Goal: Task Accomplishment & Management: Manage account settings

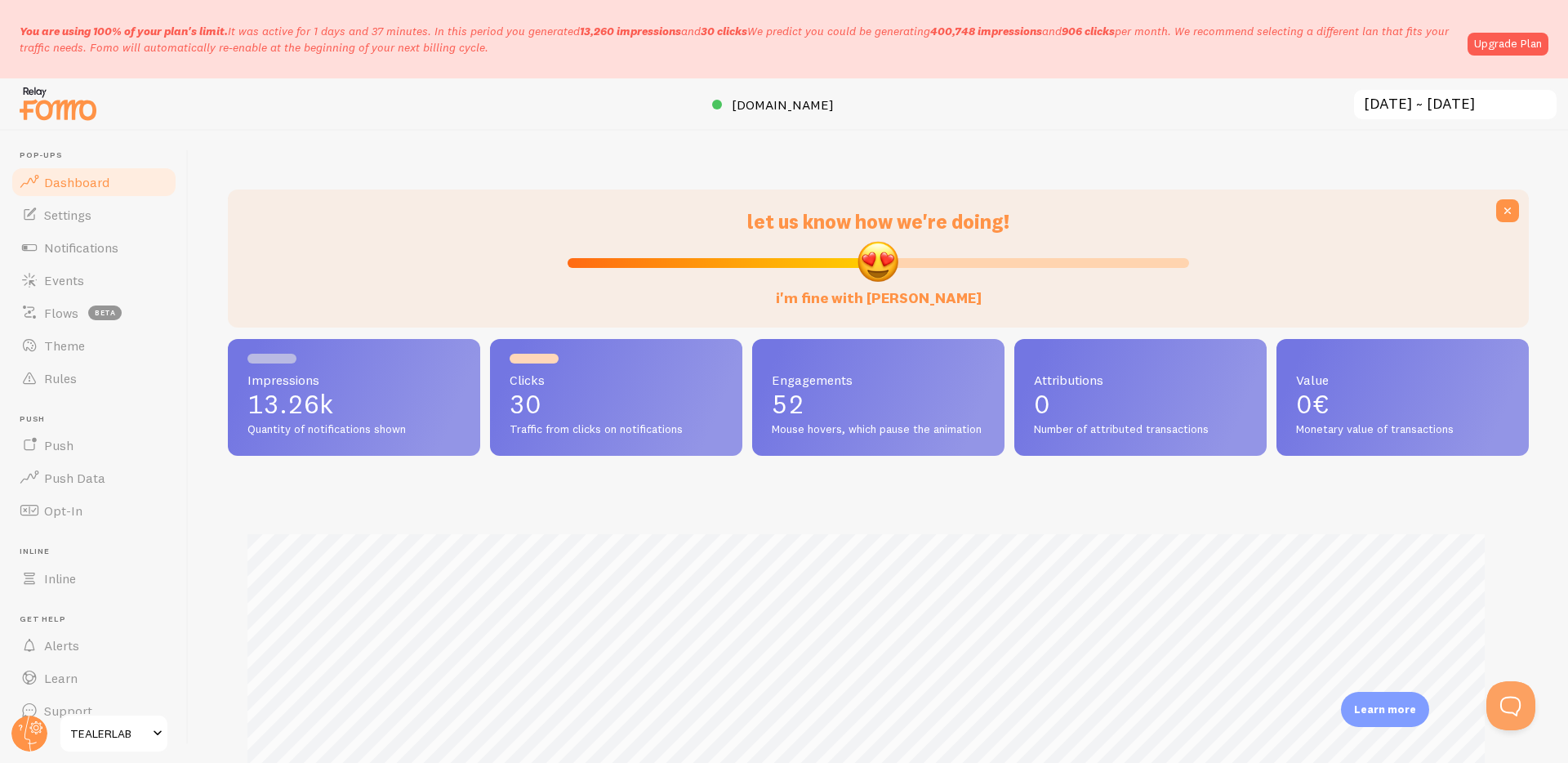
scroll to position [429, 1289]
click at [67, 204] on link "Settings" at bounding box center [94, 215] width 168 height 33
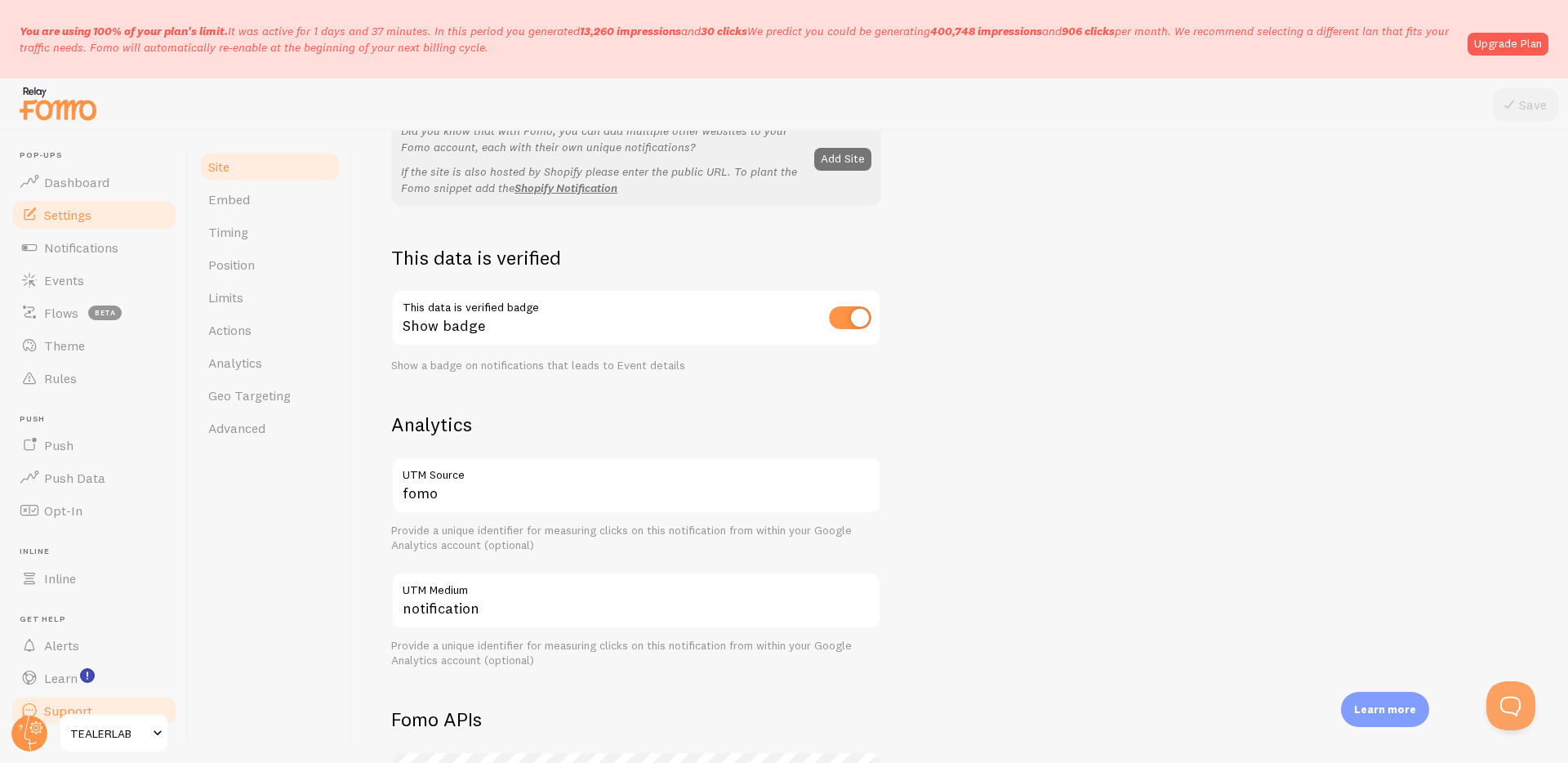
scroll to position [363, 0]
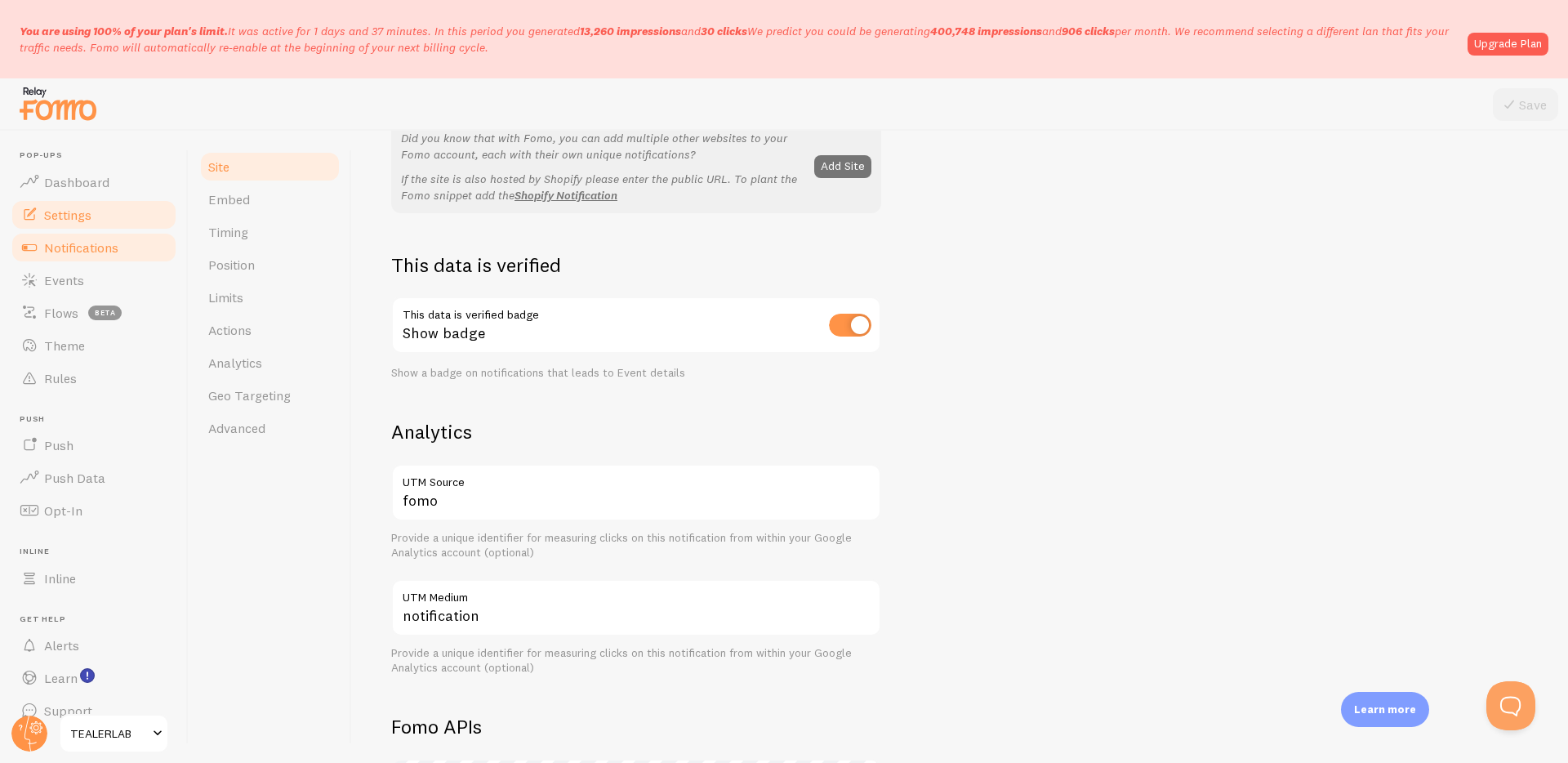
click at [88, 252] on span "Notifications" at bounding box center [80, 248] width 74 height 16
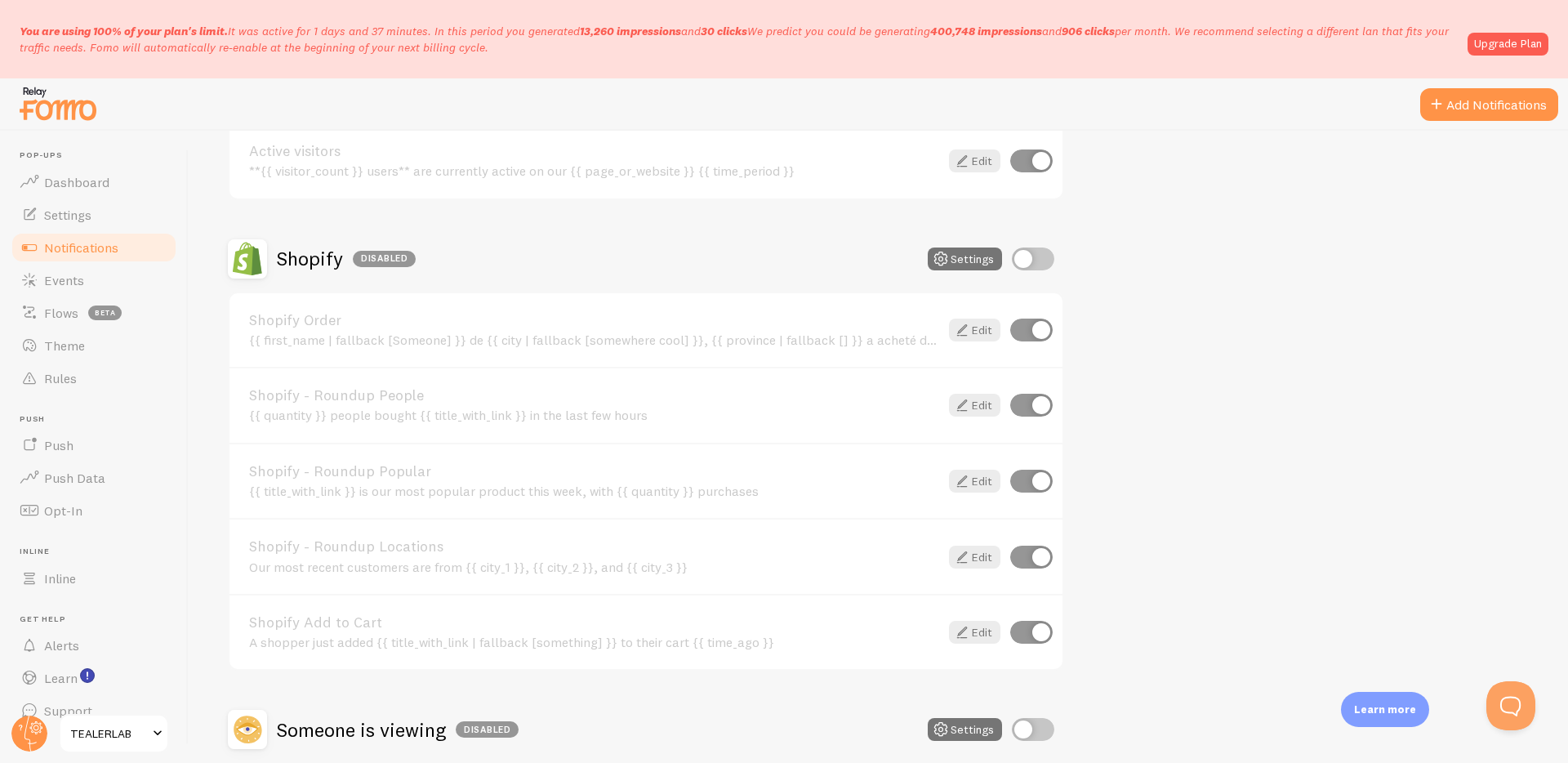
scroll to position [257, 0]
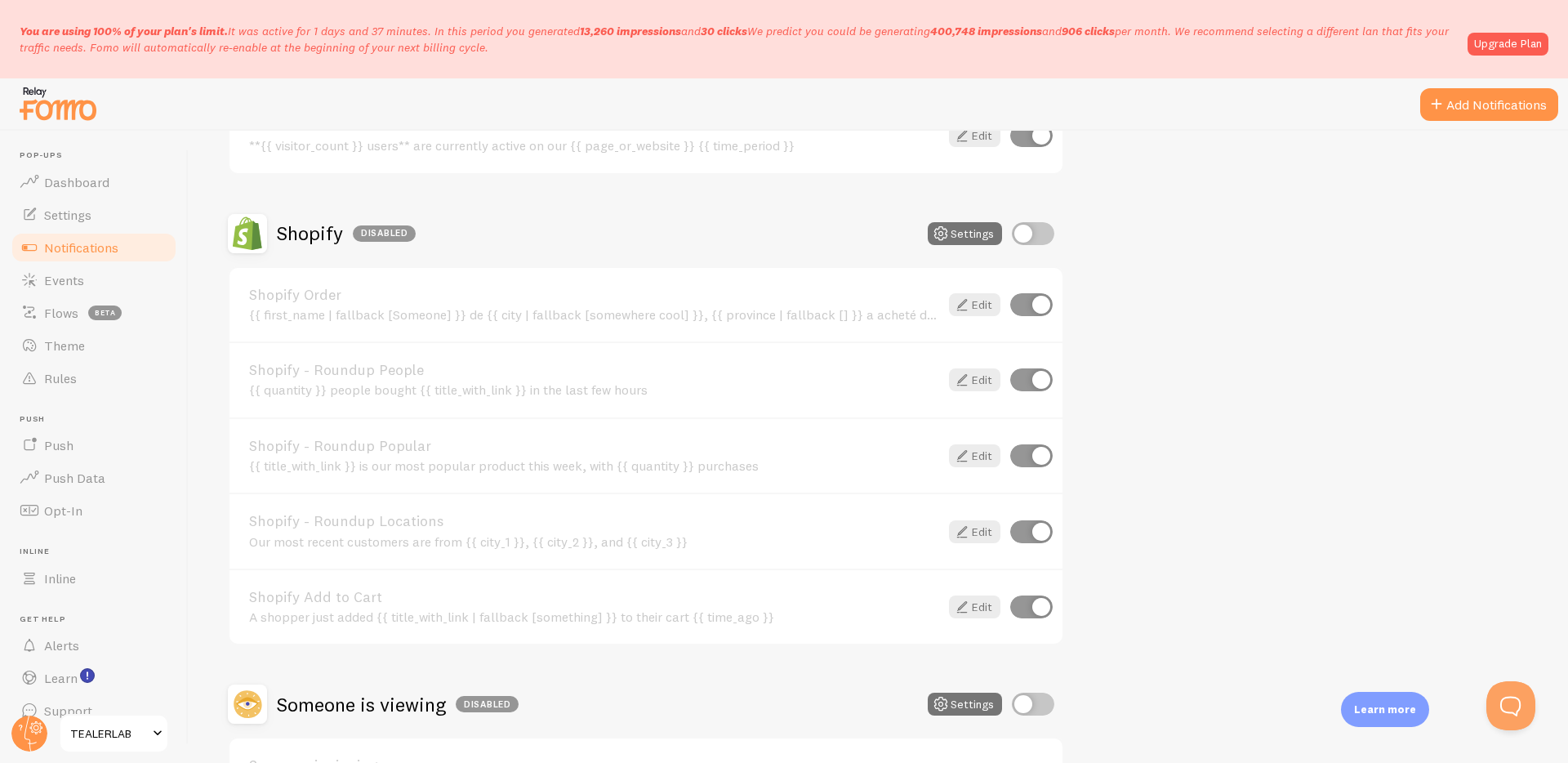
click at [1029, 306] on input "checkbox" at bounding box center [1031, 305] width 42 height 23
checkbox input "false"
click at [975, 304] on link "Edit" at bounding box center [975, 305] width 51 height 23
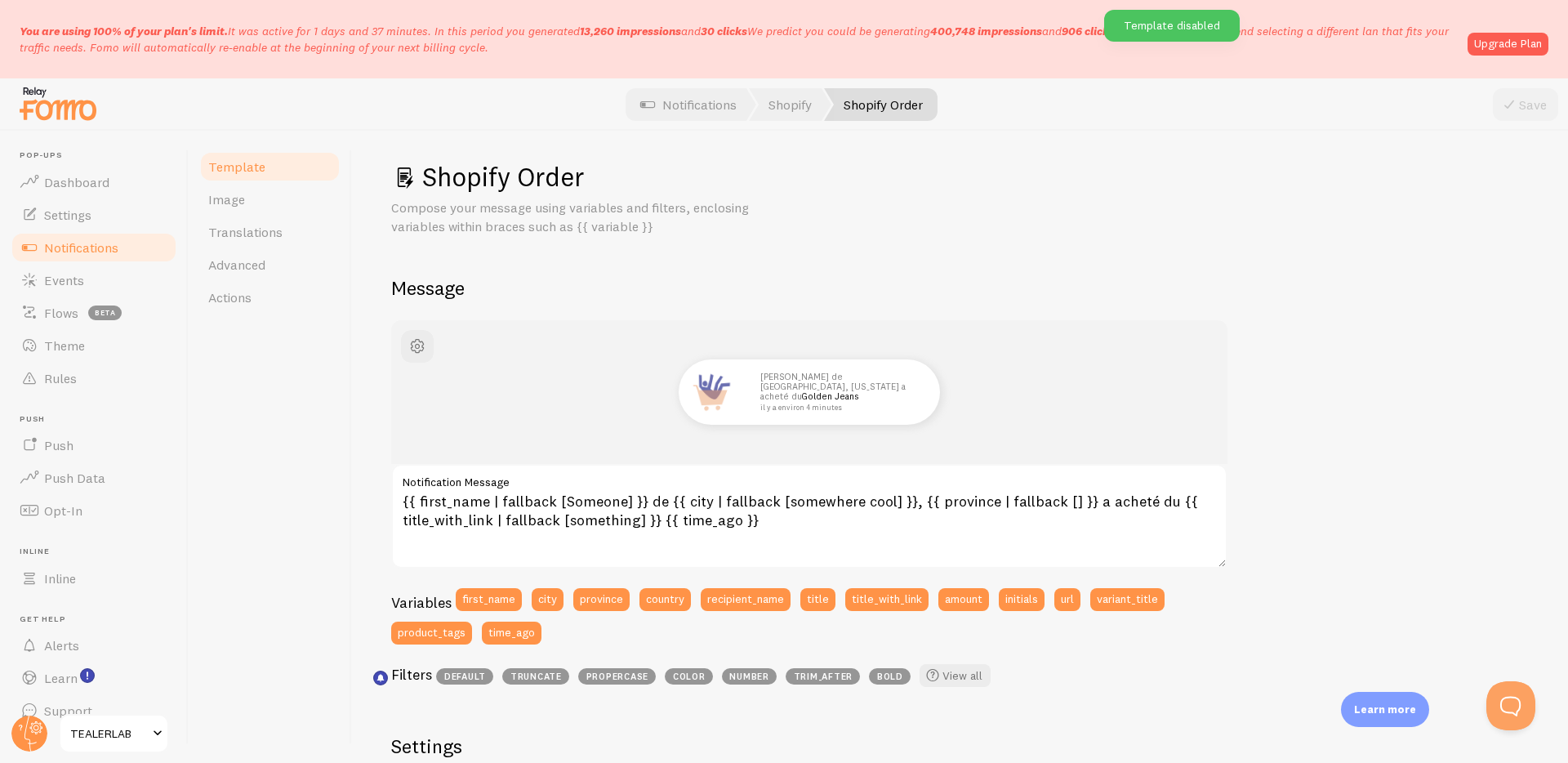
scroll to position [33, 0]
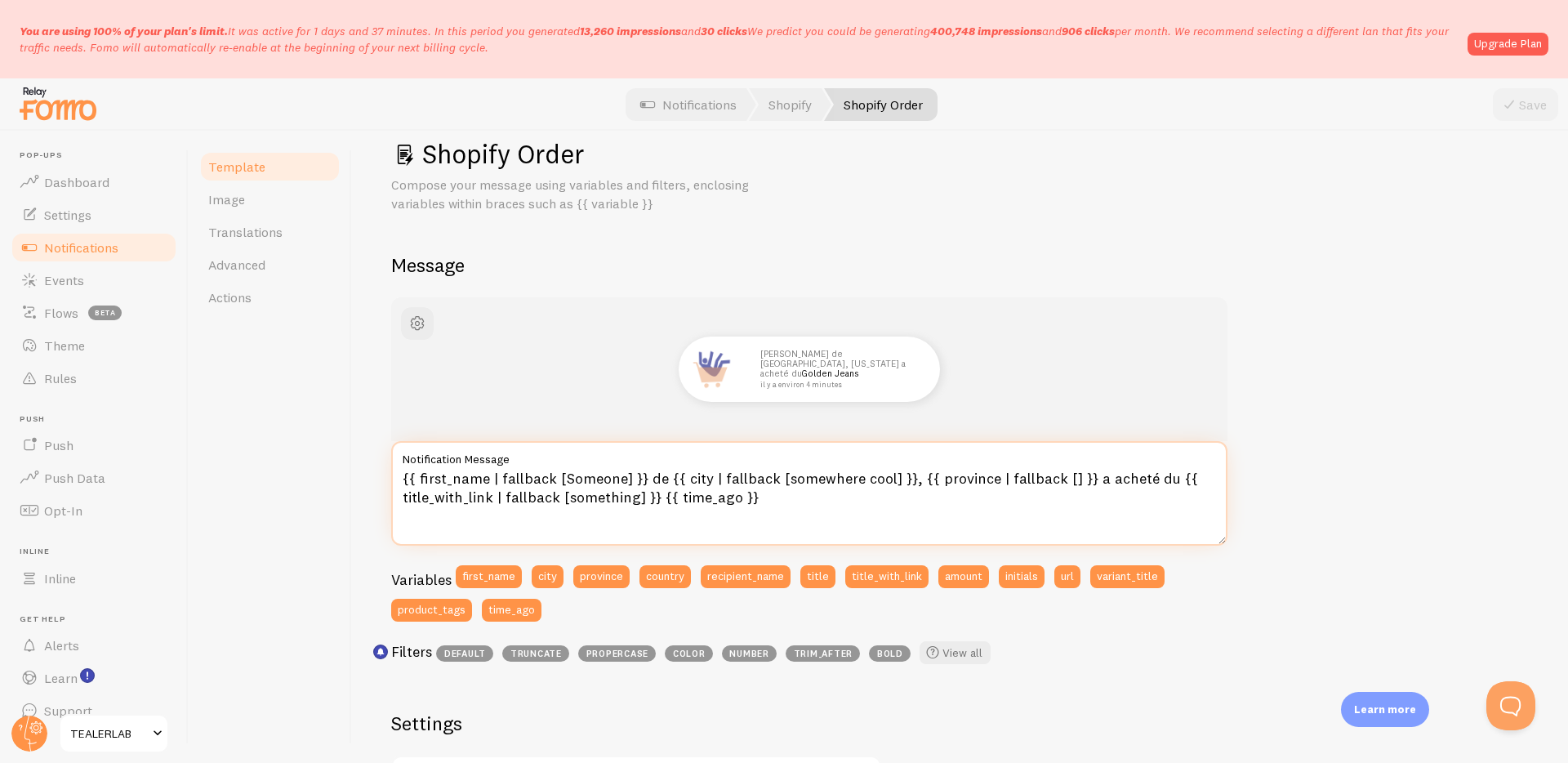
drag, startPoint x: 396, startPoint y: 469, endPoint x: 398, endPoint y: 478, distance: 9.2
click at [396, 471] on textarea "{{ first_name | fallback [Someone] }} de {{ city | fallback [somewhere cool] }}…" at bounding box center [809, 493] width 837 height 104
drag, startPoint x: 694, startPoint y: 479, endPoint x: 1125, endPoint y: 478, distance: 431.0
click at [1125, 478] on textarea "Merci à {{ first_name | fallback [Someone] }} de {{ city | fallback [somewhere …" at bounding box center [809, 493] width 837 height 104
click at [732, 479] on textarea "Merci à {{ first_name | fallback [Someone] }} a acheté du {{ title_with_link | …" at bounding box center [809, 493] width 837 height 104
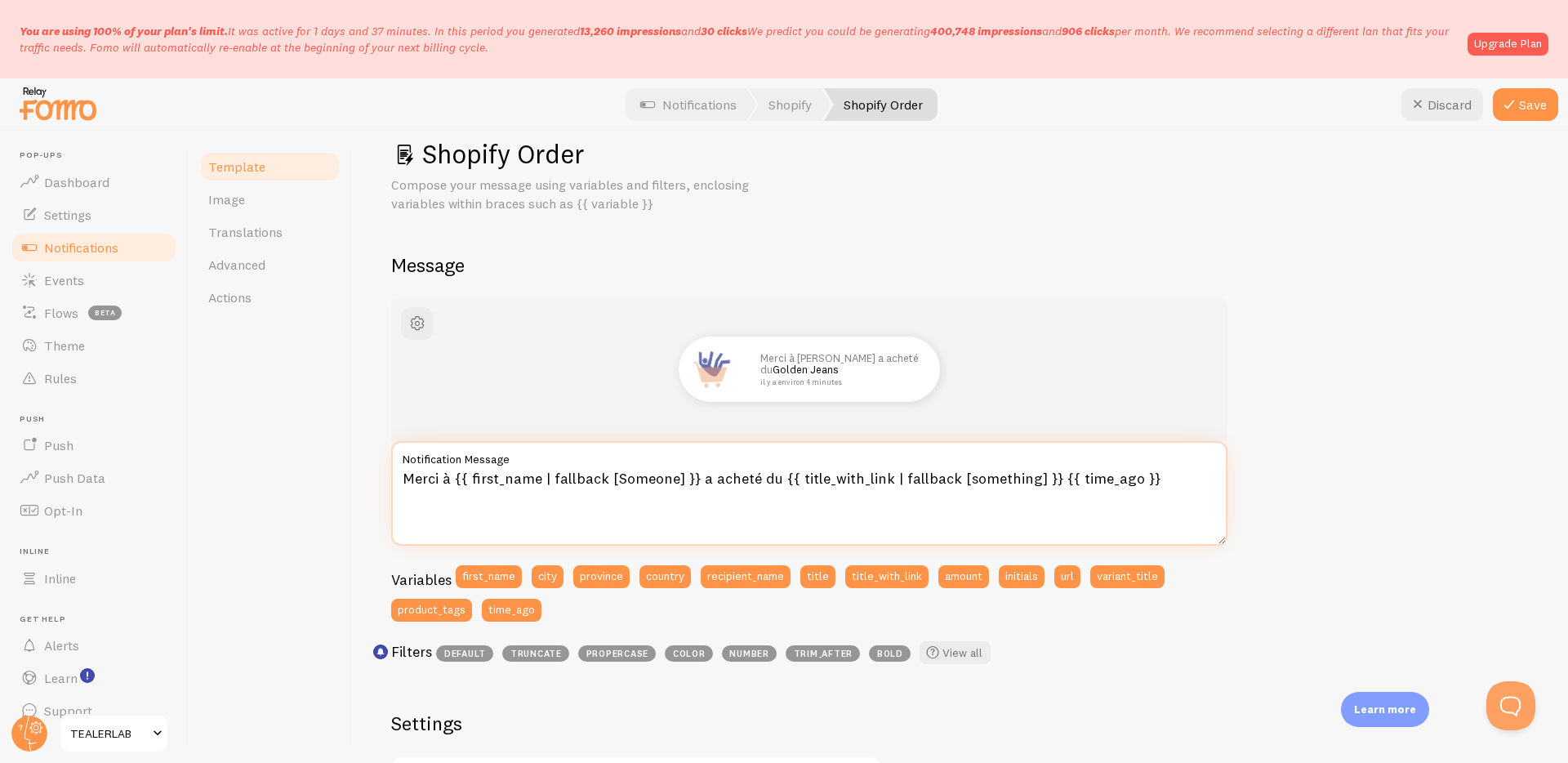
click at [770, 481] on textarea "Merci à {{ first_name | fallback [Someone] }} a acheté du {{ title_with_link | …" at bounding box center [809, 493] width 837 height 104
click at [1132, 484] on textarea "Merci à {{ first_name | fallback [Someone] }} a acheté {{ title_with_link | fal…" at bounding box center [809, 493] width 837 height 104
paste textarea "🎉"
click at [1023, 479] on textarea "Merci à {{ first_name | fallback [Someone] }} a acheté {{ title_with_link | fal…" at bounding box center [809, 493] width 837 height 104
paste textarea "🎉"
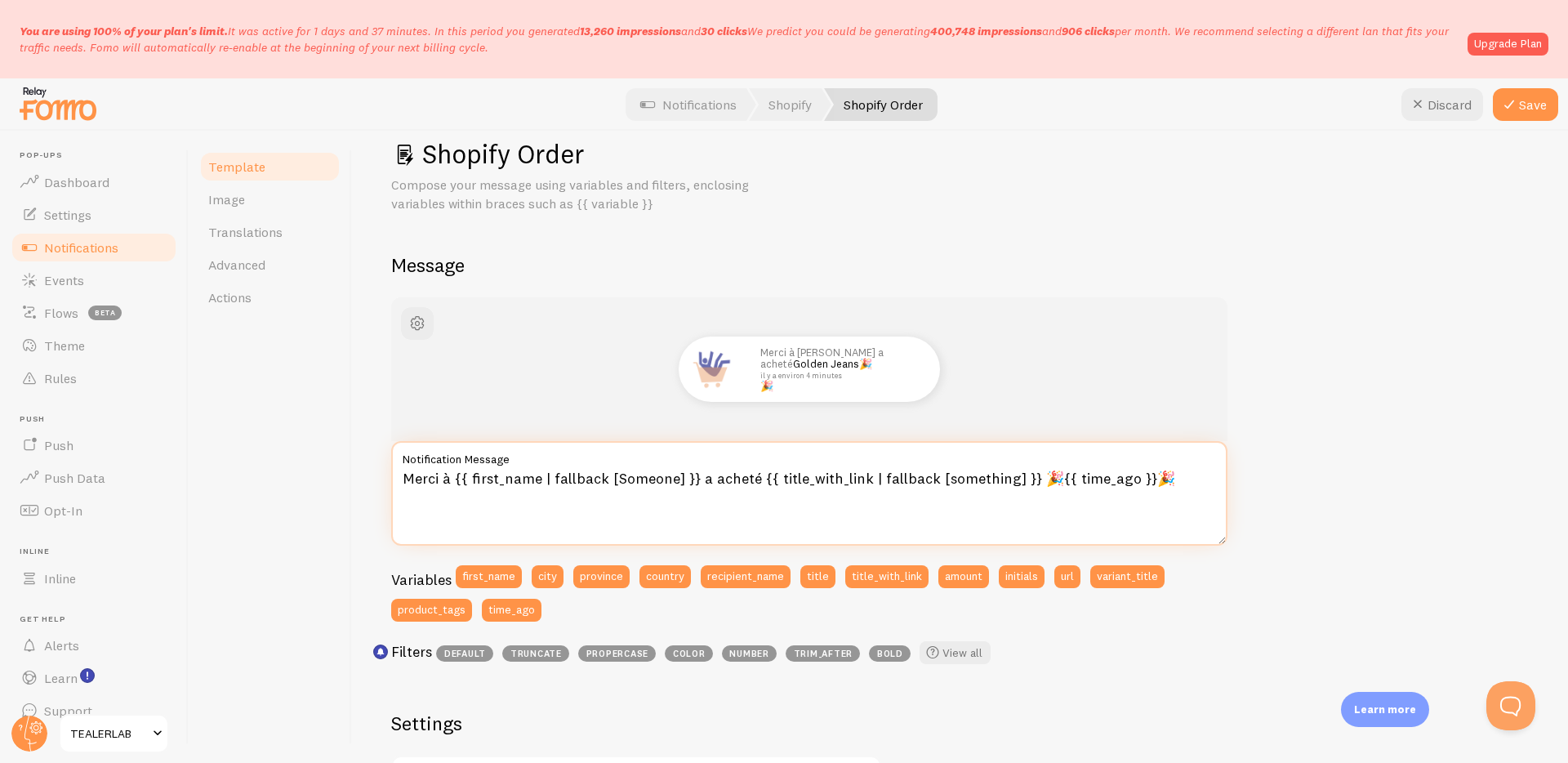
drag, startPoint x: 1129, startPoint y: 476, endPoint x: 1155, endPoint y: 477, distance: 26.0
click at [1154, 477] on textarea "Merci à {{ first_name | fallback [Someone] }} a acheté {{ title_with_link | fal…" at bounding box center [809, 493] width 837 height 104
type textarea "Merci à {{ first_name | fallback [Someone] }} a acheté {{ title_with_link | fal…"
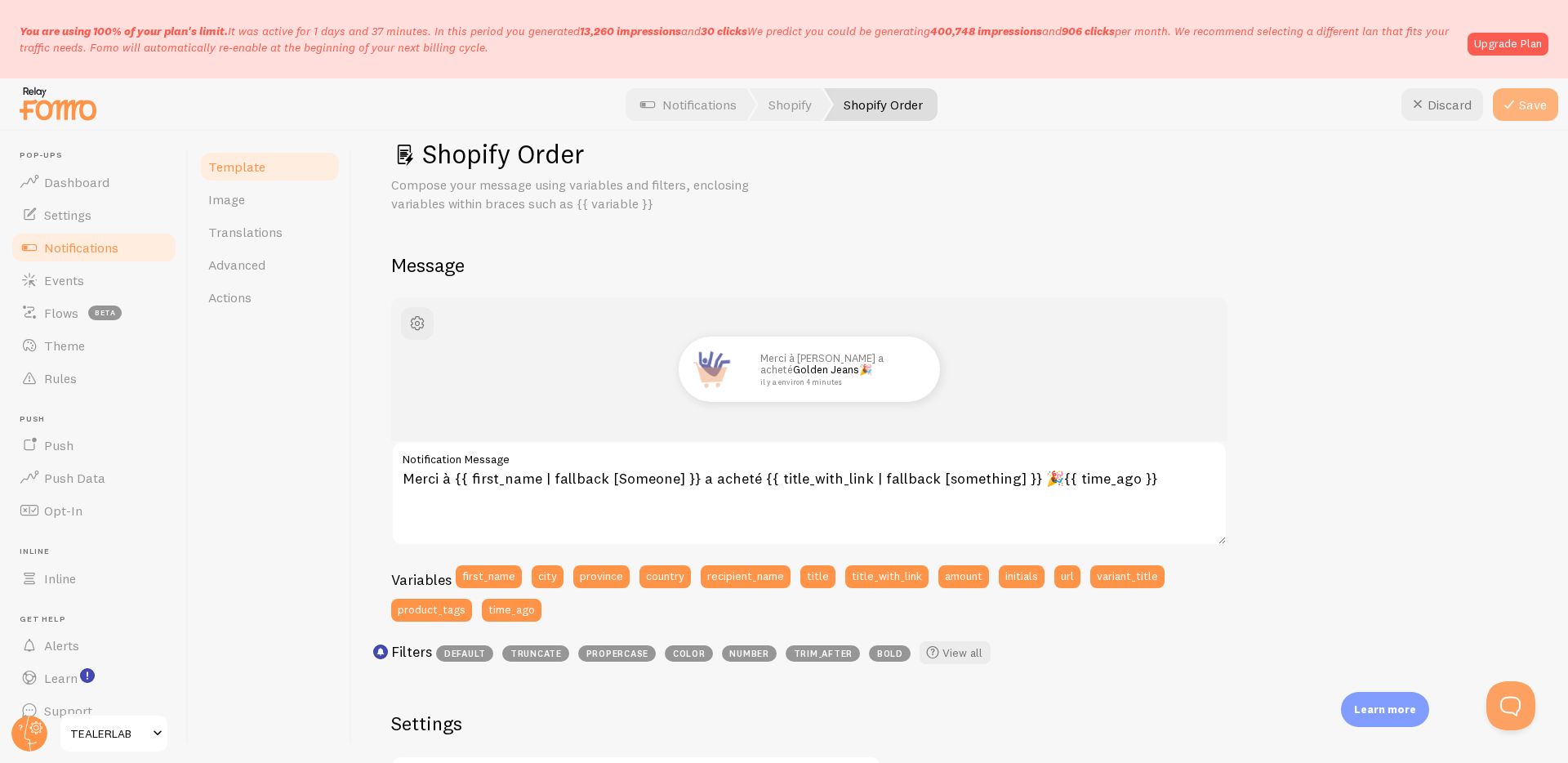
click at [1534, 104] on button "Save" at bounding box center [1525, 104] width 65 height 33
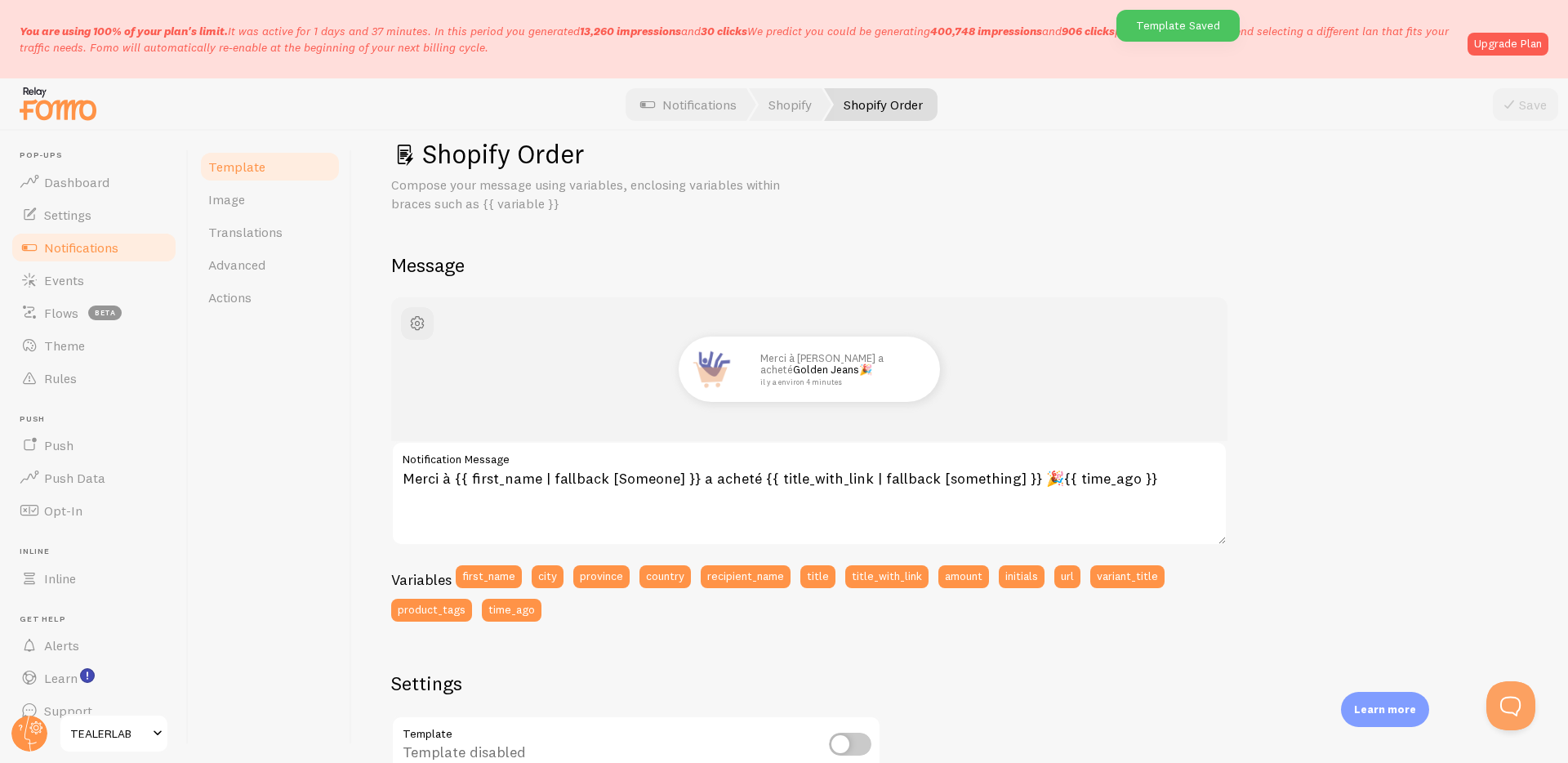
click at [114, 246] on span "Notifications" at bounding box center [80, 248] width 74 height 16
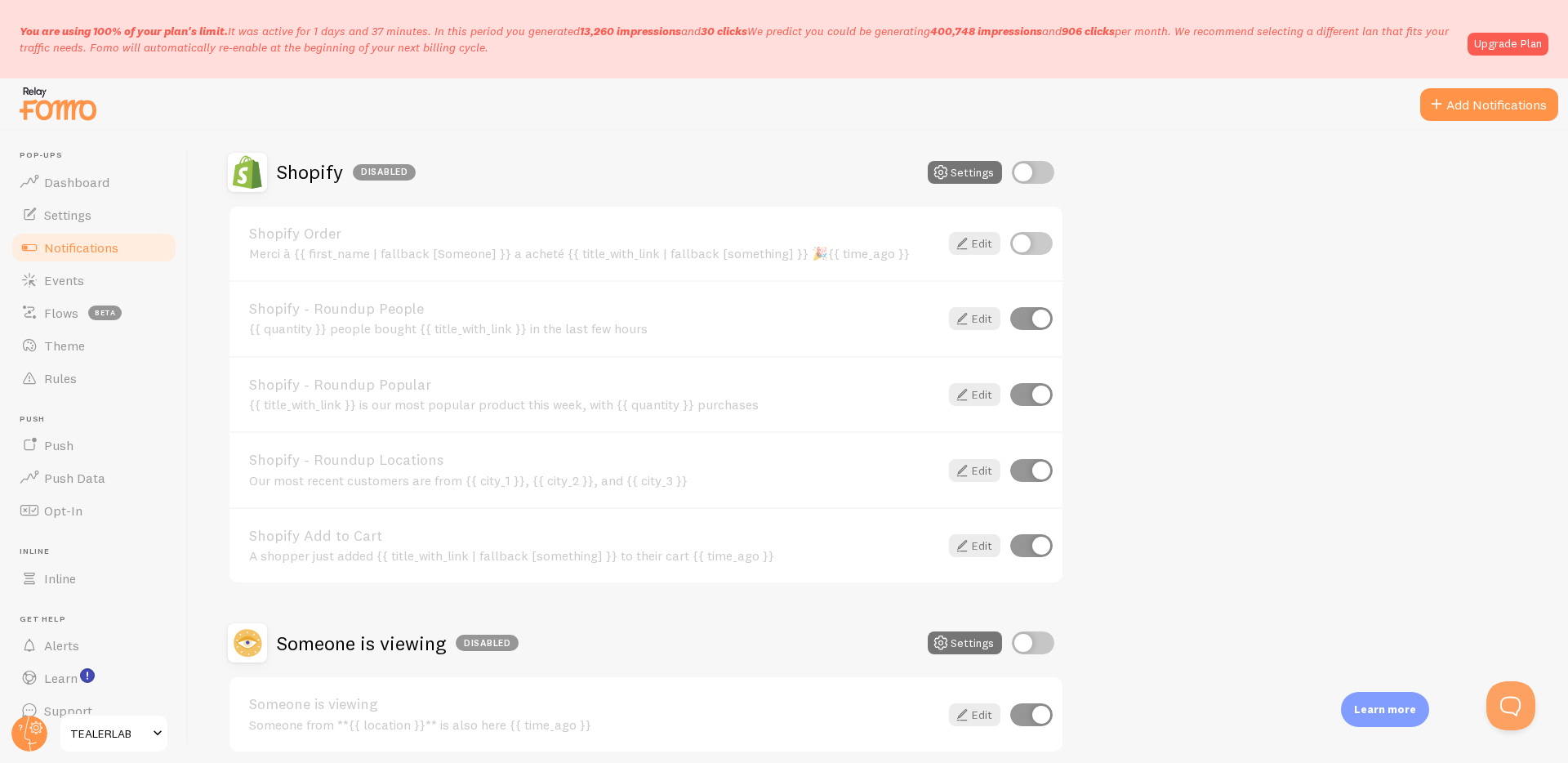
scroll to position [339, 0]
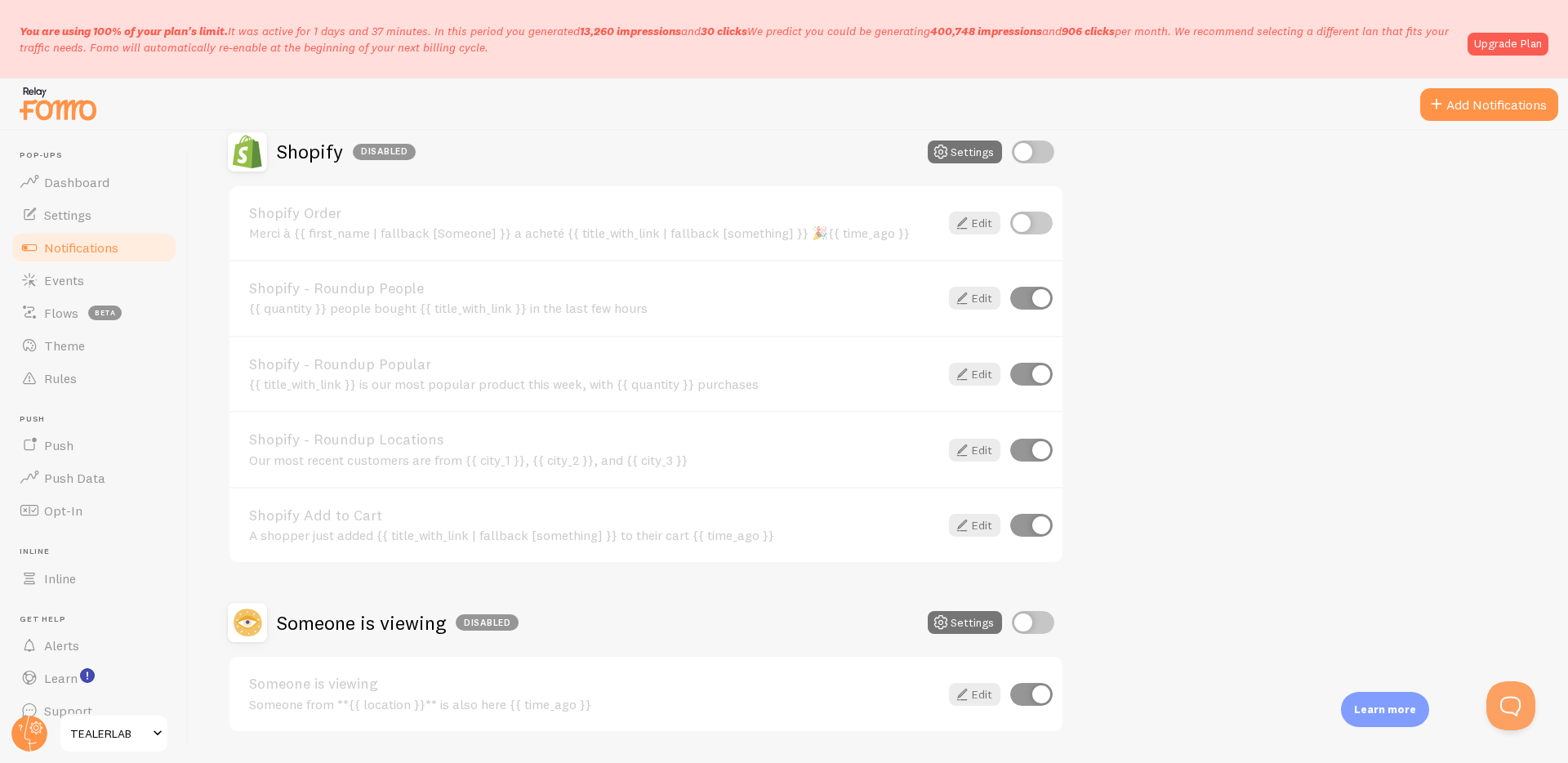
click at [1023, 220] on input "checkbox" at bounding box center [1031, 222] width 42 height 23
checkbox input "true"
click at [1046, 303] on input "checkbox" at bounding box center [1031, 298] width 42 height 23
checkbox input "false"
click at [1038, 380] on input "checkbox" at bounding box center [1031, 374] width 42 height 23
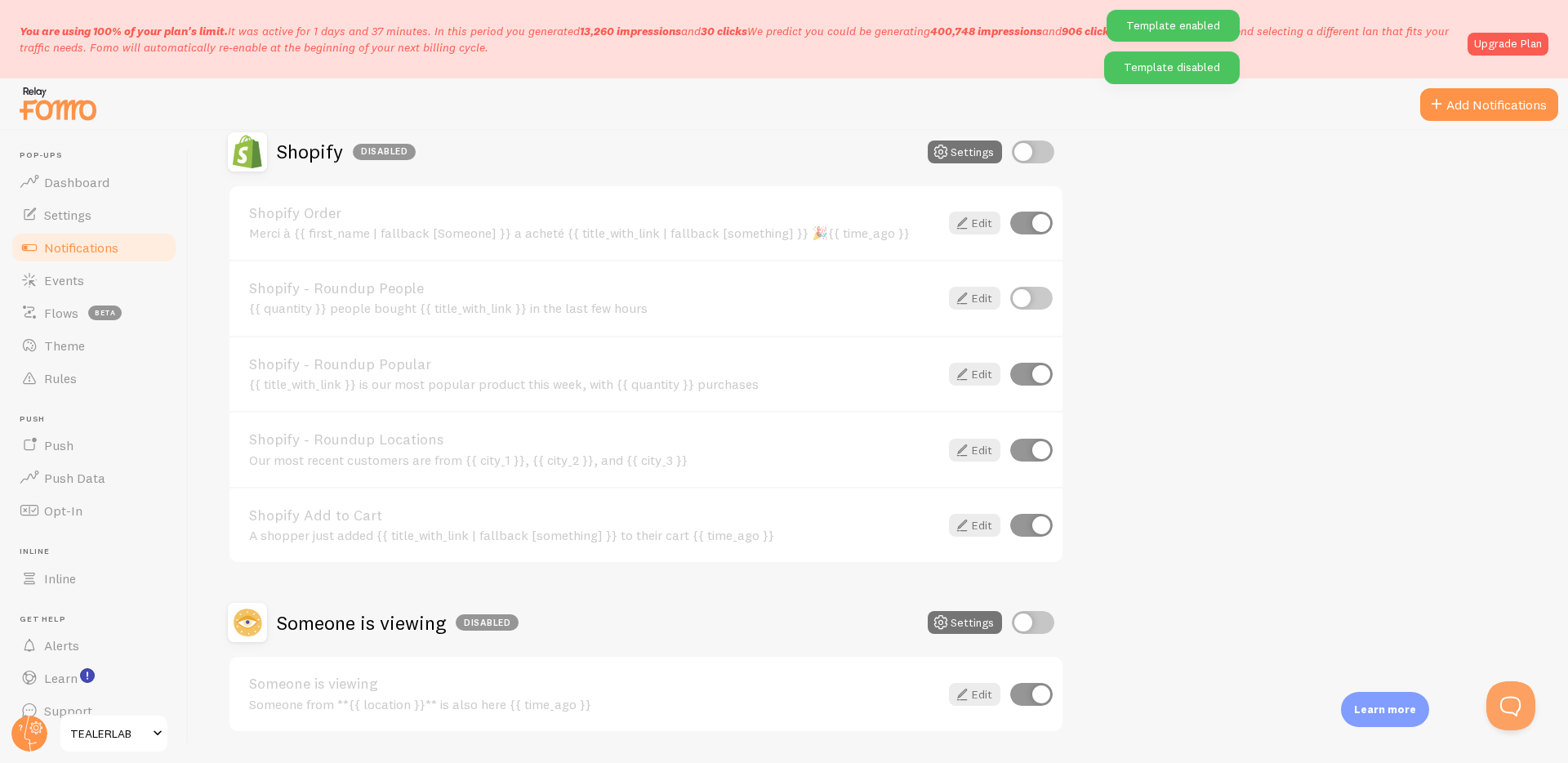
checkbox input "false"
click at [1039, 447] on input "checkbox" at bounding box center [1031, 450] width 42 height 23
checkbox input "false"
click at [1039, 532] on input "checkbox" at bounding box center [1031, 525] width 42 height 23
checkbox input "false"
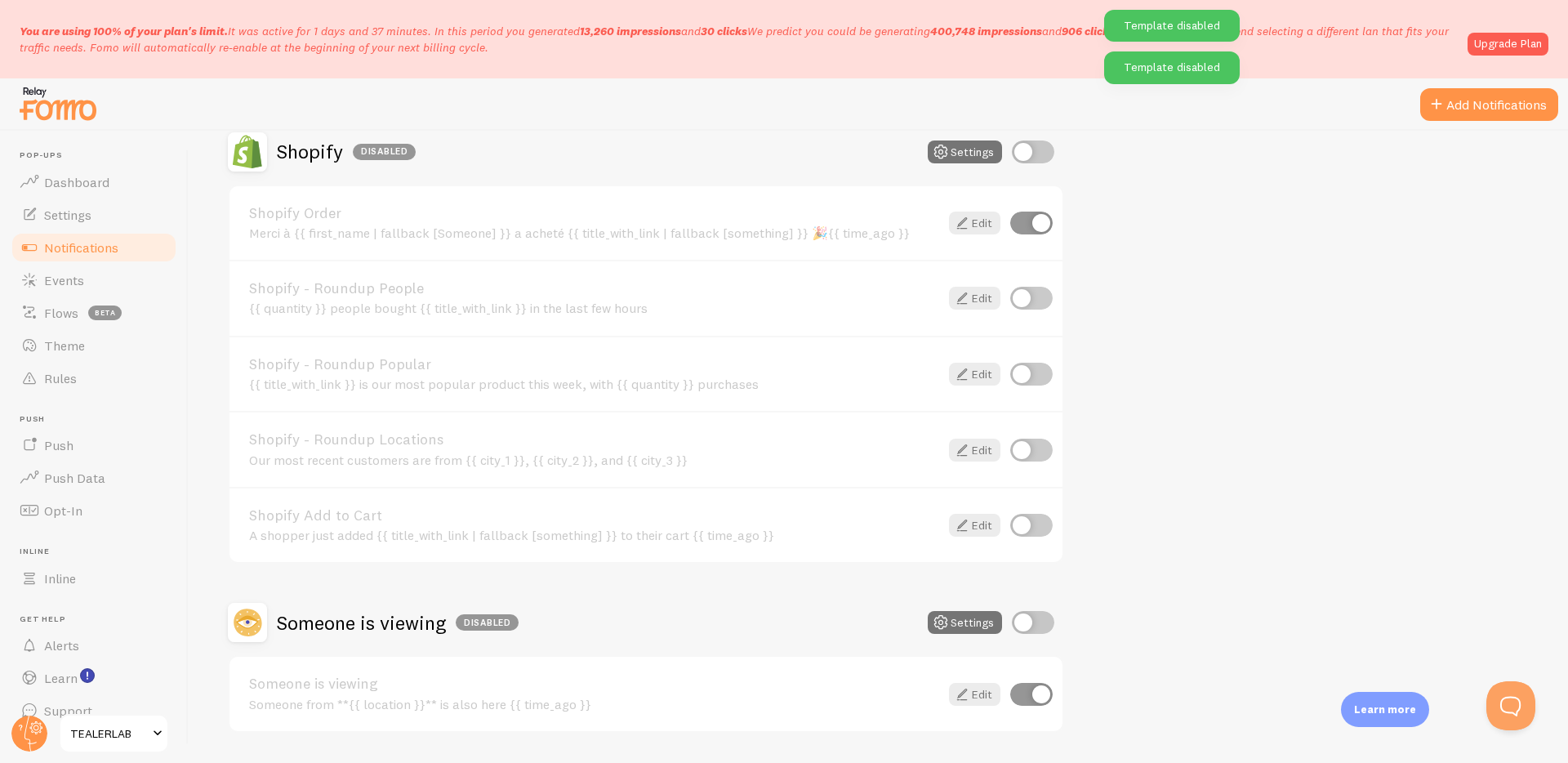
click at [1027, 149] on input "checkbox" at bounding box center [1033, 152] width 42 height 23
checkbox input "true"
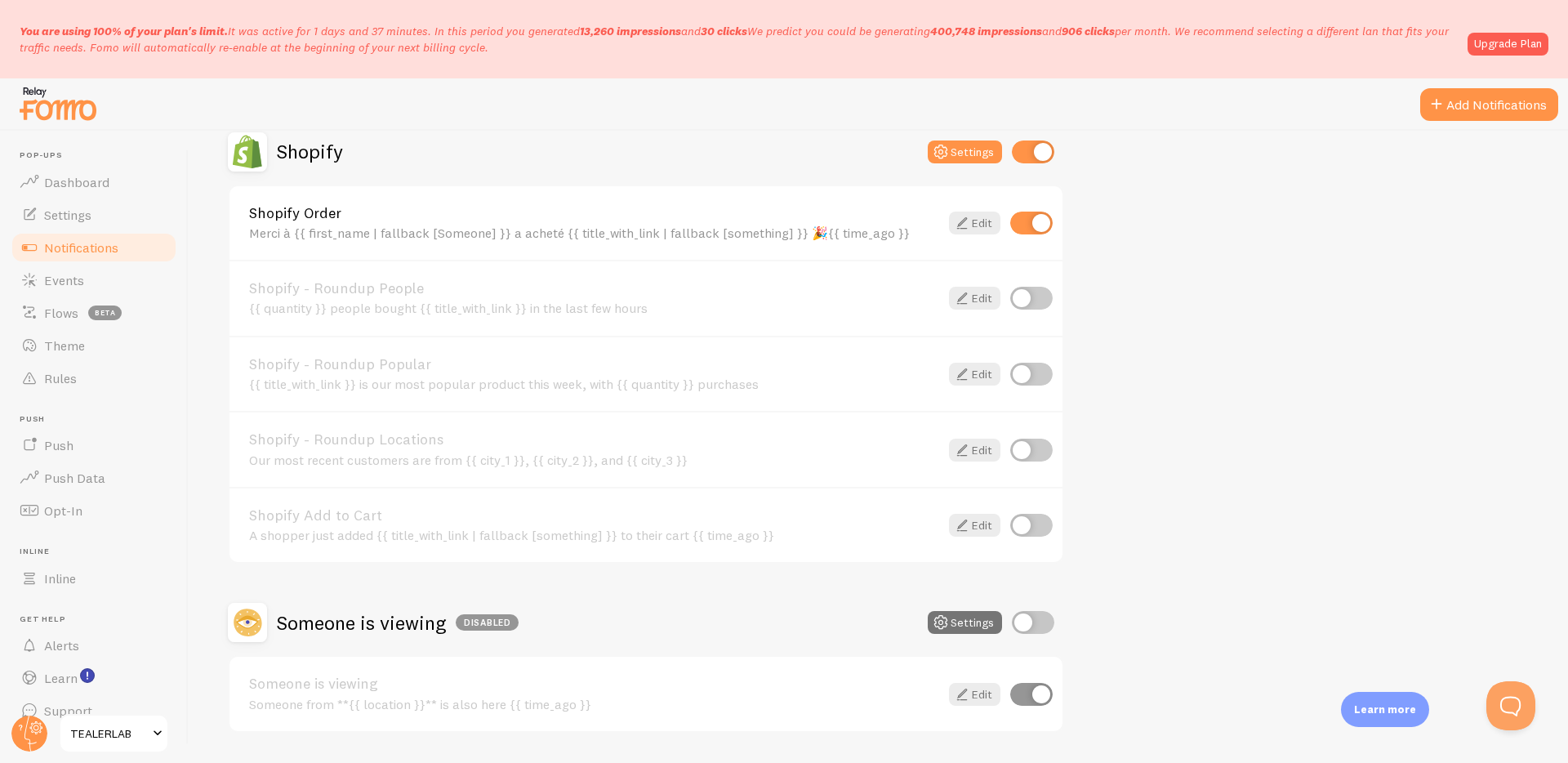
click at [381, 305] on div "{{ quantity }} people bought {{ title_with_link }} in the last few hours" at bounding box center [593, 308] width 690 height 15
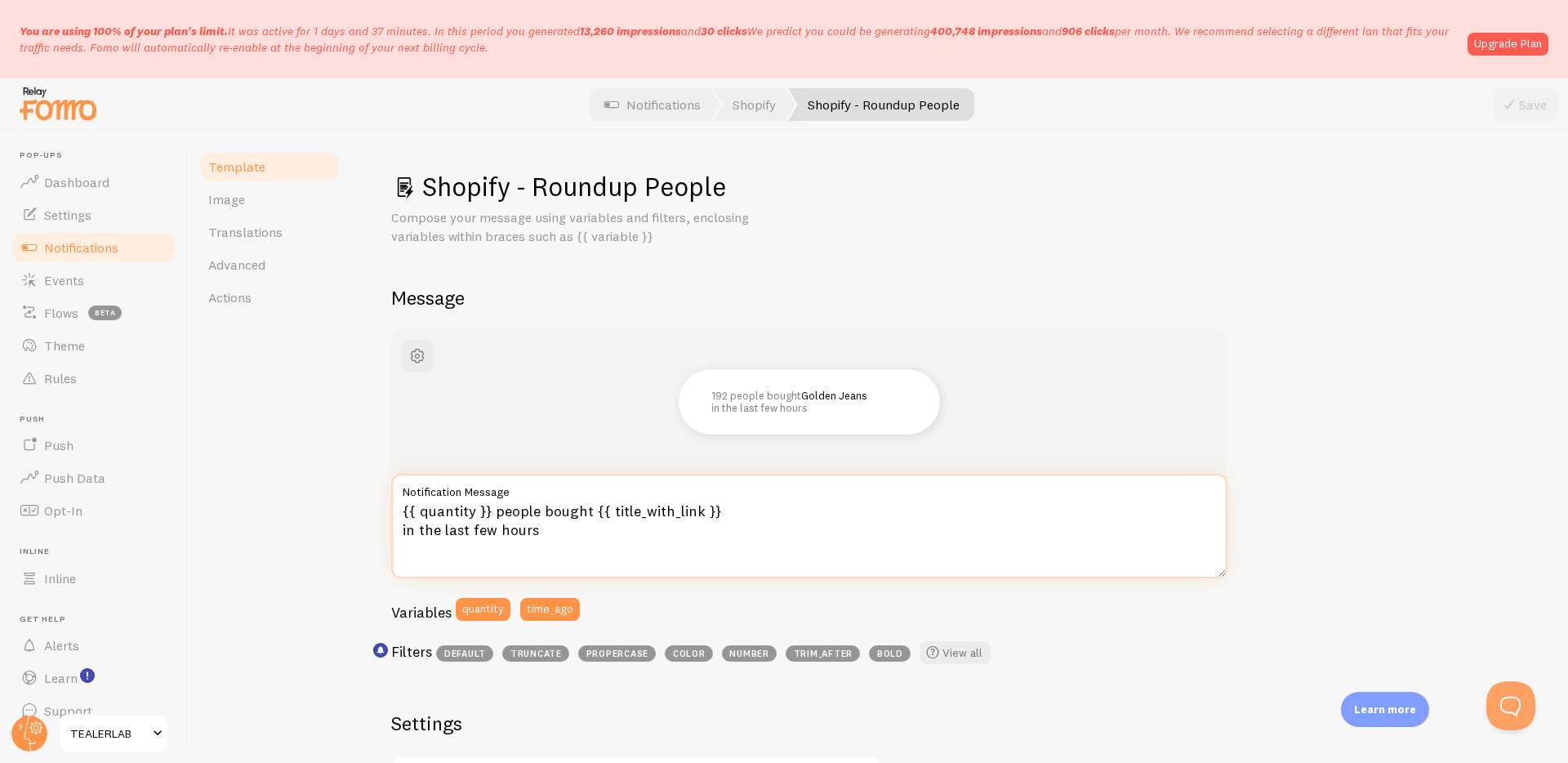
drag, startPoint x: 495, startPoint y: 513, endPoint x: 587, endPoint y: 508, distance: 92.1
click at [587, 508] on textarea "{{ quantity }} people bought {{ title_with_link }} in the last few hours" at bounding box center [809, 526] width 837 height 104
paste textarea "🎉"
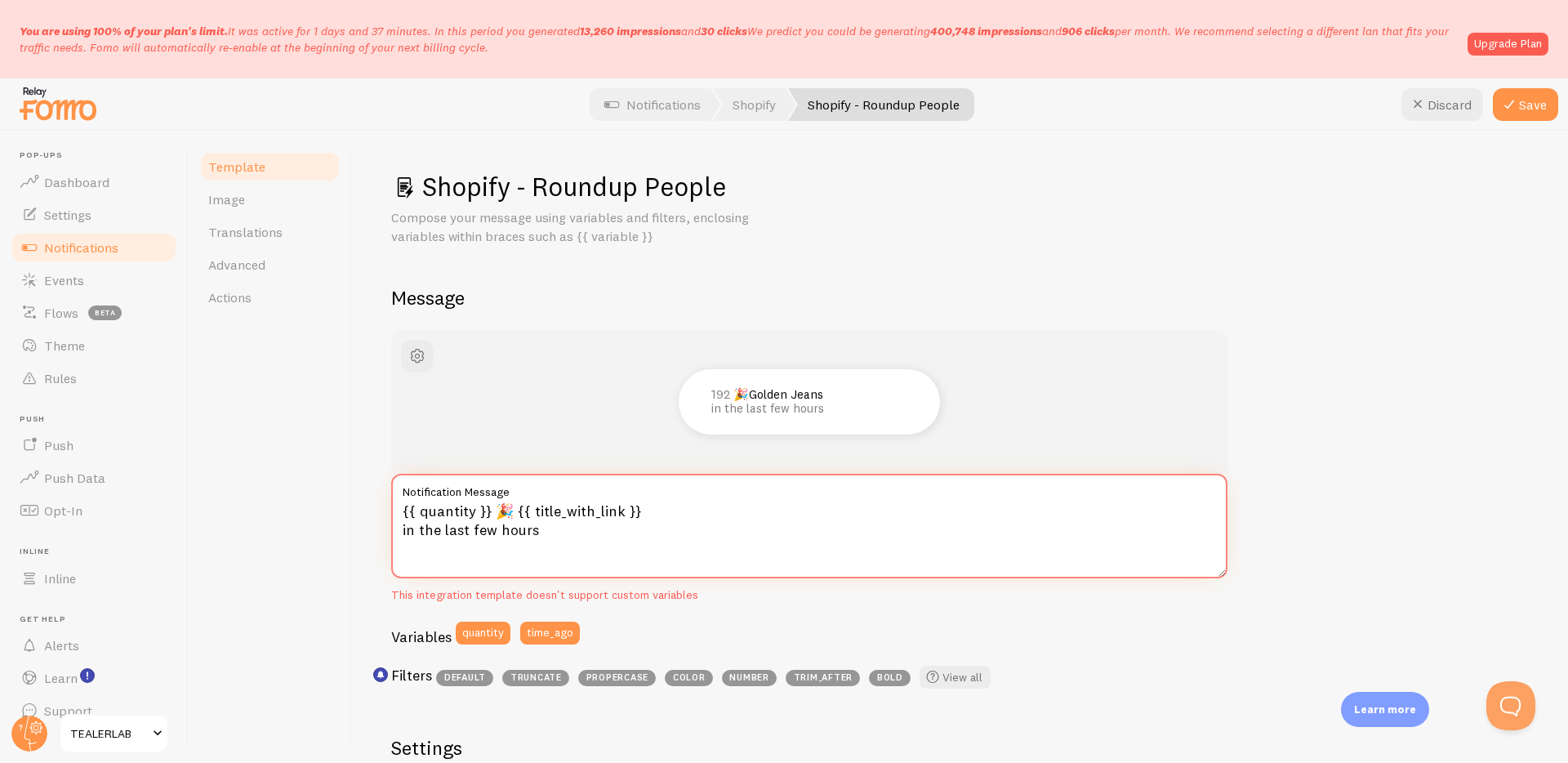
drag, startPoint x: 508, startPoint y: 508, endPoint x: 493, endPoint y: 505, distance: 15.3
click at [493, 505] on textarea "{{ quantity }} 🎉 {{ title_with_link }} in the last few hours" at bounding box center [809, 526] width 837 height 104
paste textarea "personnes ont acheté"
drag, startPoint x: 540, startPoint y: 531, endPoint x: 400, endPoint y: 531, distance: 140.0
click at [400, 531] on textarea "{{ quantity }} personnes ont acheté {{ title_with_link }} in the last few hours" at bounding box center [809, 526] width 837 height 104
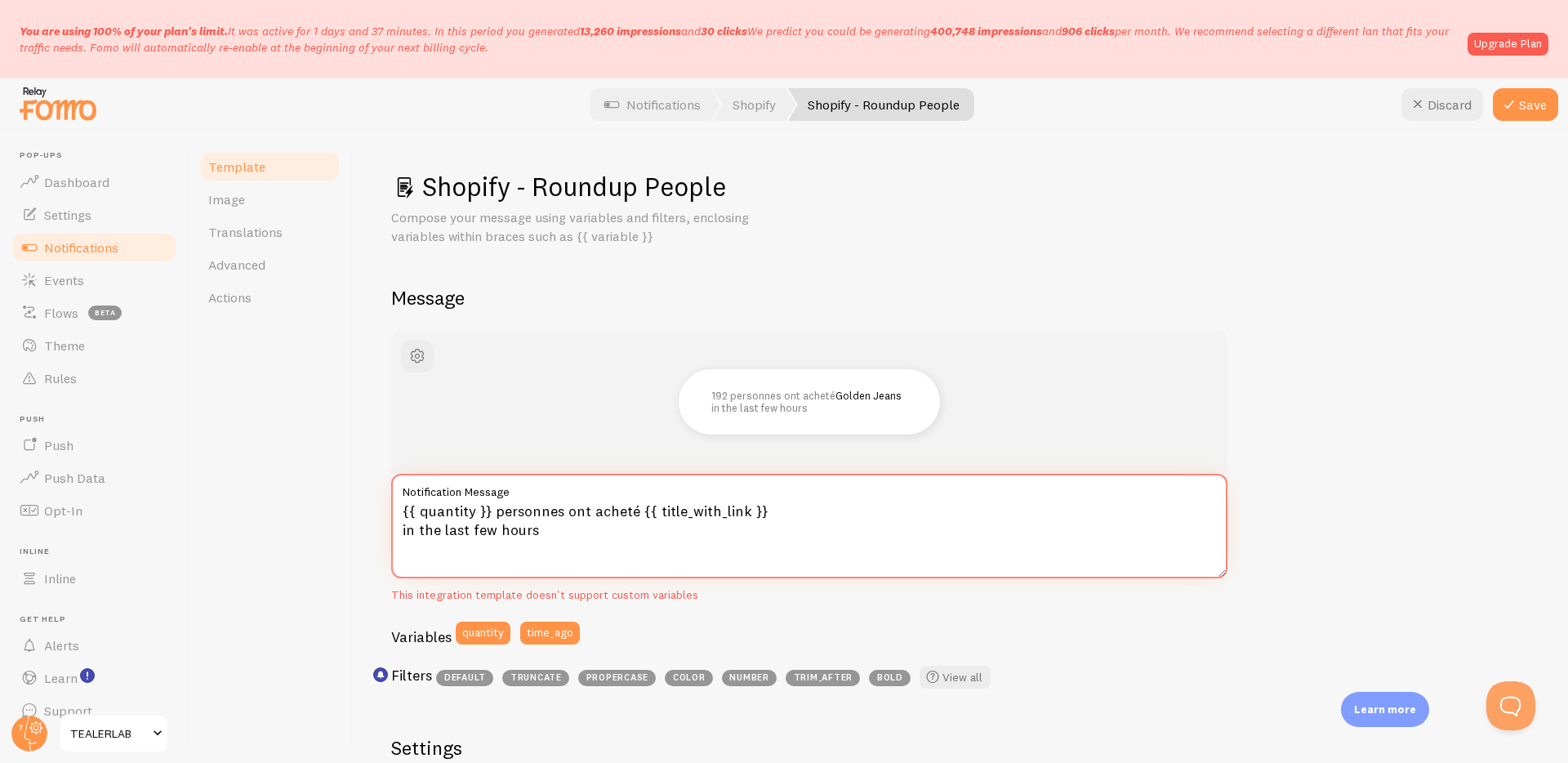
paste textarea "aujourd'hui"
click at [1524, 112] on button "Save" at bounding box center [1525, 104] width 65 height 33
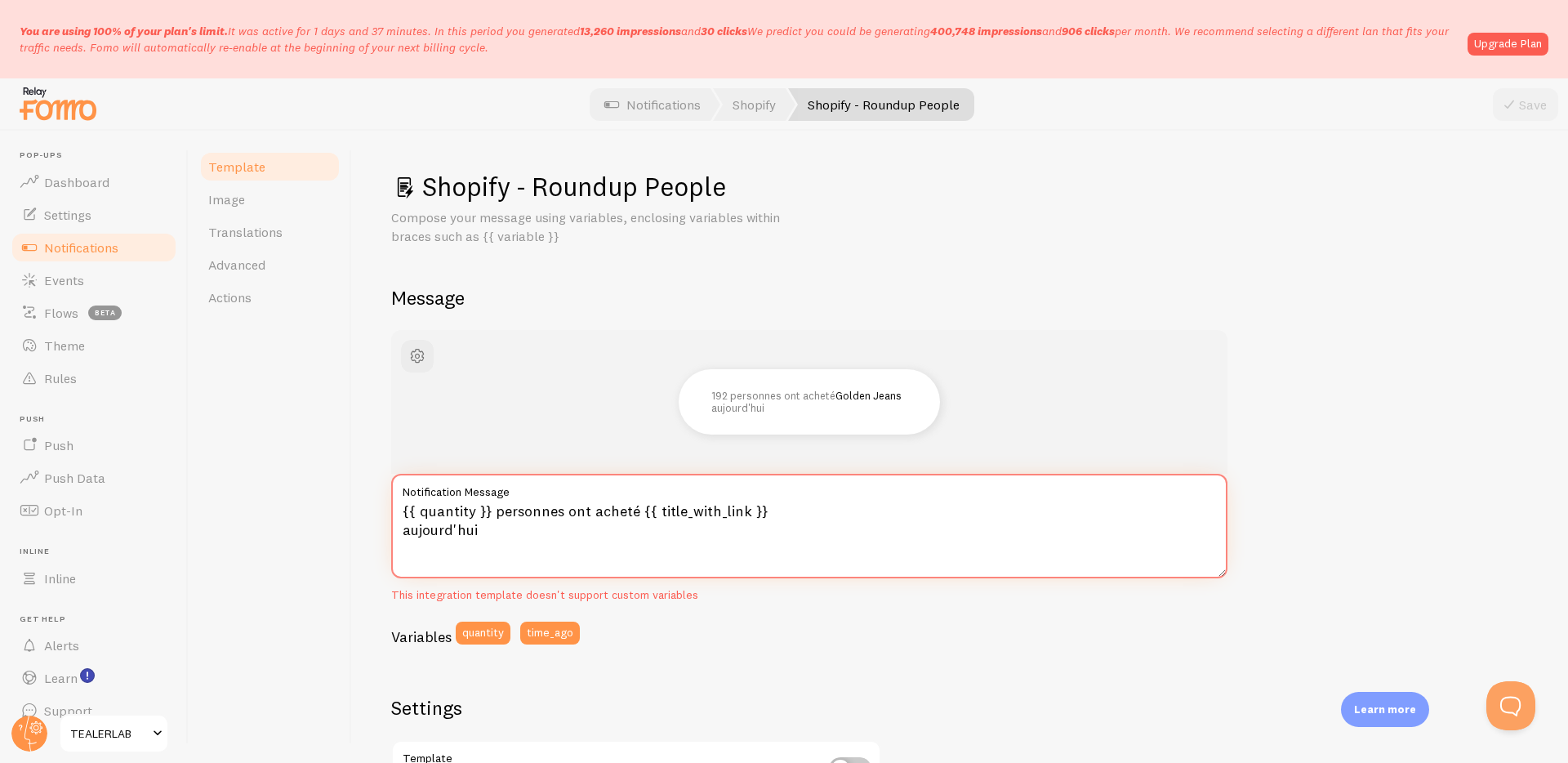
drag, startPoint x: 774, startPoint y: 520, endPoint x: 359, endPoint y: 508, distance: 415.2
click at [359, 508] on div "Shopify - Roundup People Compose your message using variables, enclosing variab…" at bounding box center [960, 446] width 1216 height 632
click at [564, 526] on textarea "{{ quantity }} personnes ont acheté {{ title_with_link }} aujourd'hui" at bounding box center [809, 526] width 837 height 104
drag, startPoint x: 561, startPoint y: 527, endPoint x: 335, endPoint y: 507, distance: 226.9
click at [335, 507] on div "Template Image Translations Advanced Actions Shopify - Roundup People Compose y…" at bounding box center [878, 446] width 1380 height 632
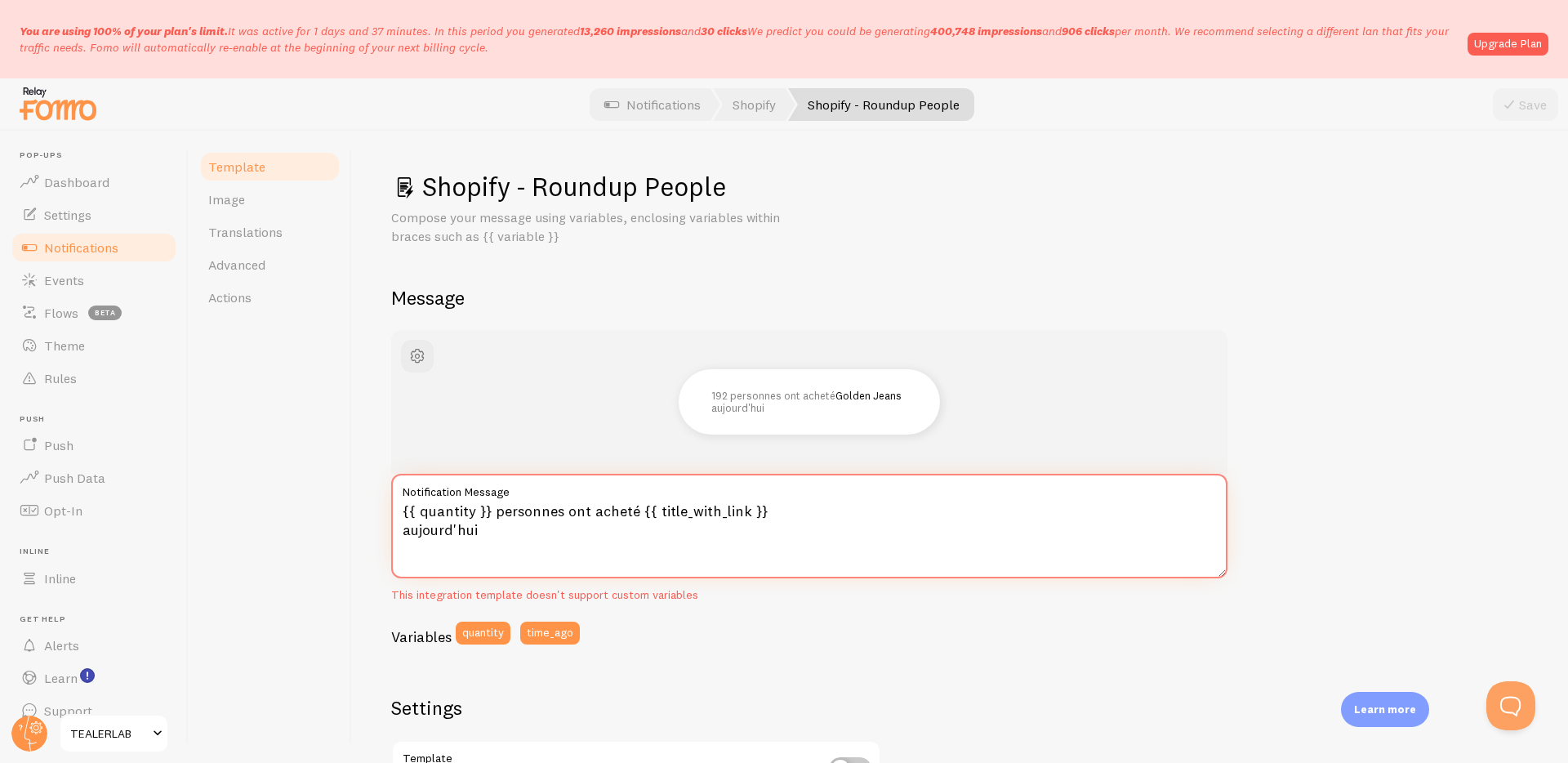
paste textarea "aujourd'hui"
type textarea "{{ quantity }} personnes ont acheté {{ title_with_link }} aujourd'hui"
click at [1108, 634] on div "Variables quantity time_ago" at bounding box center [809, 639] width 837 height 35
click at [1097, 538] on textarea "{{ quantity }} personnes ont acheté {{ title_with_link }} aujourd'hui" at bounding box center [809, 526] width 837 height 104
click at [1520, 110] on button "Save" at bounding box center [1525, 104] width 65 height 33
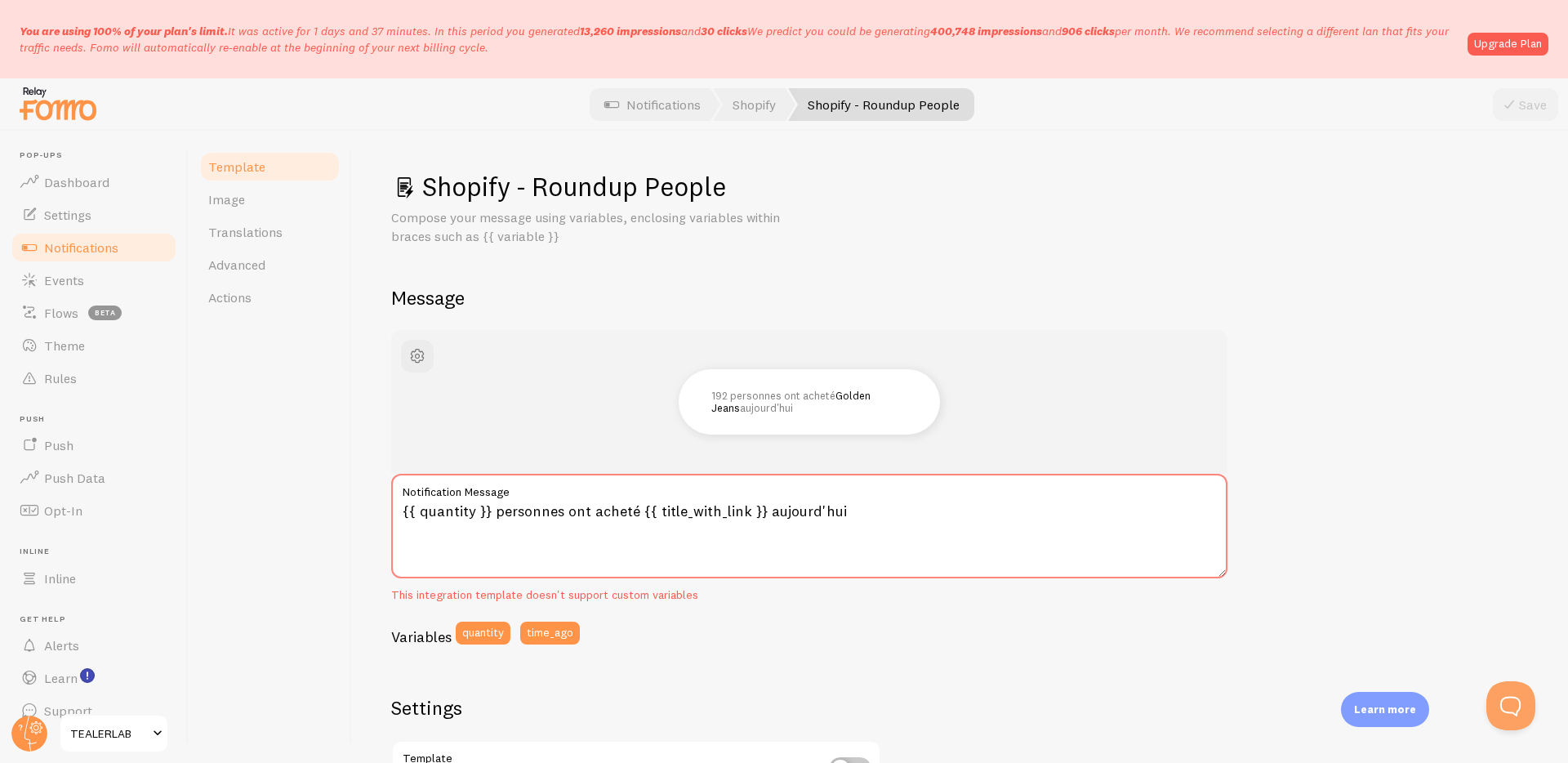
click at [74, 251] on span "Notifications" at bounding box center [80, 248] width 74 height 16
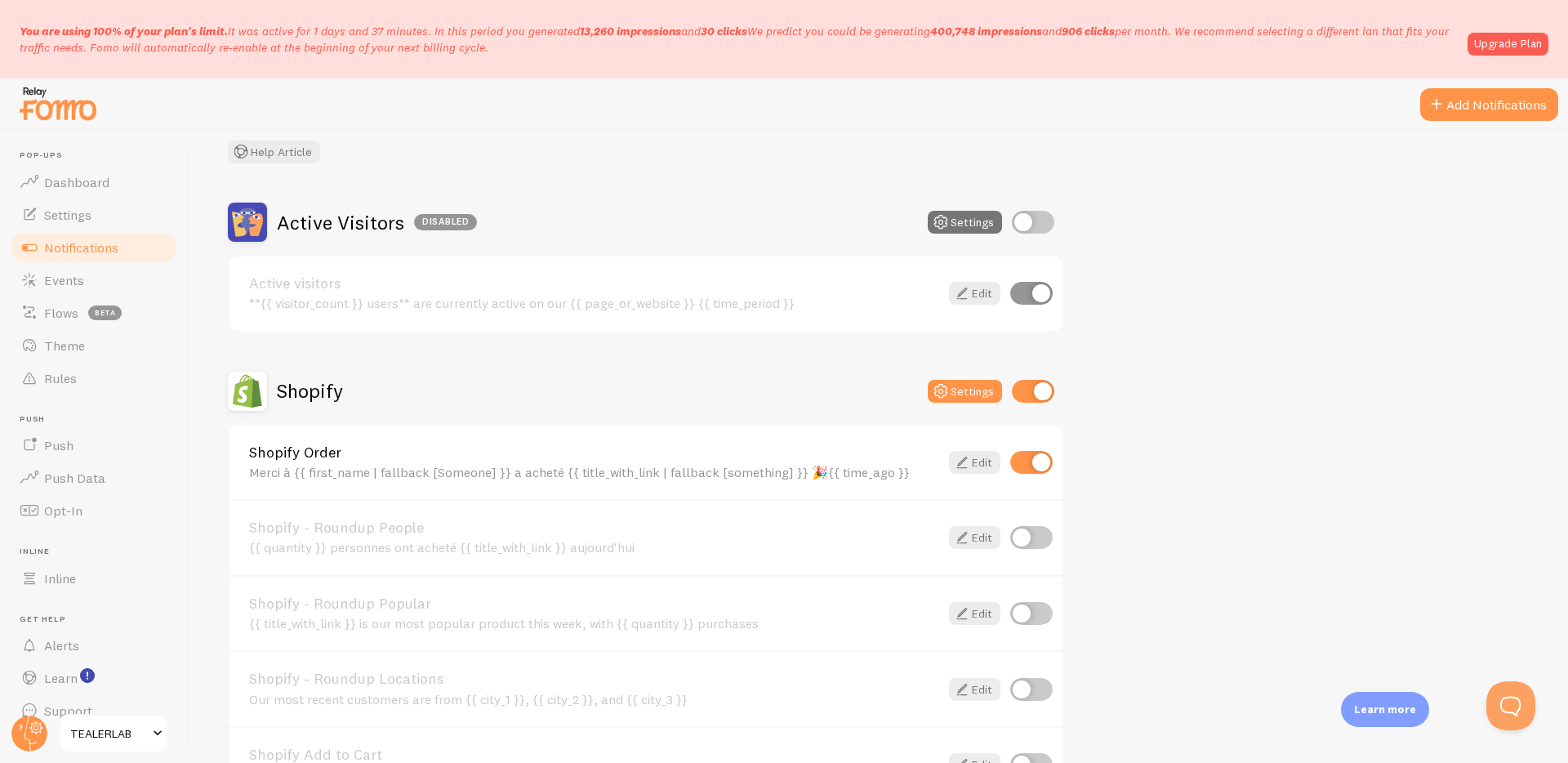
scroll to position [102, 0]
click at [1017, 532] on input "checkbox" at bounding box center [1031, 535] width 42 height 23
checkbox input "true"
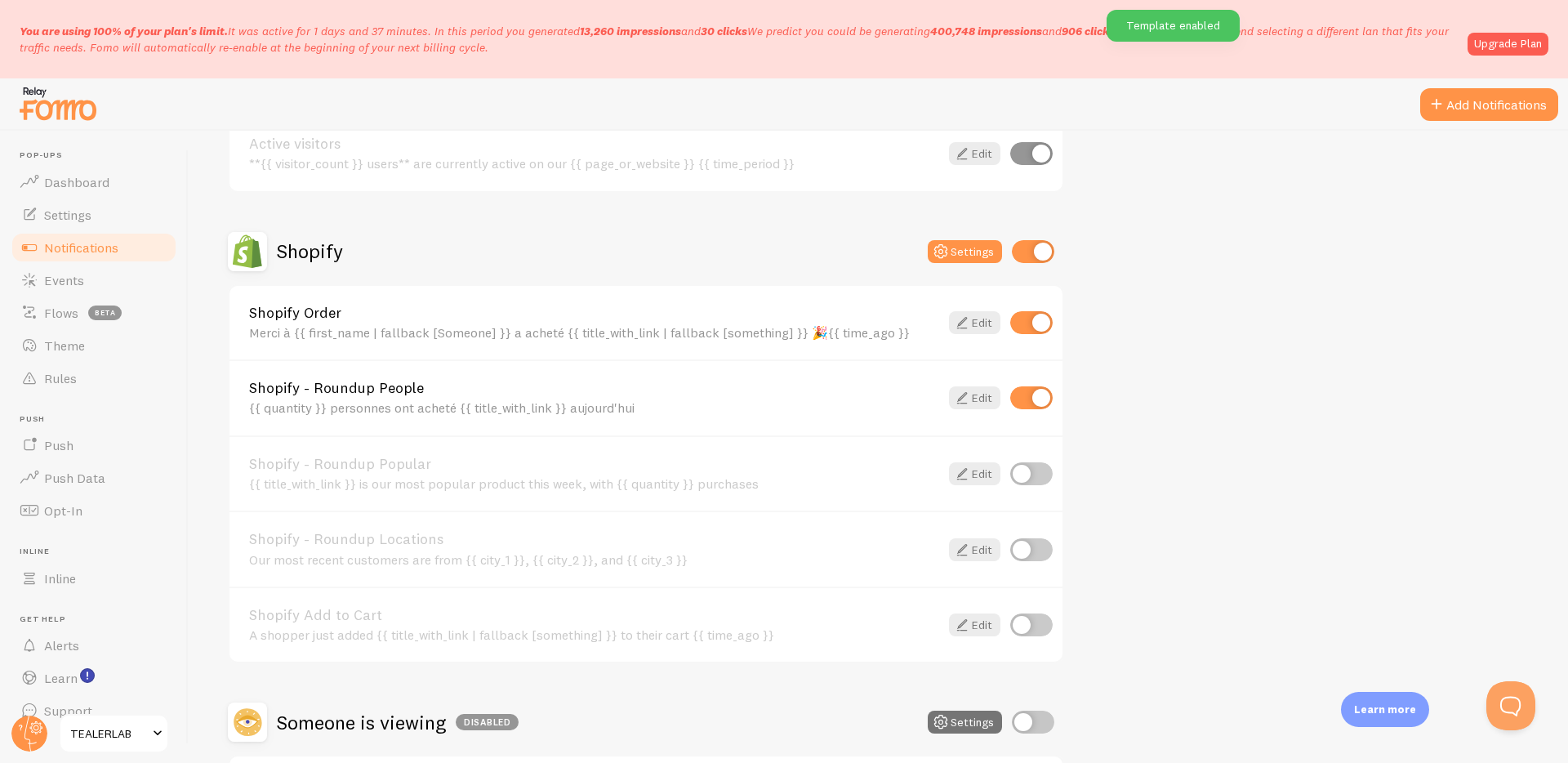
scroll to position [258, 0]
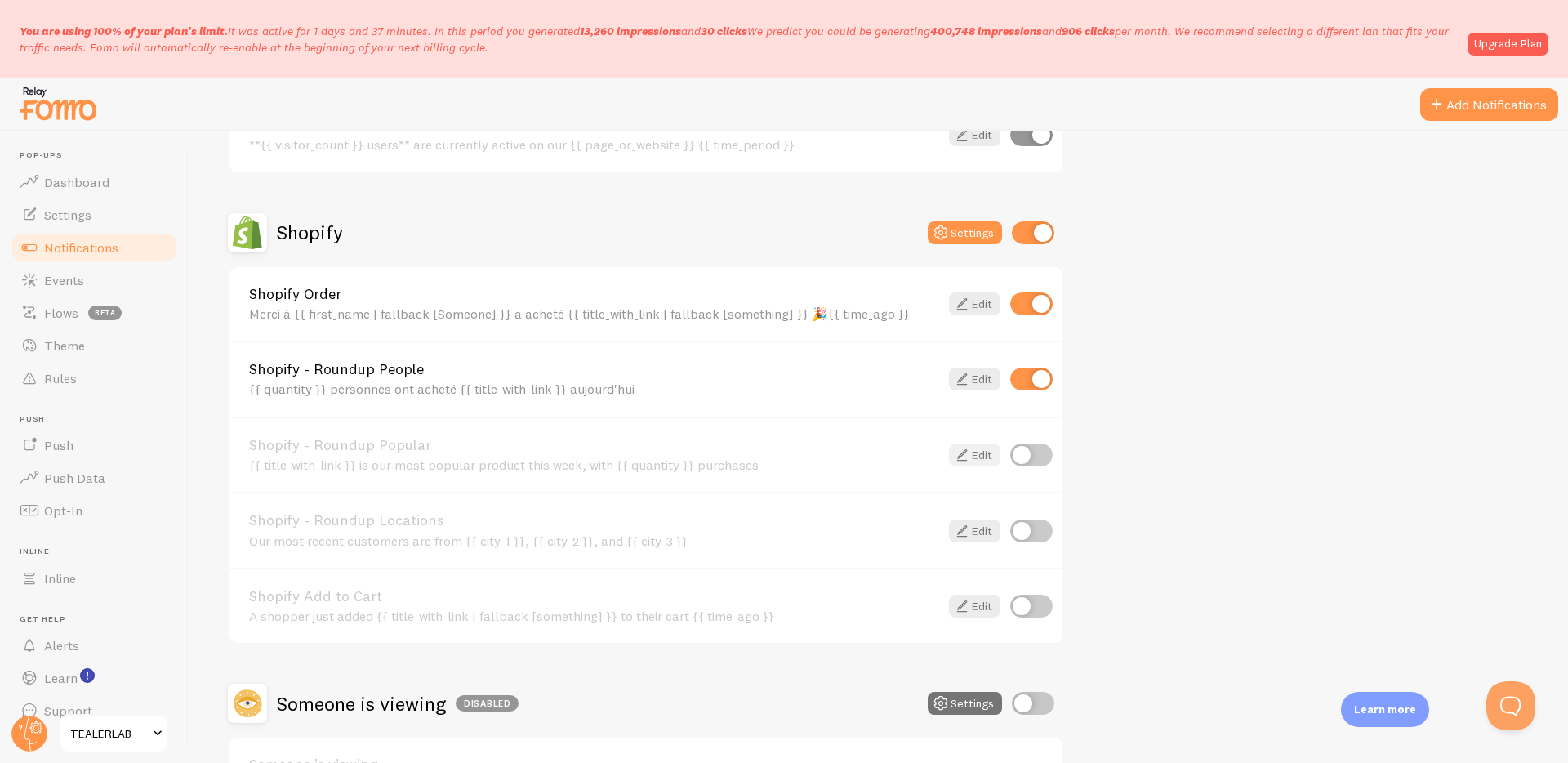
click at [958, 452] on icon at bounding box center [962, 455] width 19 height 19
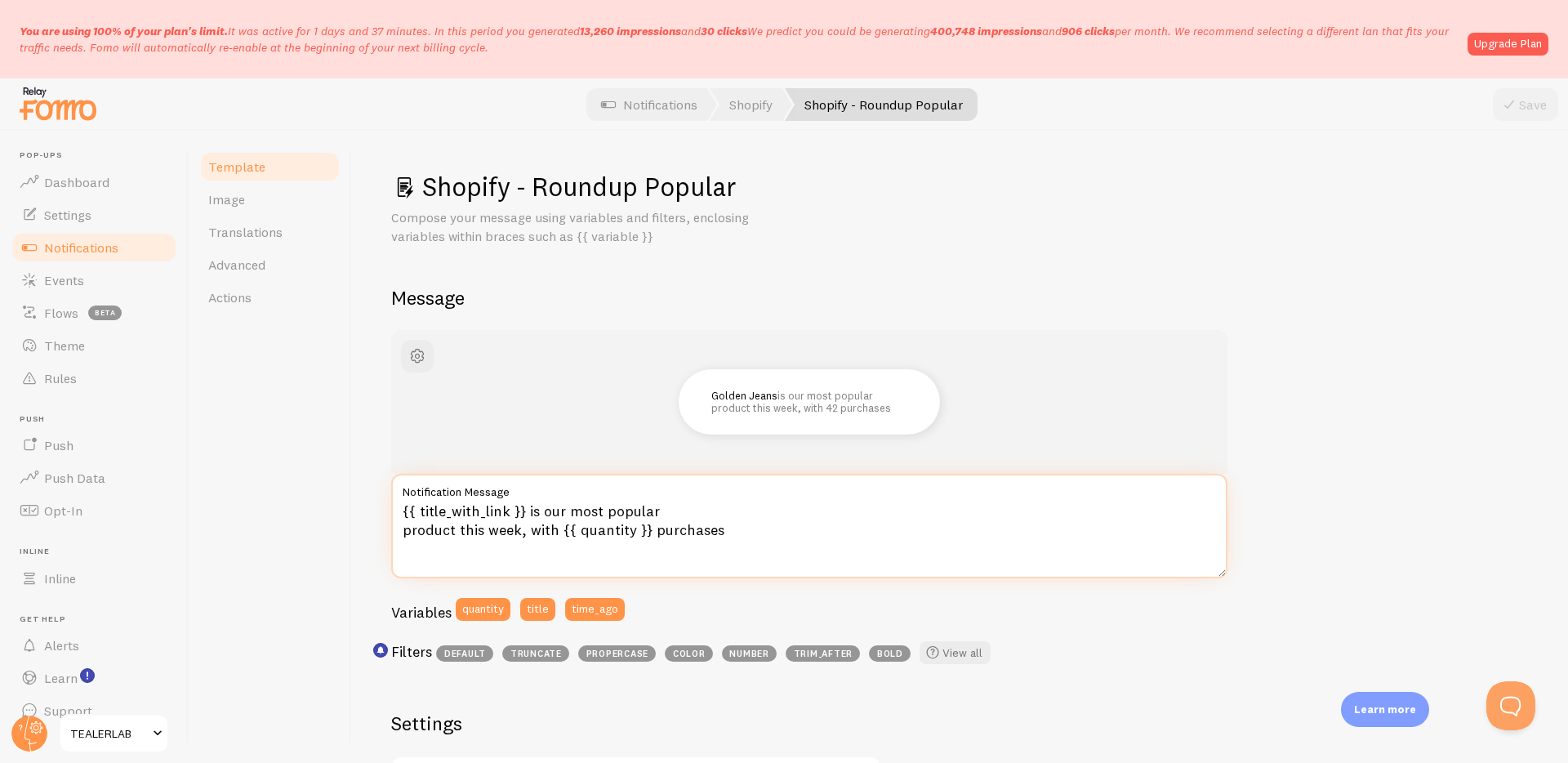
drag, startPoint x: 528, startPoint y: 515, endPoint x: 556, endPoint y: 537, distance: 35.6
click at [556, 537] on textarea "{{ title_with_link }} is our most popular product this week, with {{ quantity }…" at bounding box center [809, 526] width 837 height 104
paste textarea "est notre produit le plus vendu aujourd'hui avec"
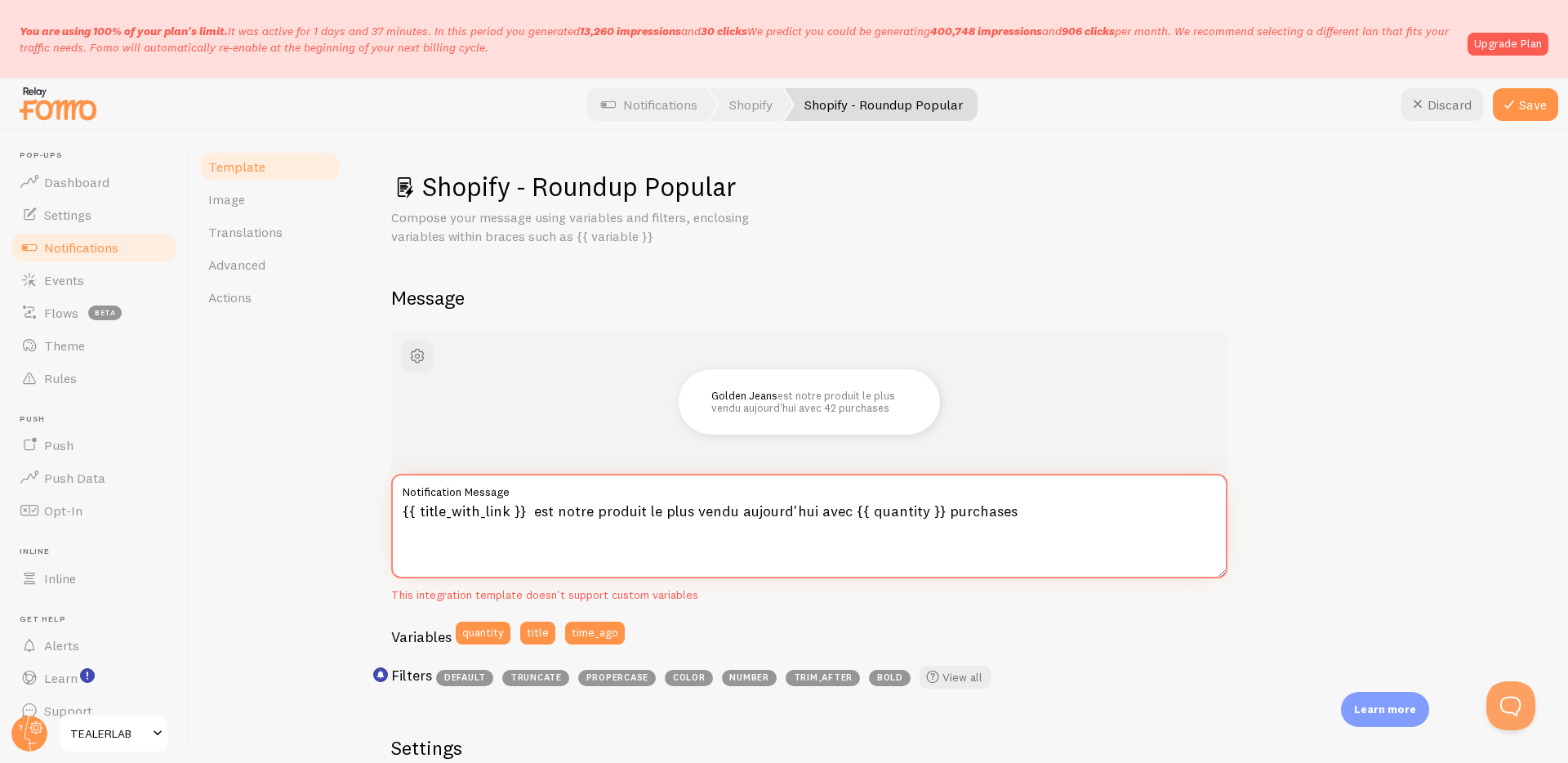
click at [956, 510] on textarea "{{ title_with_link }} est notre produit le plus vendu aujourd'hui avec {{ quant…" at bounding box center [809, 526] width 837 height 104
paste textarea "achats"
drag, startPoint x: 999, startPoint y: 511, endPoint x: 1080, endPoint y: 515, distance: 81.1
click at [1080, 515] on textarea "{{ title_with_link }} est notre produit le plus vendu aujourd'hui avec {{ quant…" at bounding box center [809, 526] width 837 height 104
click at [958, 509] on textarea "{{ title_with_link }} est notre produit le plus vendu aujourd'hui avec {{ quant…" at bounding box center [809, 526] width 837 height 104
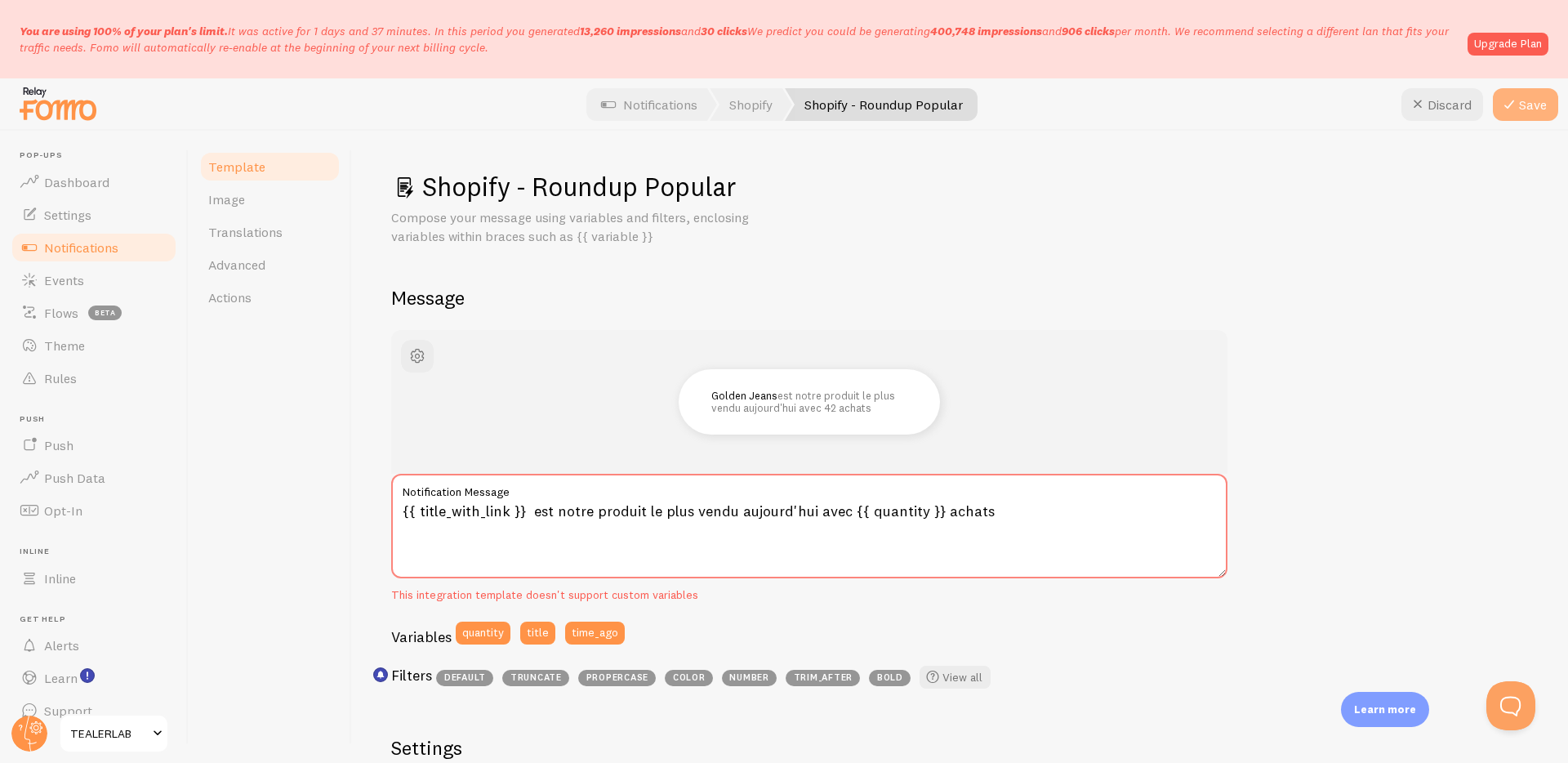
click at [1536, 102] on button "Save" at bounding box center [1525, 104] width 65 height 33
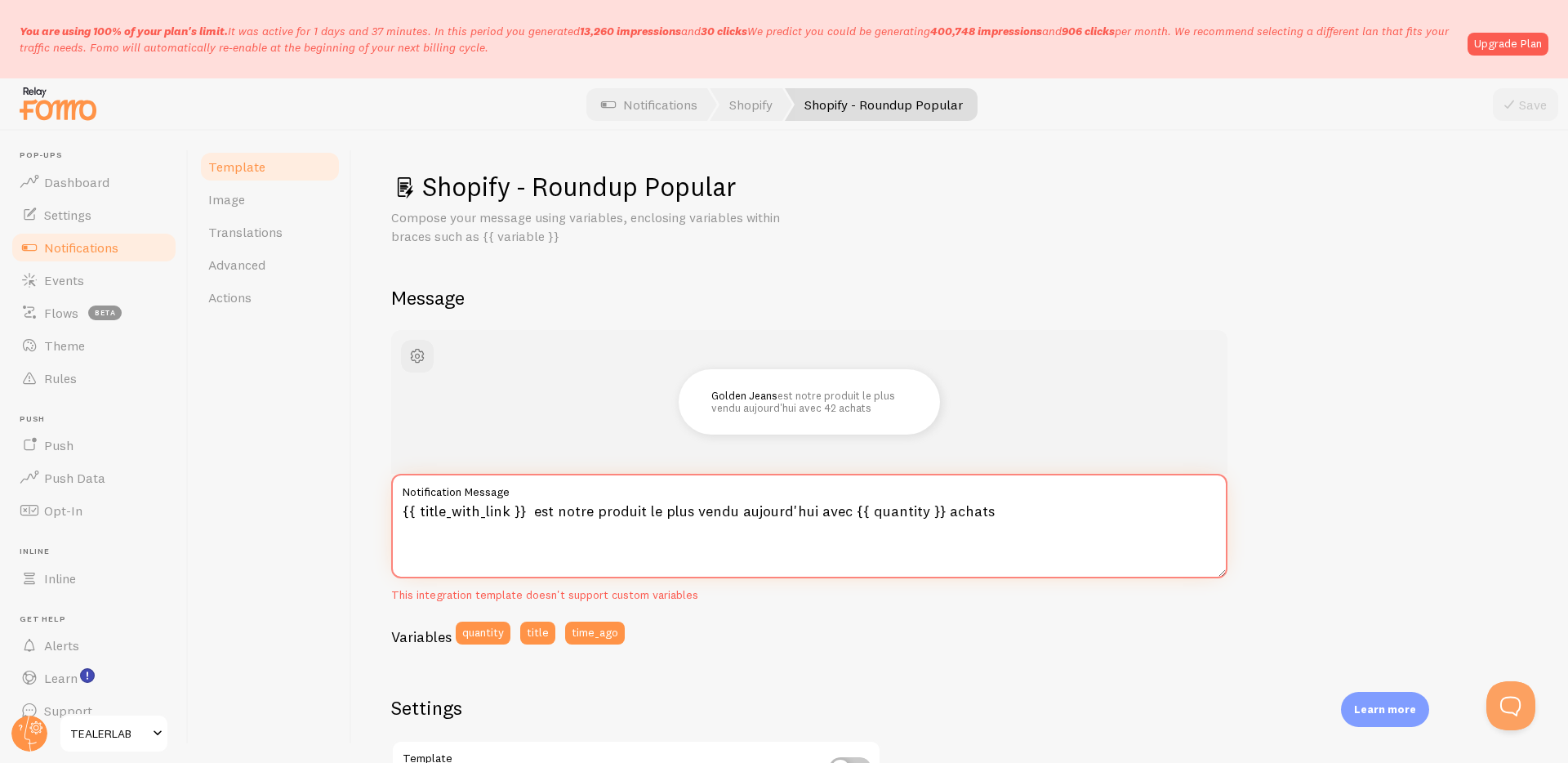
click at [816, 513] on textarea "{{ title_with_link }} est notre produit le plus vendu aujourd'hui avec {{ quant…" at bounding box center [809, 526] width 837 height 104
click at [998, 517] on textarea "{{ title_with_link }} est notre produit le plus vendu aujourd'hui avec {{ quant…" at bounding box center [809, 526] width 837 height 104
paste textarea "👑"
type textarea "{{ title_with_link }} est notre produit le plus vendu aujourd'hui avec {{ quant…"
click at [1507, 104] on icon at bounding box center [1509, 104] width 19 height 19
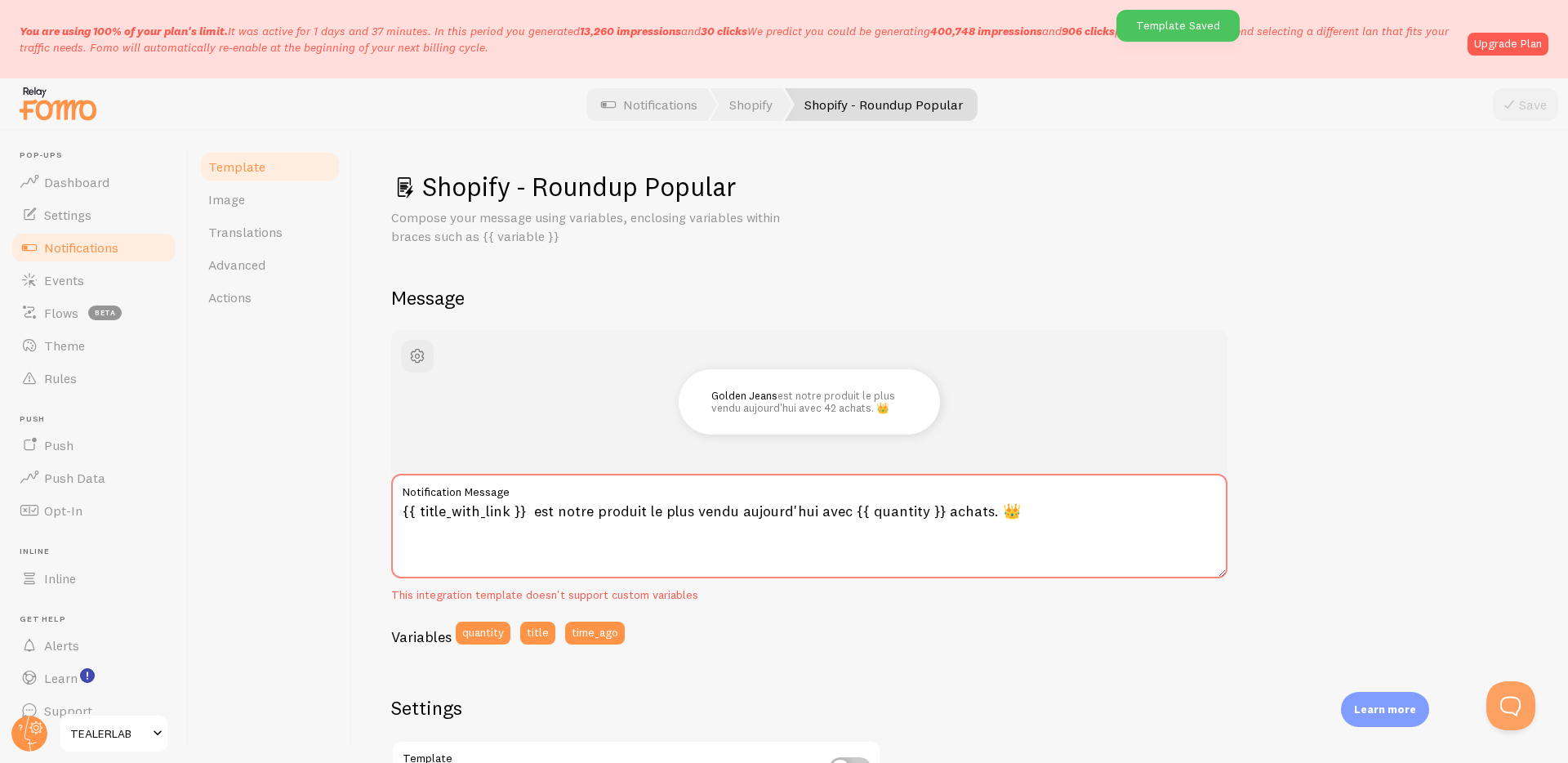
click at [119, 248] on link "Notifications" at bounding box center [94, 248] width 168 height 33
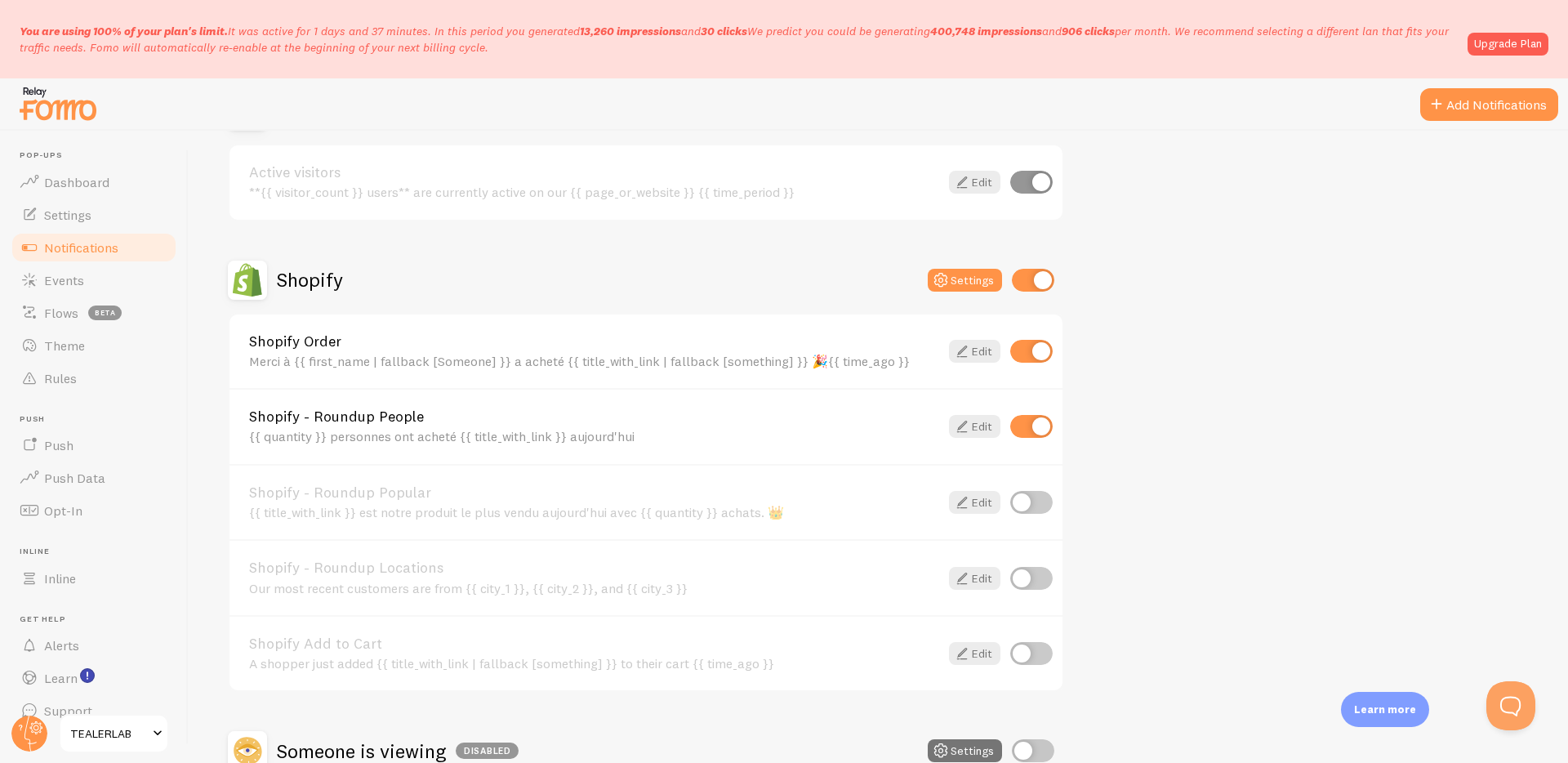
scroll to position [242, 0]
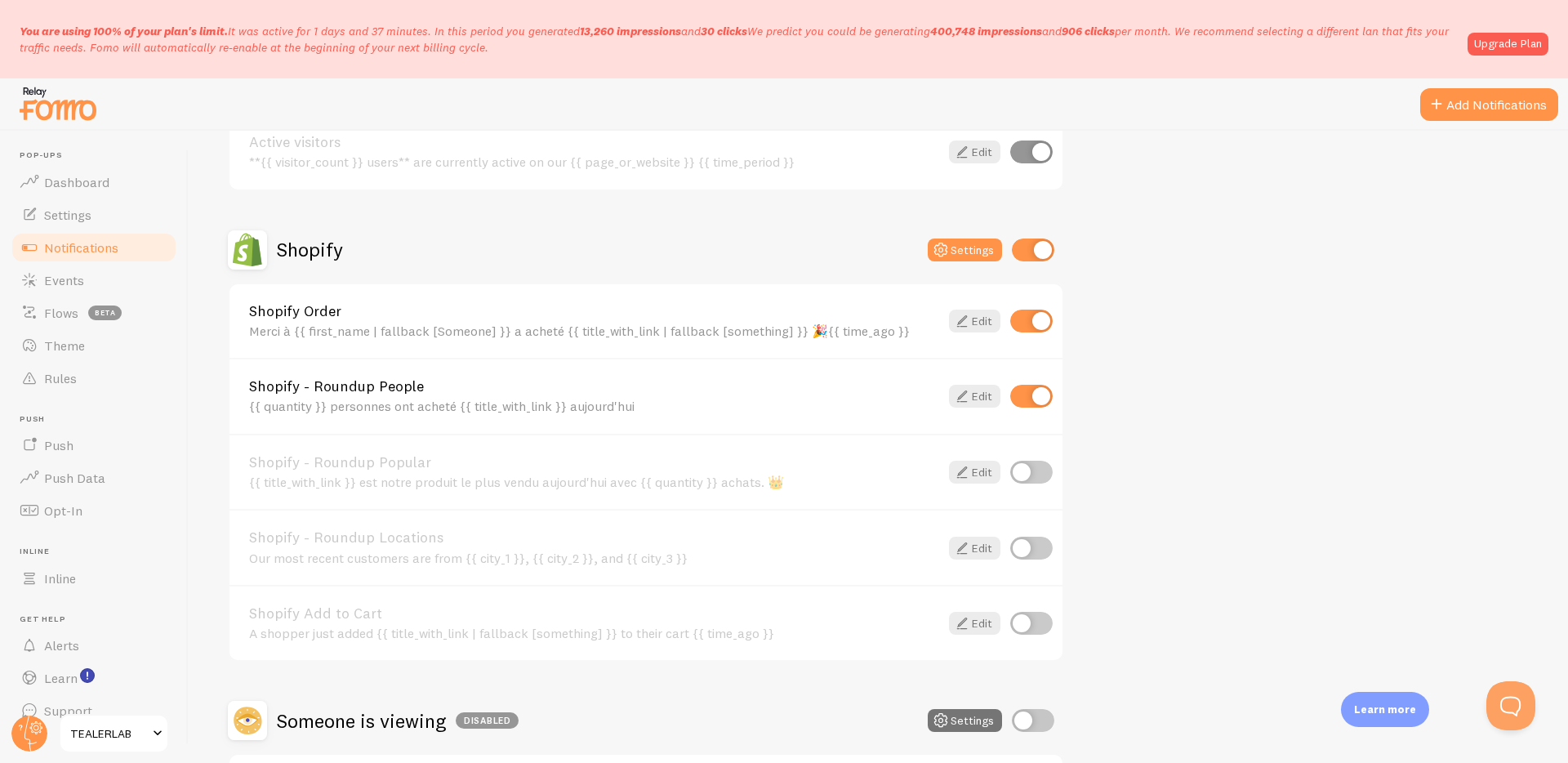
click at [1022, 467] on input "checkbox" at bounding box center [1031, 472] width 42 height 23
checkbox input "true"
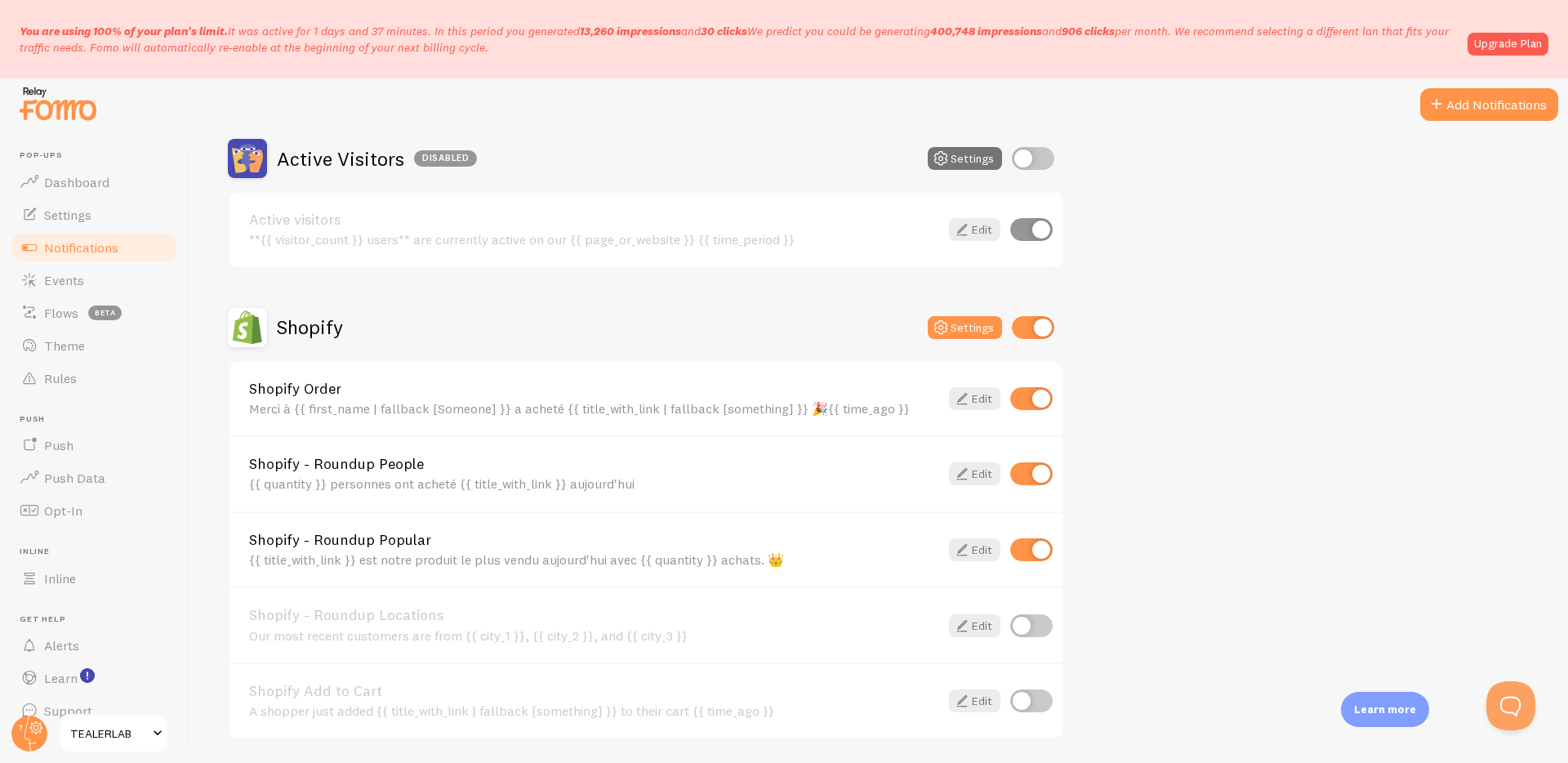
scroll to position [177, 0]
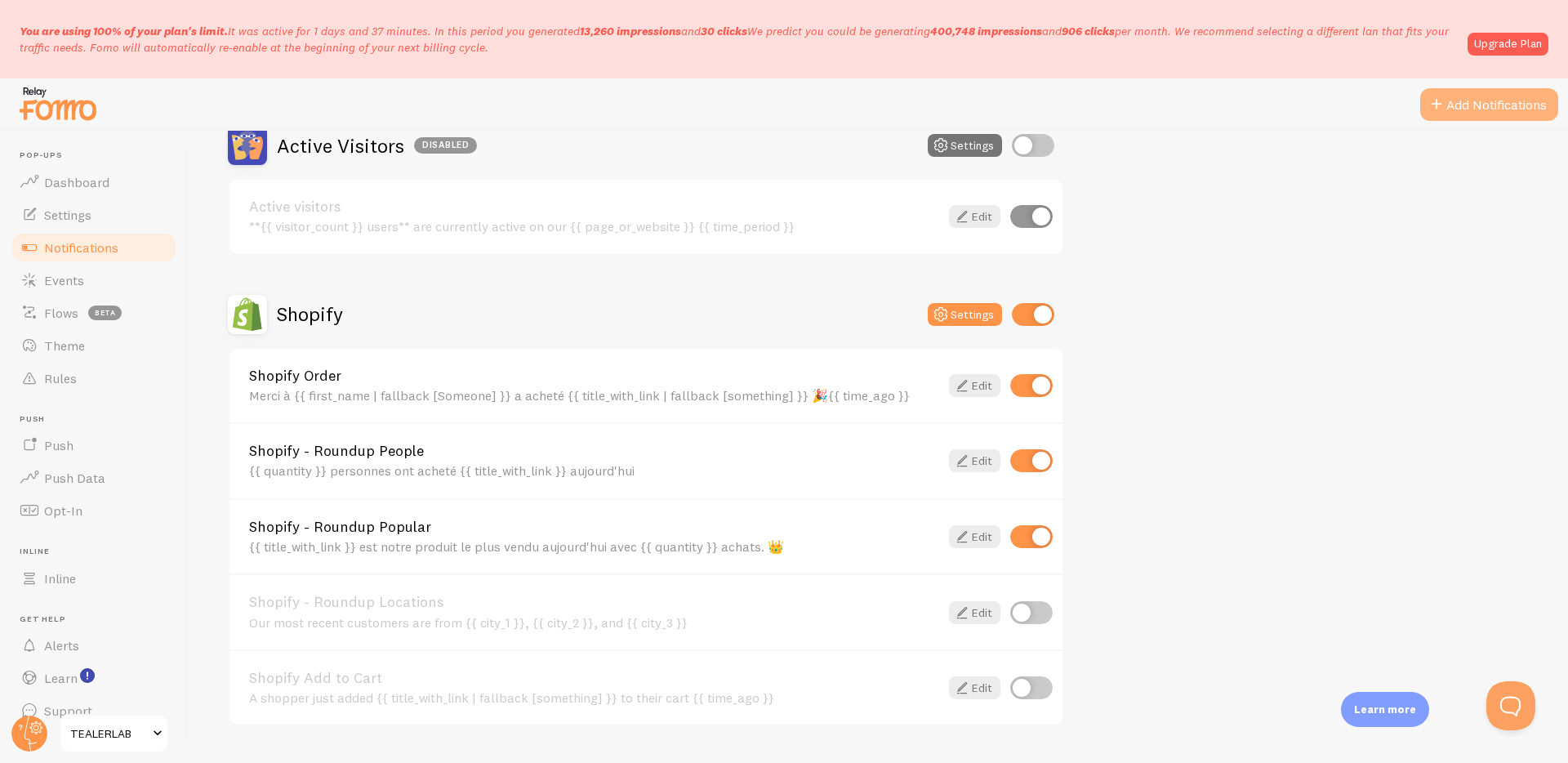
click at [1448, 104] on button "Add Notifications" at bounding box center [1489, 104] width 138 height 33
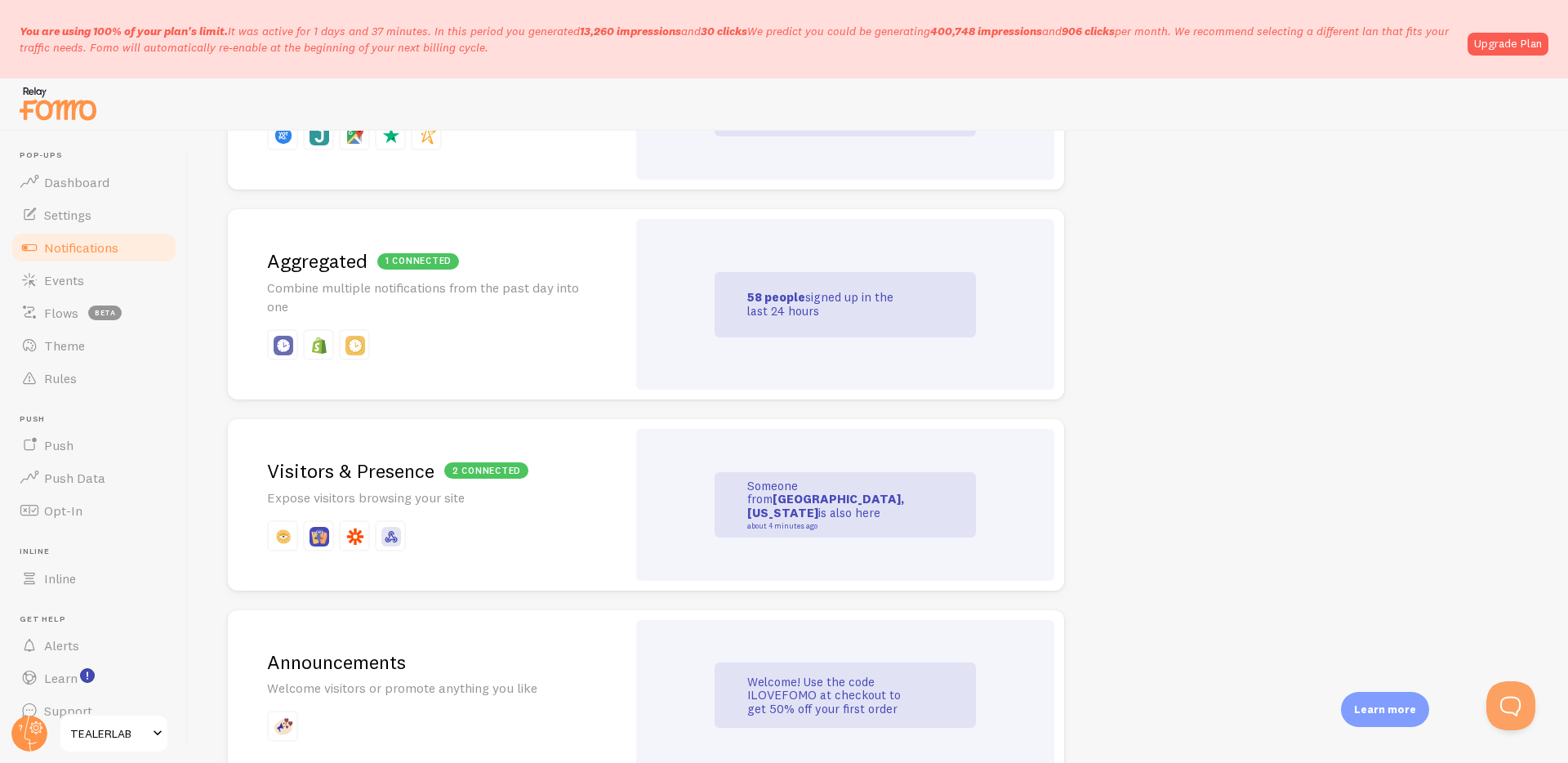
scroll to position [736, 0]
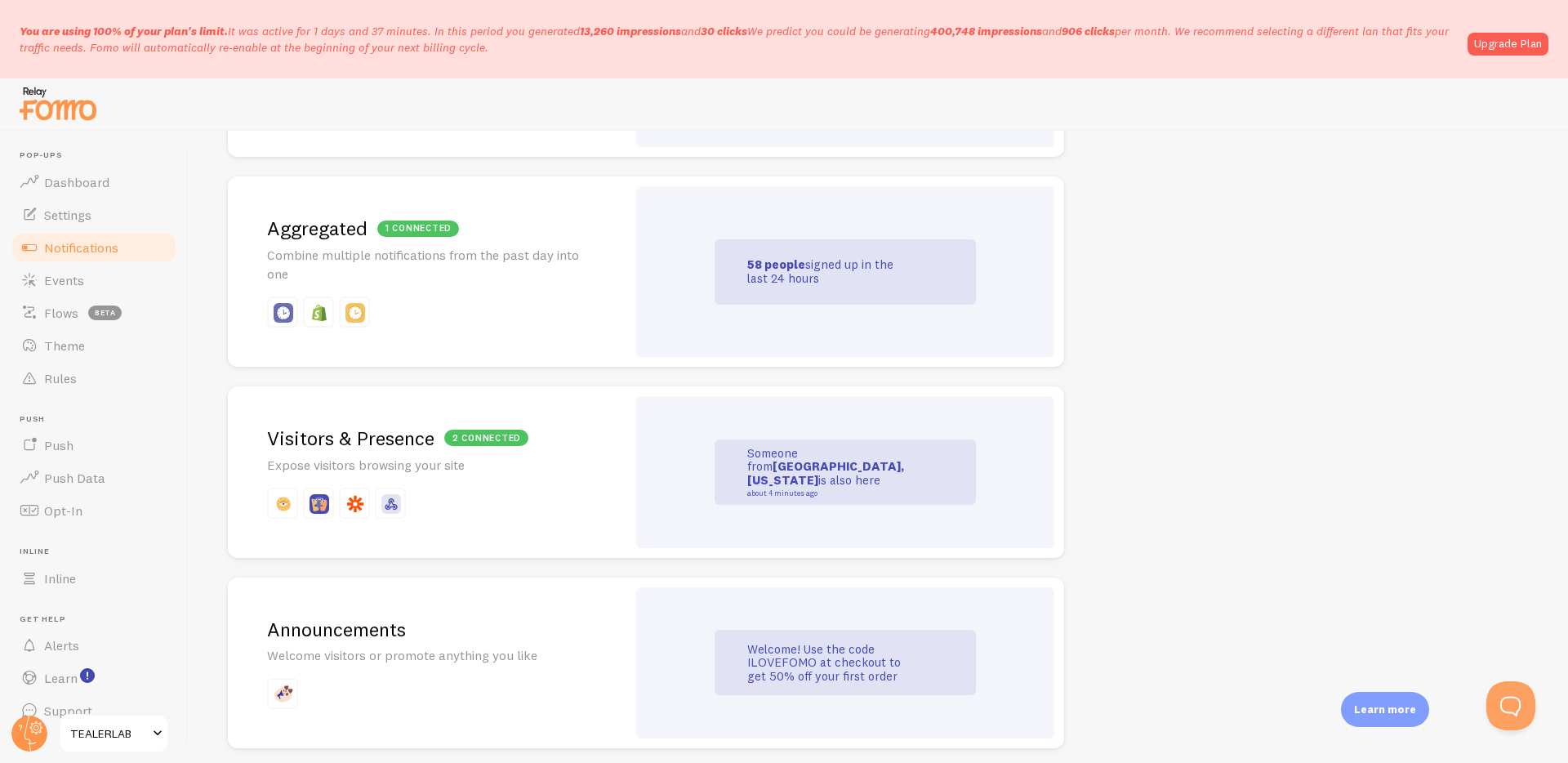
click at [400, 269] on p "Combine multiple notifications from the past day into one" at bounding box center [427, 264] width 320 height 38
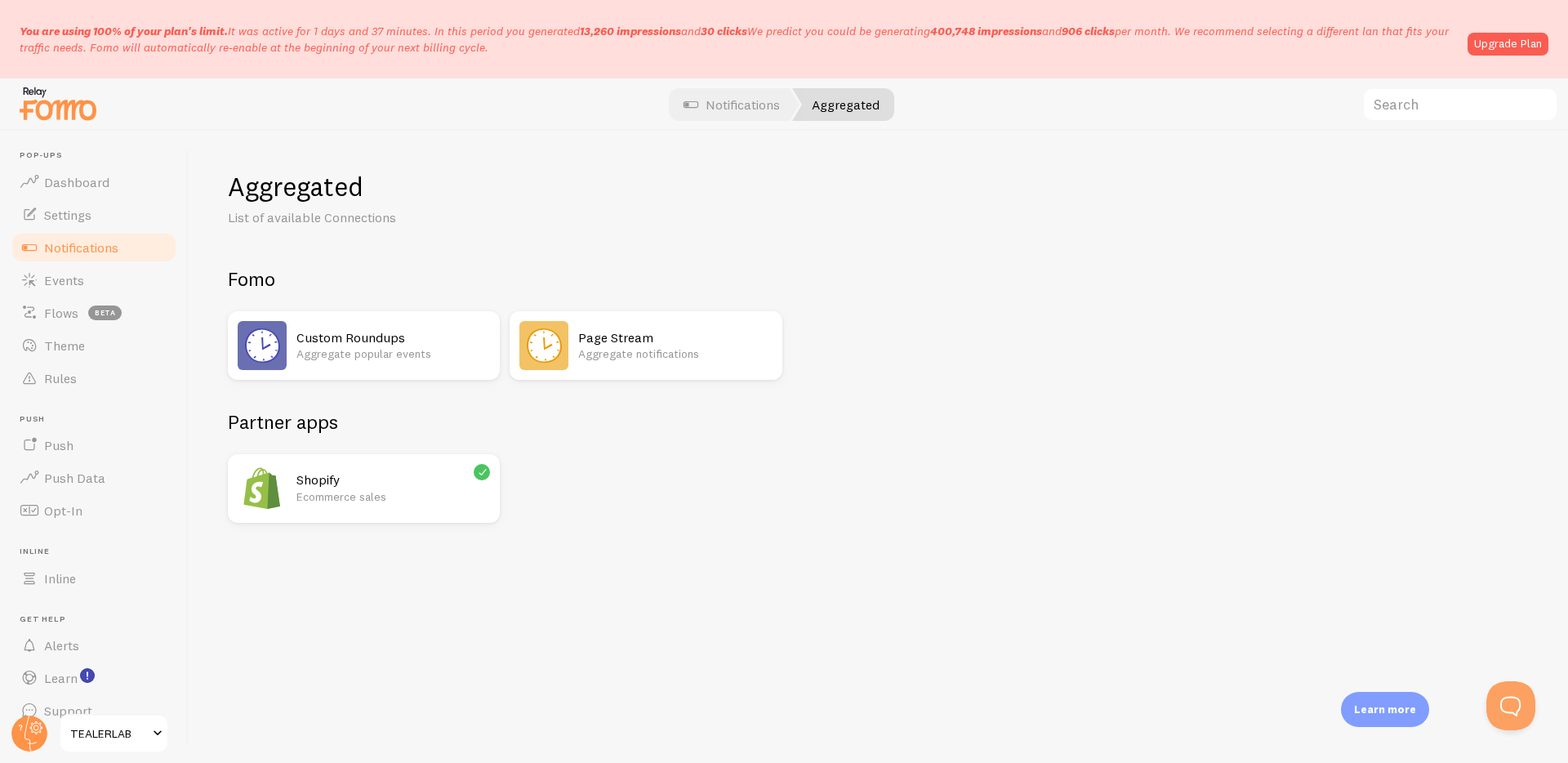
click at [678, 349] on p "Aggregate notifications" at bounding box center [676, 354] width 194 height 16
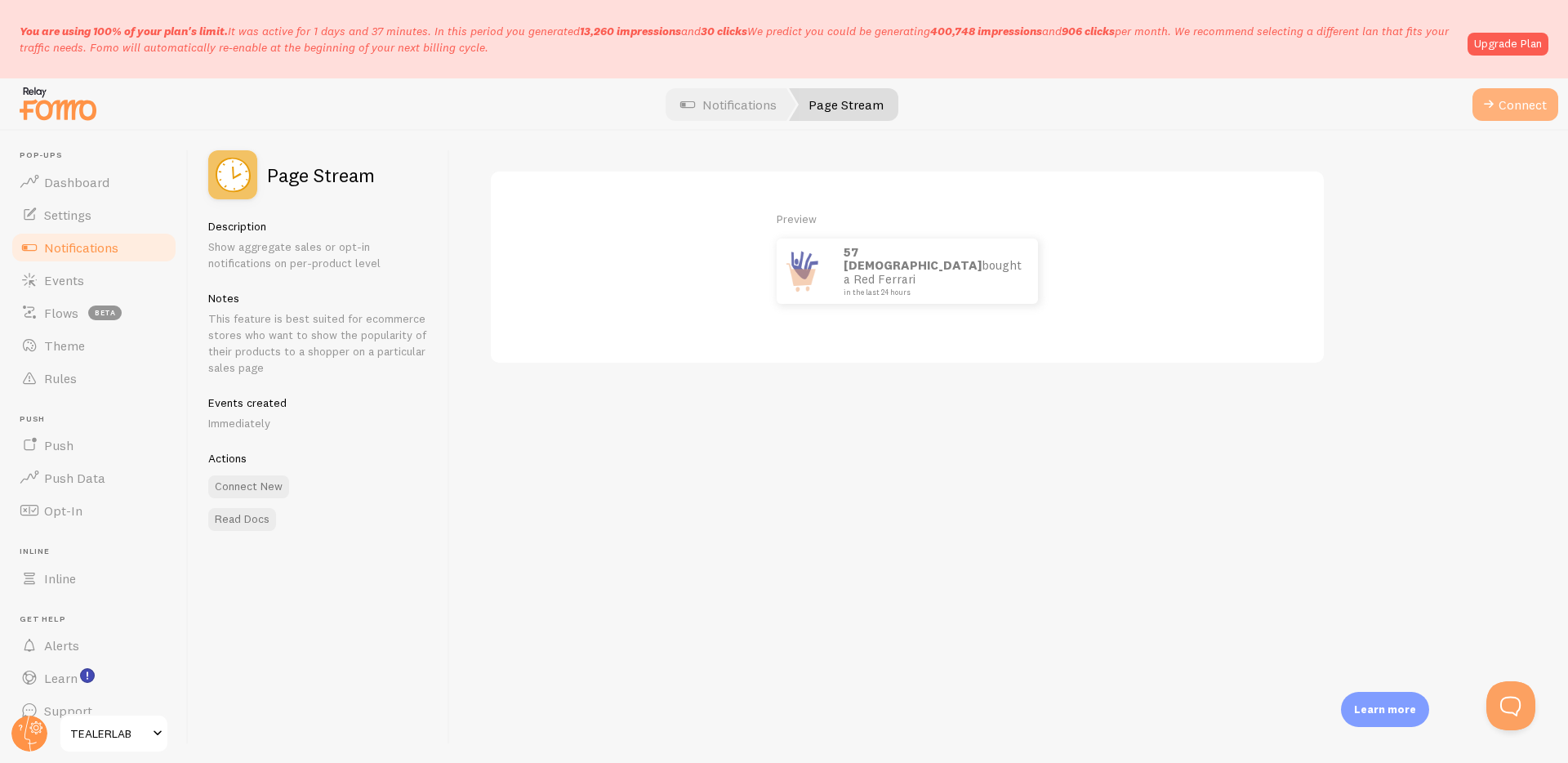
click at [1480, 99] on span at bounding box center [1488, 104] width 19 height 19
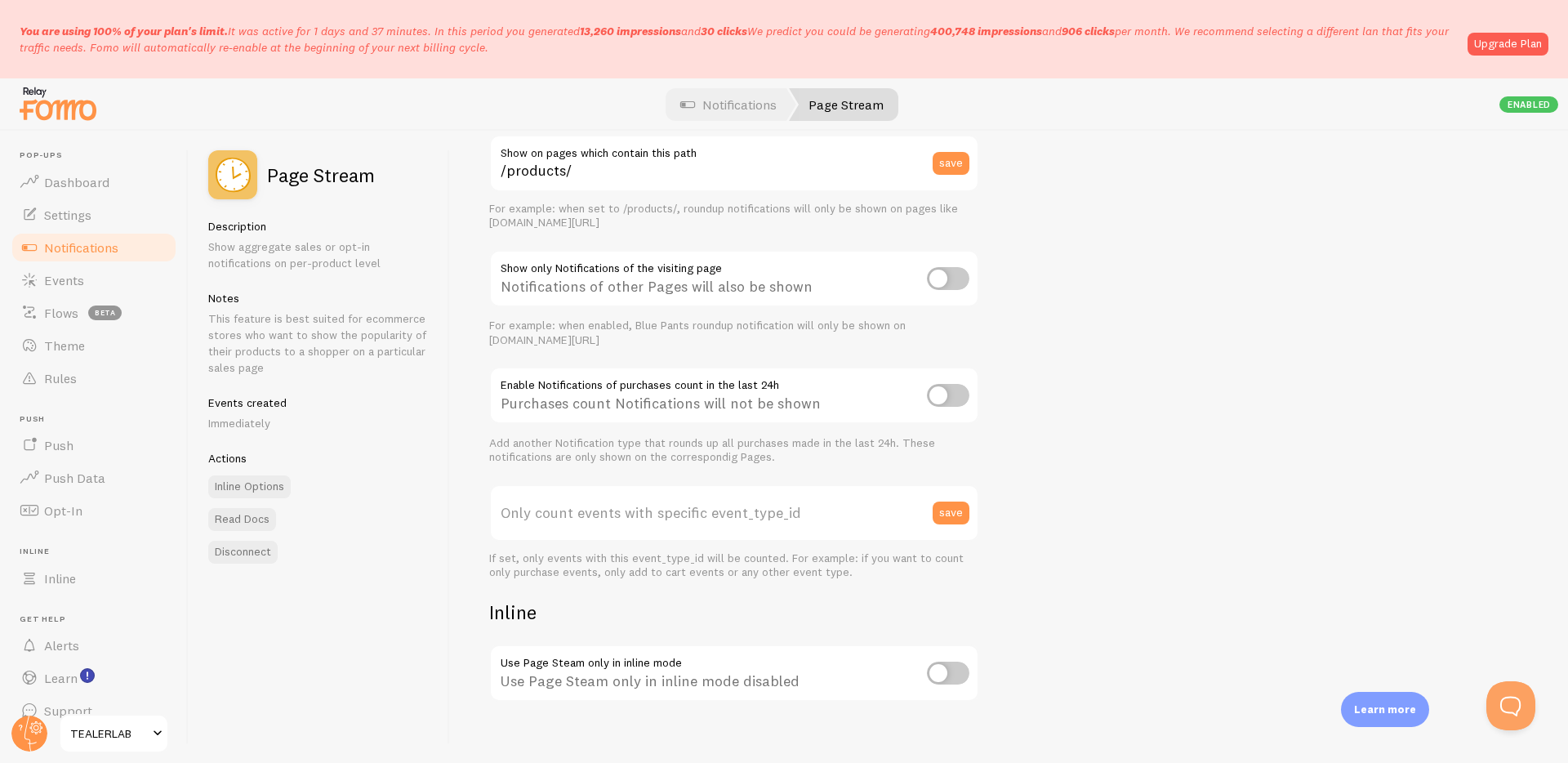
scroll to position [96, 0]
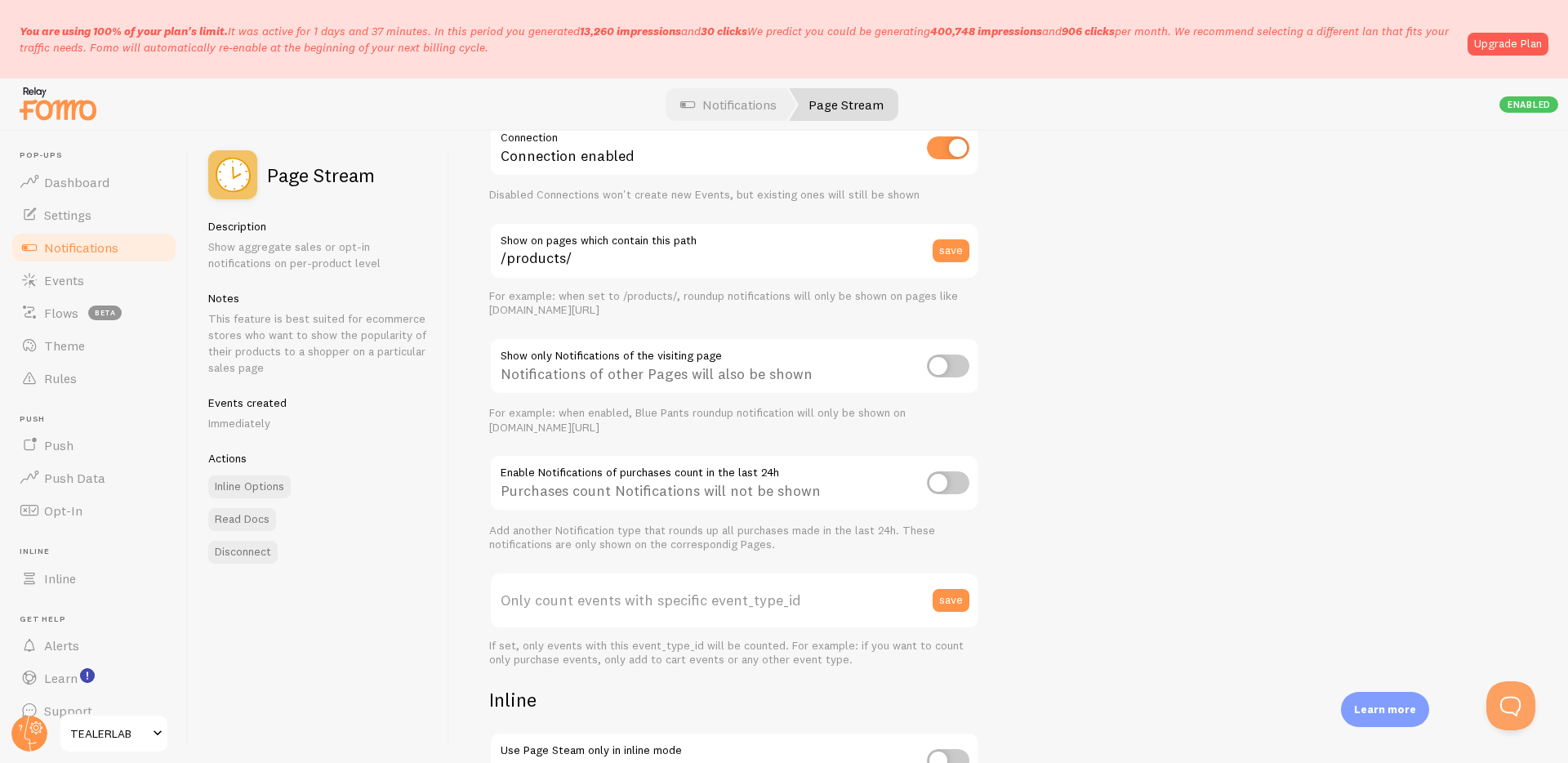
click at [88, 242] on span "Notifications" at bounding box center [80, 248] width 74 height 16
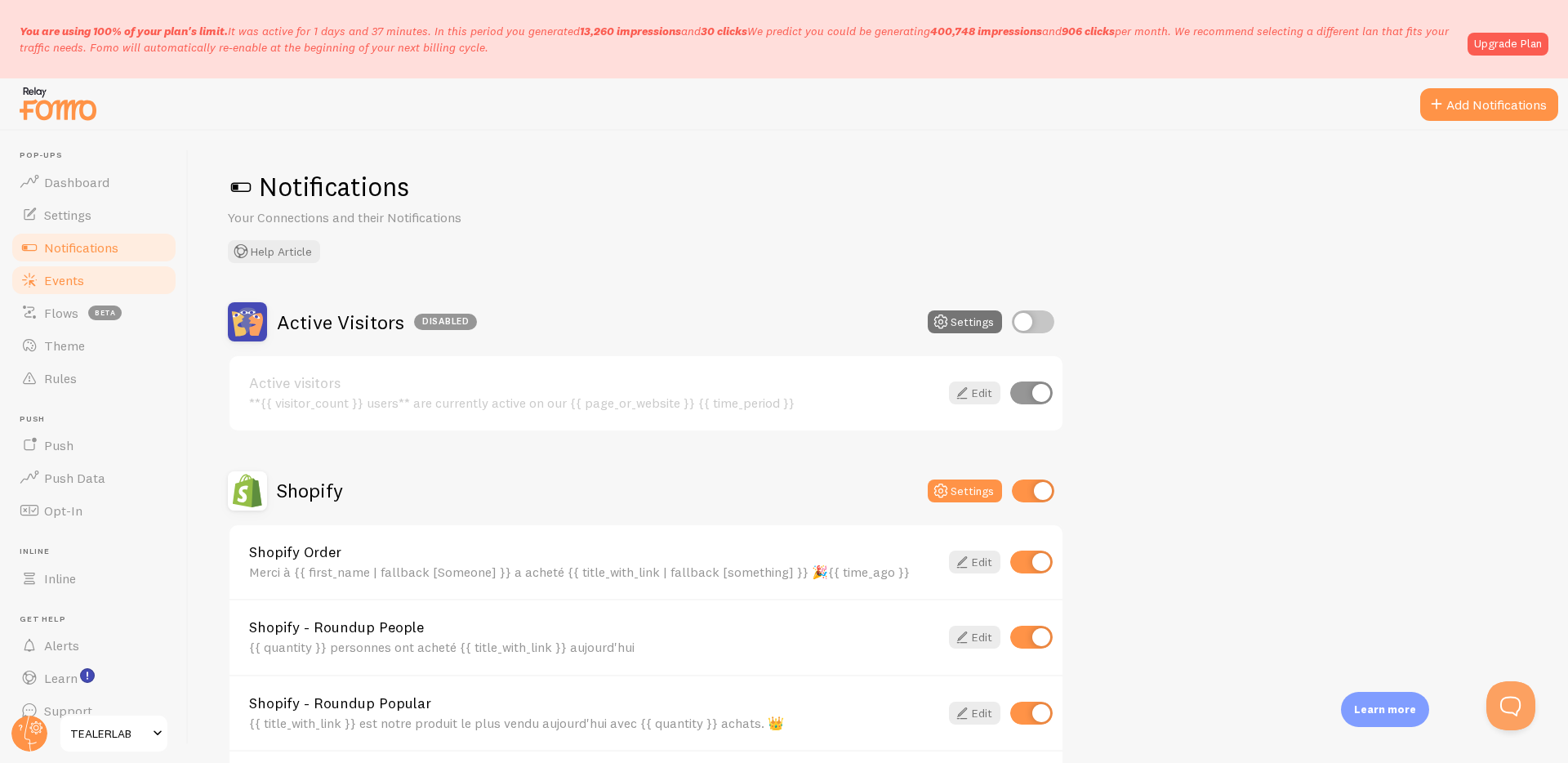
click at [69, 272] on span "Events" at bounding box center [64, 280] width 40 height 16
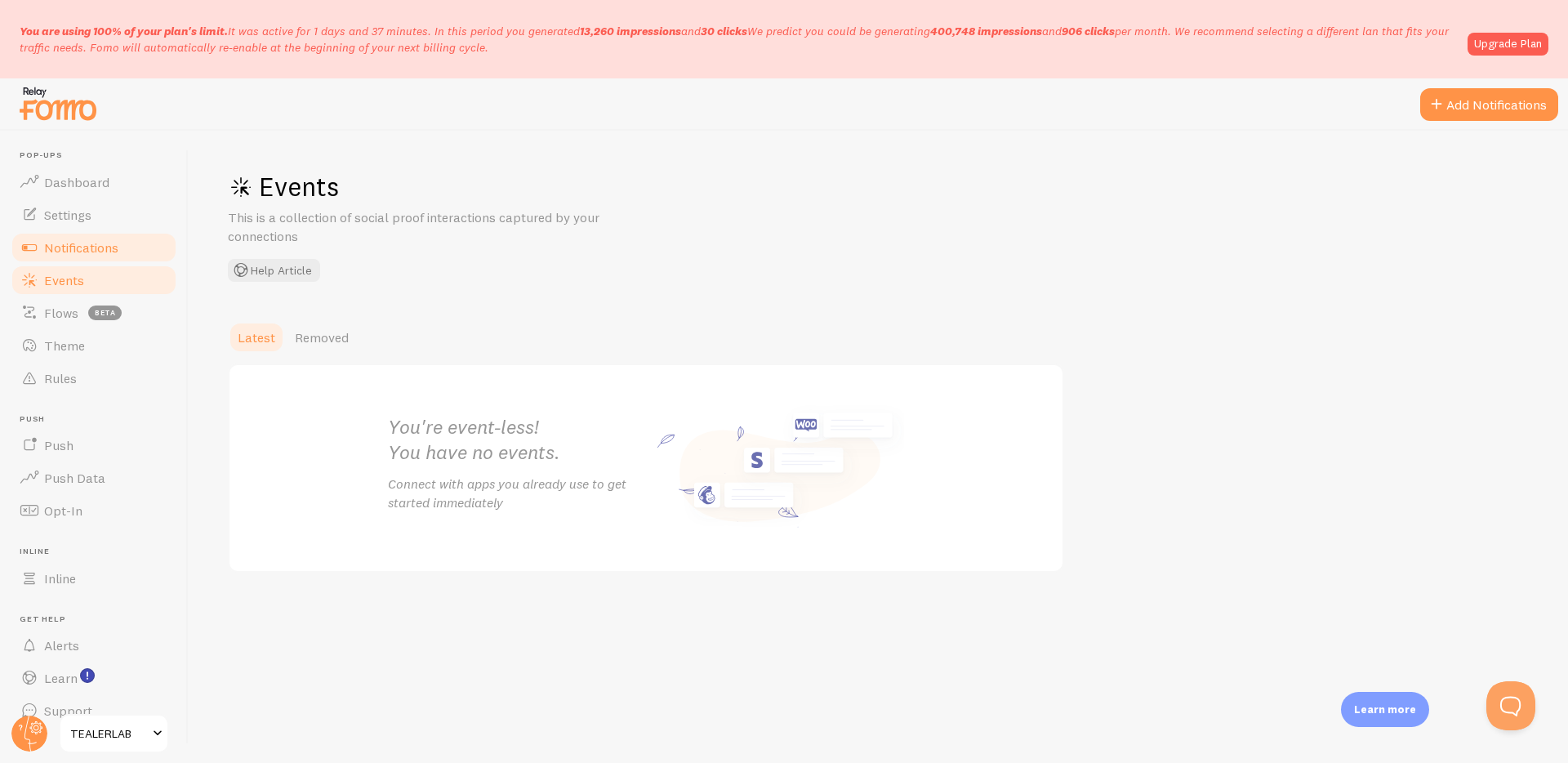
click at [82, 246] on span "Notifications" at bounding box center [80, 248] width 74 height 16
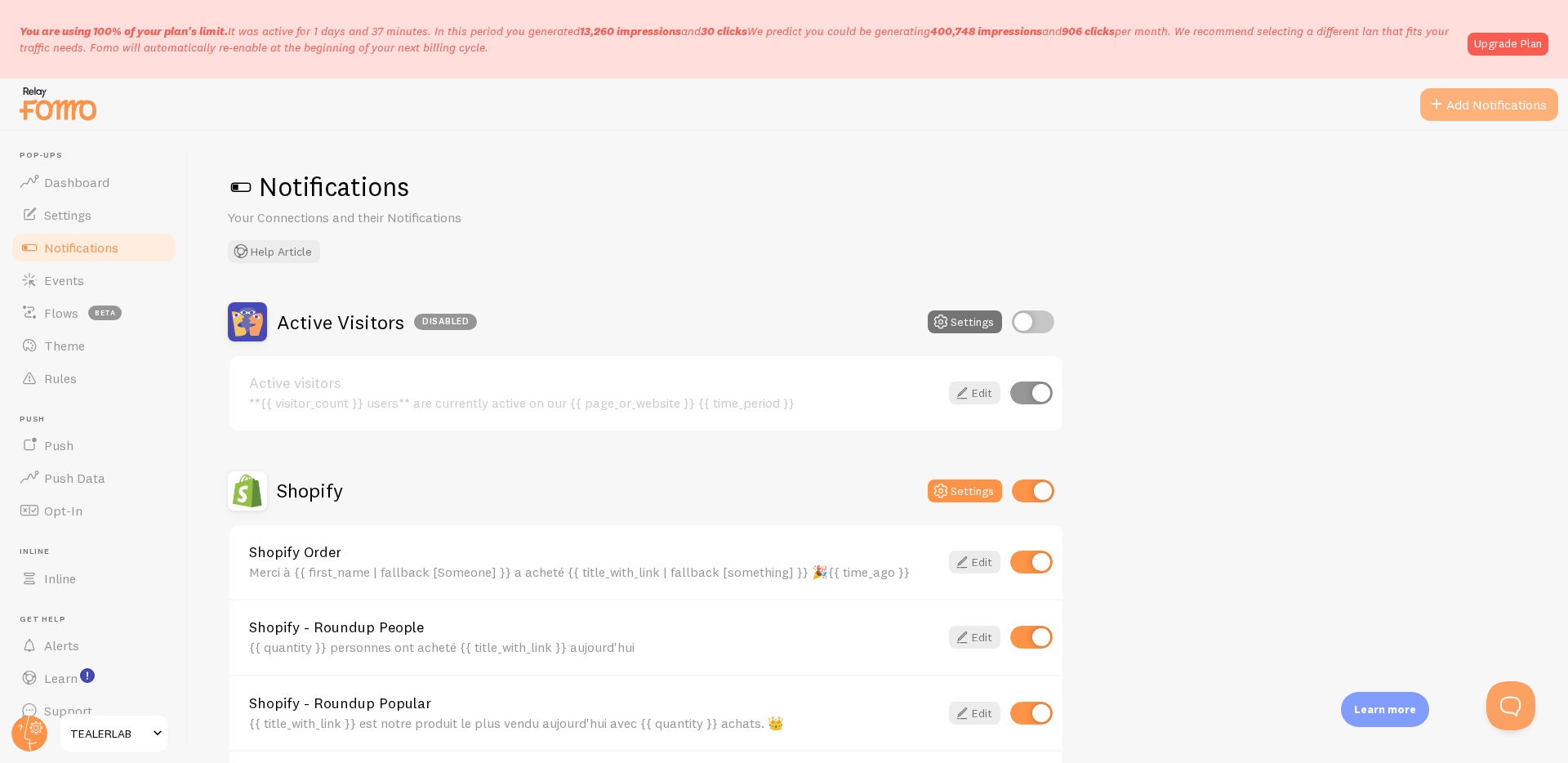
click at [1520, 110] on button "Add Notifications" at bounding box center [1489, 104] width 138 height 33
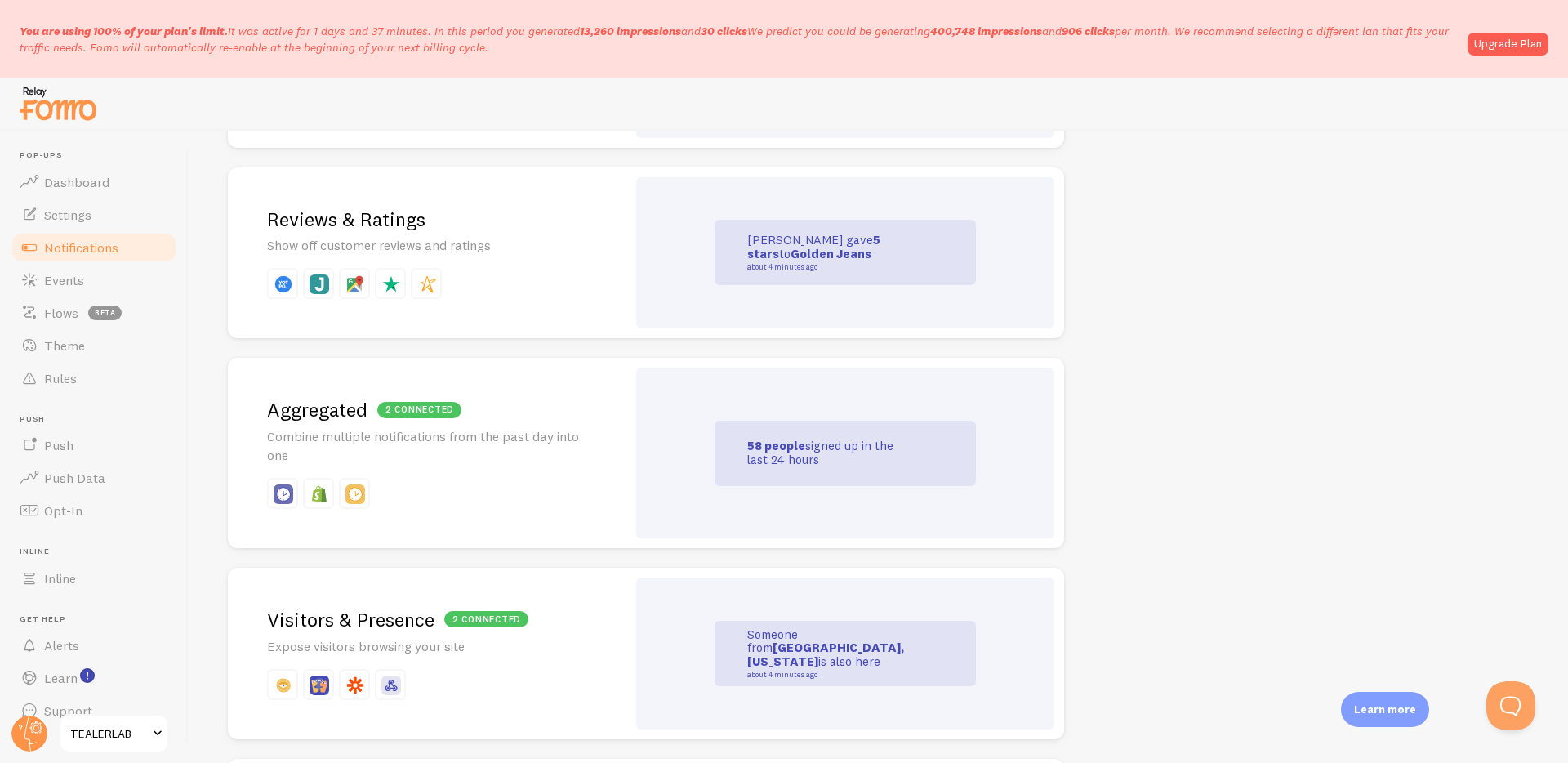
scroll to position [661, 0]
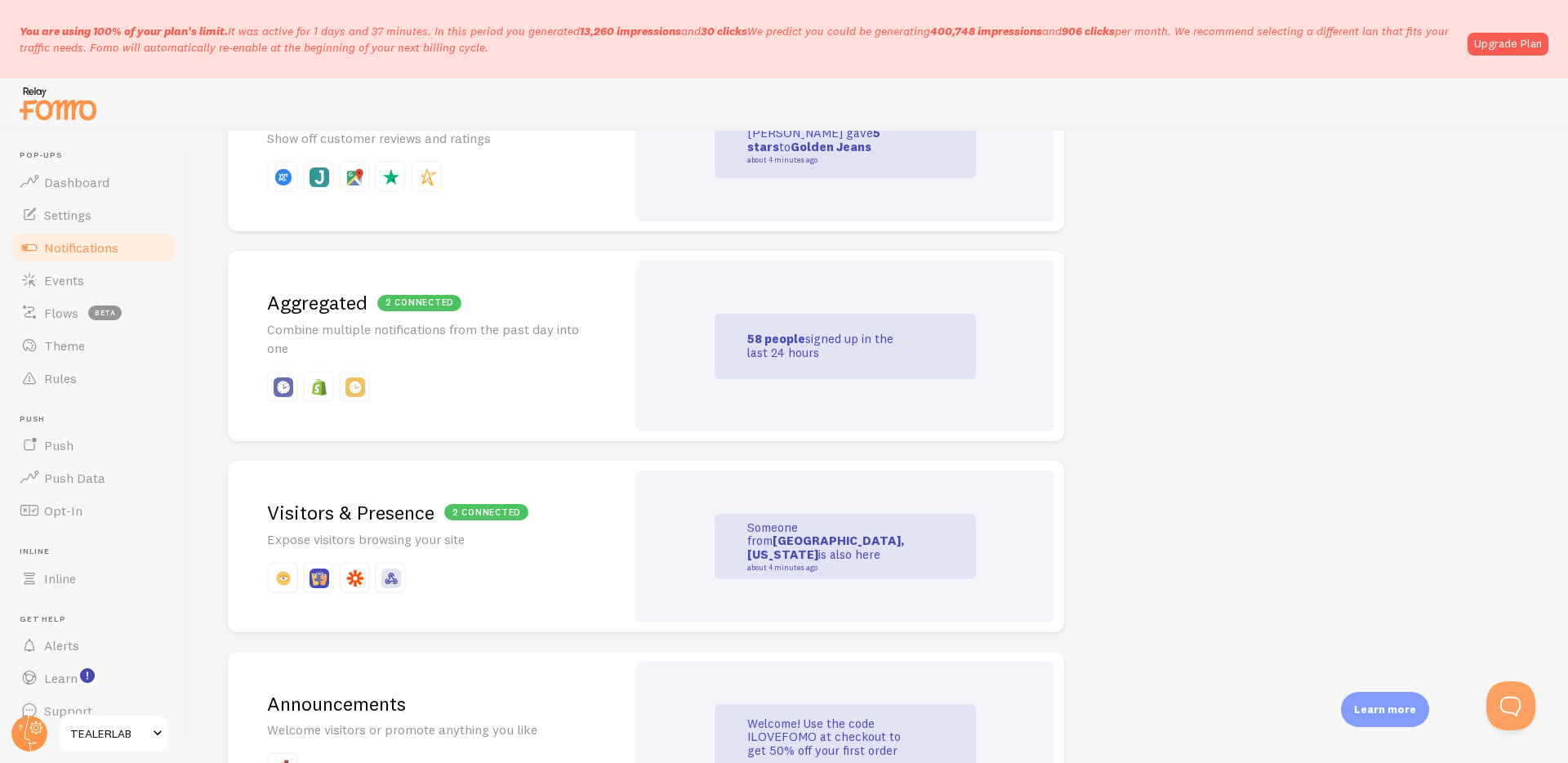
click at [589, 383] on div "2 connected [GEOGRAPHIC_DATA] Combine multiple notifications from the past day …" at bounding box center [427, 346] width 399 height 190
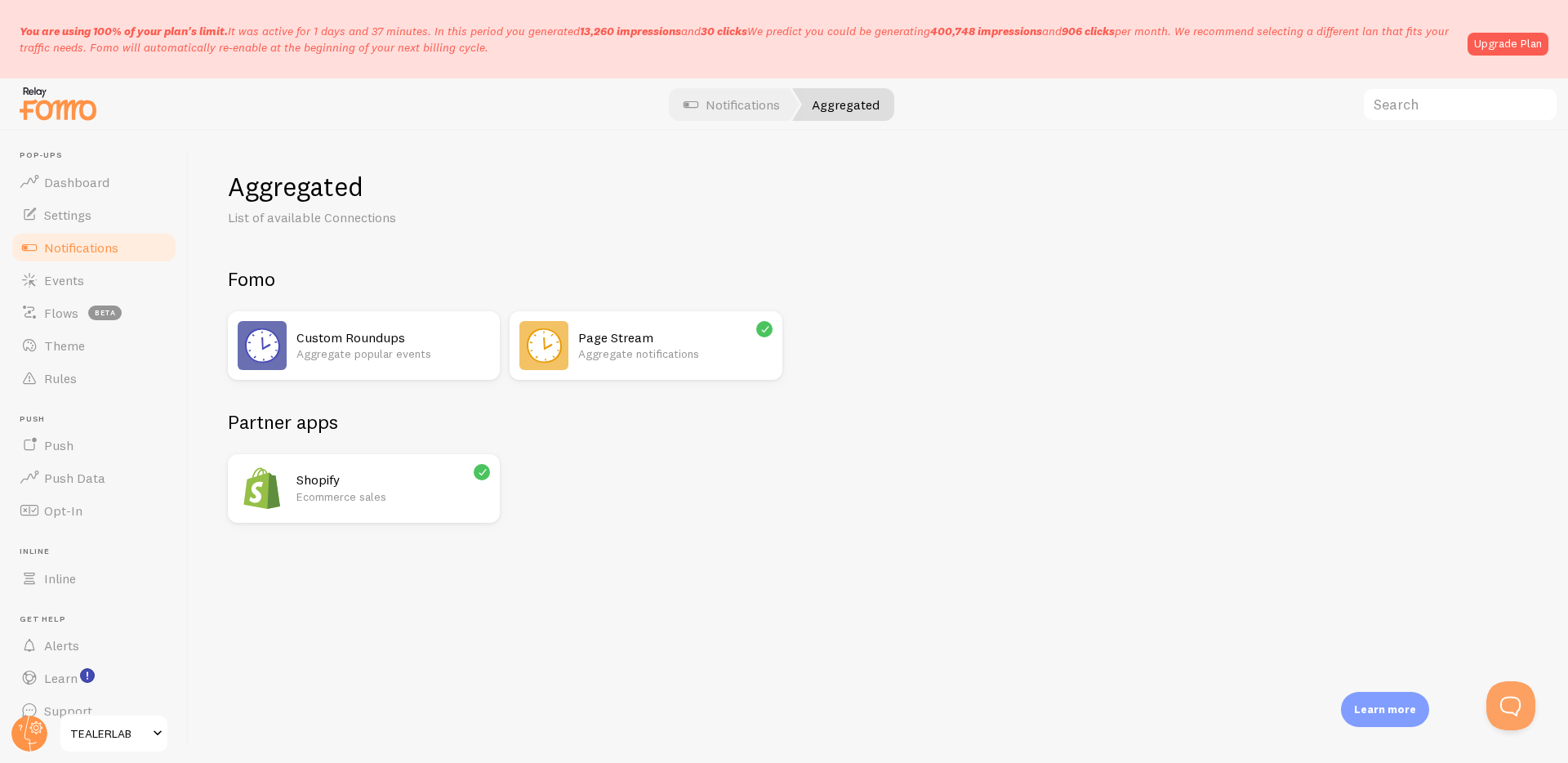
click at [631, 332] on h2 "Page Stream" at bounding box center [676, 338] width 194 height 17
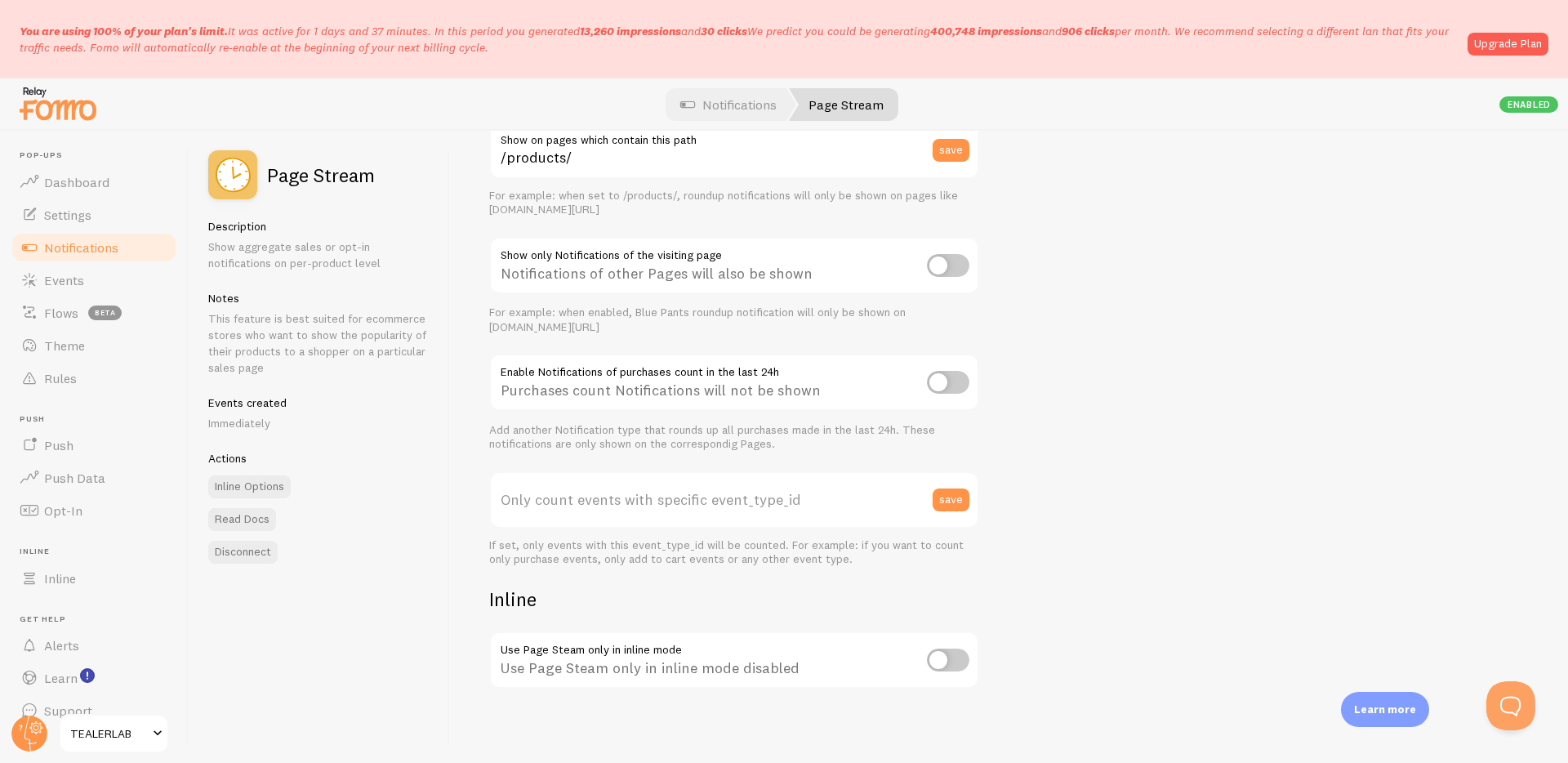
scroll to position [202, 0]
click at [253, 267] on p "Show aggregate sales or opt-in notifications on per-product level" at bounding box center [319, 255] width 221 height 33
click at [253, 310] on p "This feature is best suited for ecommerce stores who want to show the popularit…" at bounding box center [319, 342] width 221 height 65
click at [370, 196] on div "Page Stream" at bounding box center [292, 175] width 166 height 49
click at [88, 251] on span "Notifications" at bounding box center [80, 248] width 74 height 16
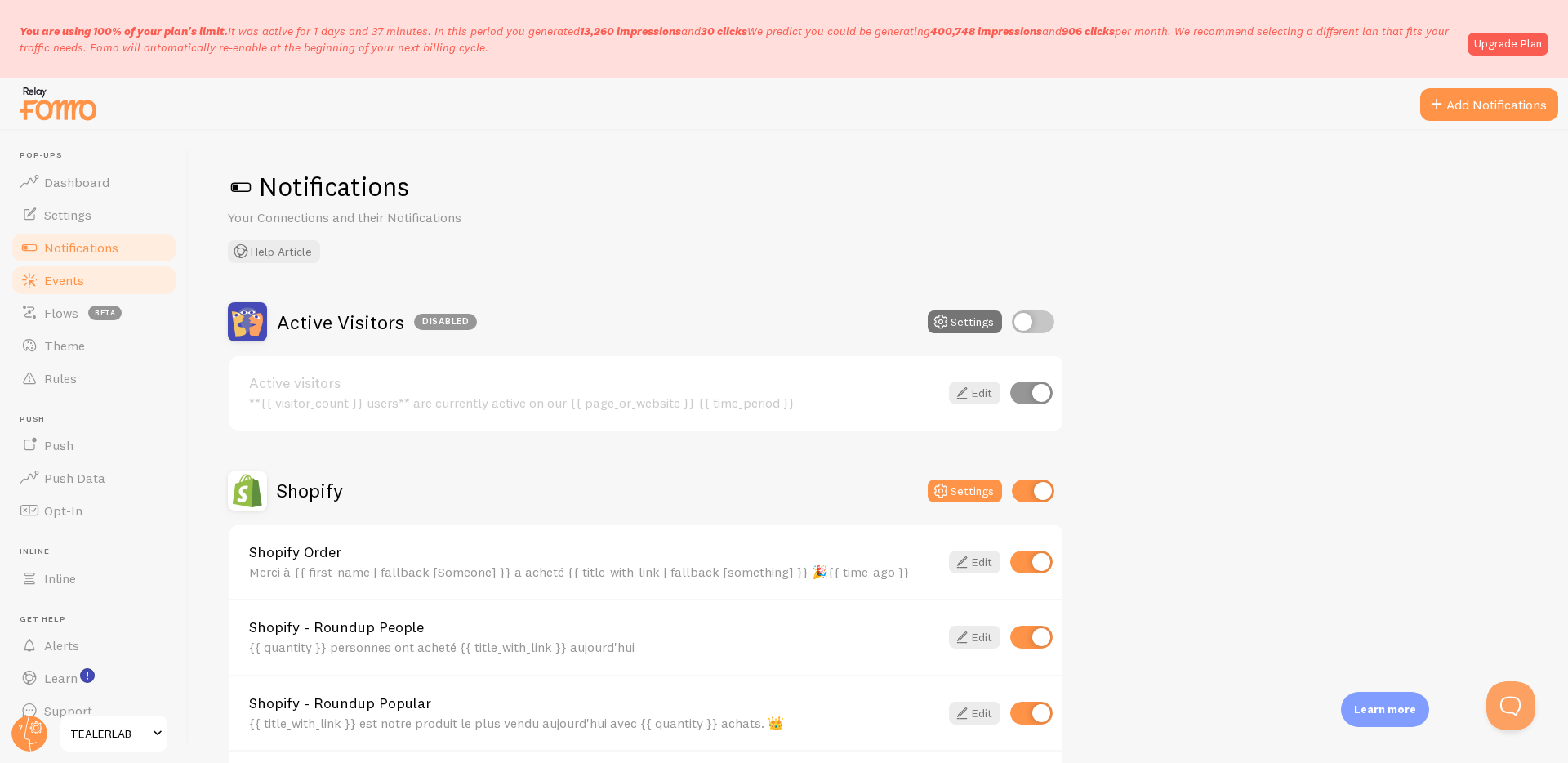
click at [81, 280] on span "Events" at bounding box center [64, 280] width 40 height 16
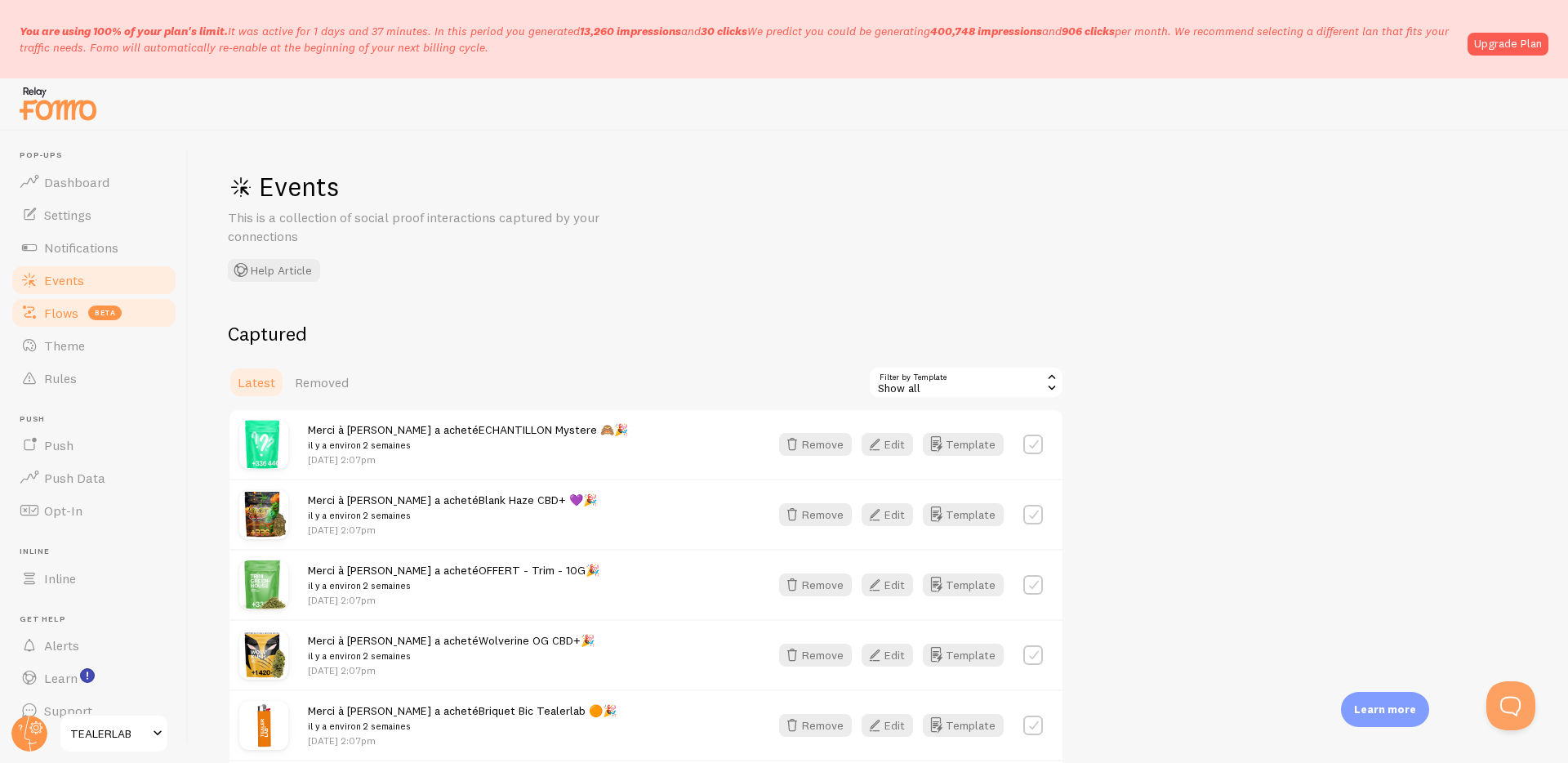
click at [58, 313] on span "Flows" at bounding box center [61, 313] width 35 height 16
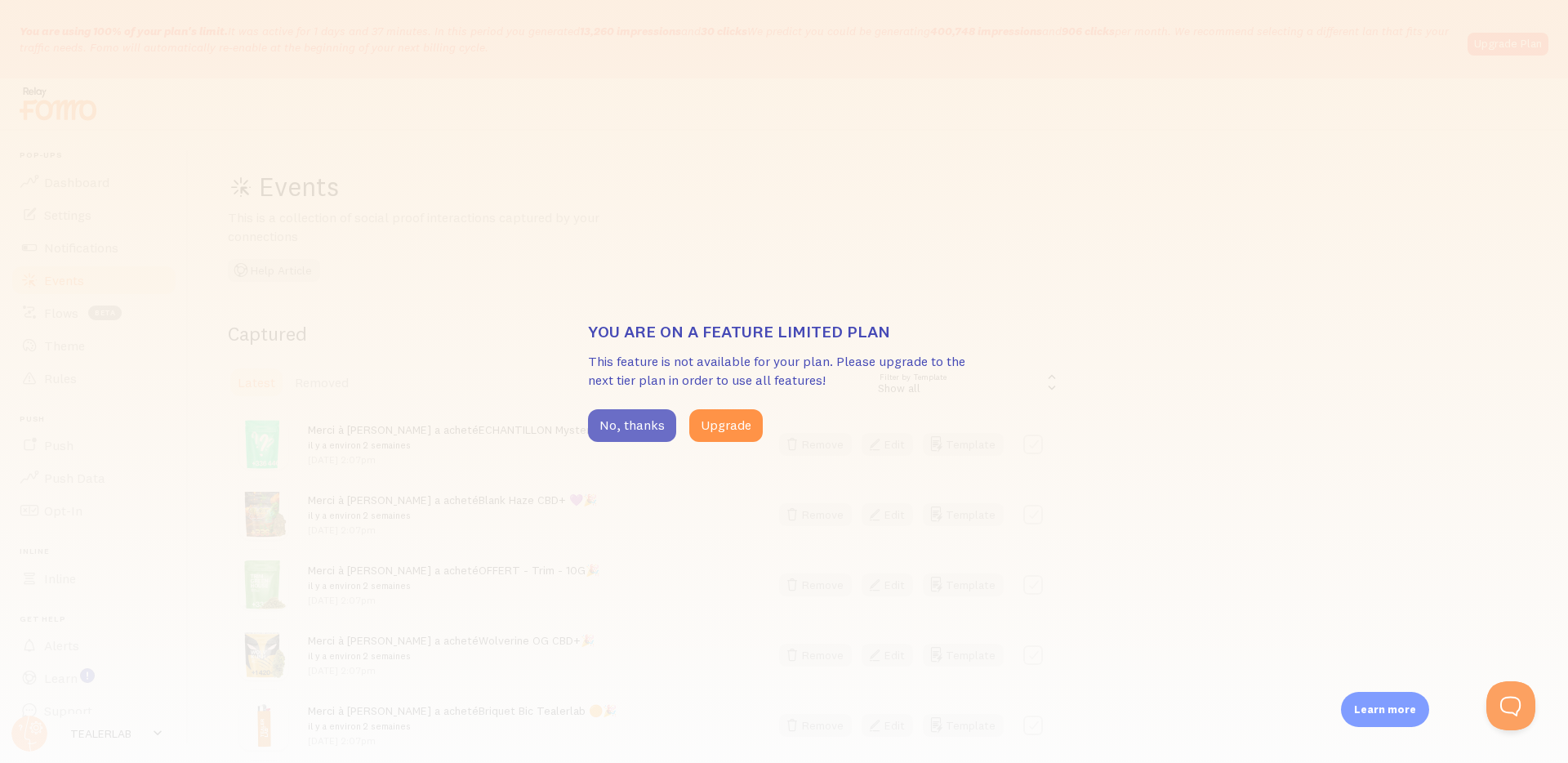
click at [656, 425] on button "No, thanks" at bounding box center [632, 426] width 88 height 33
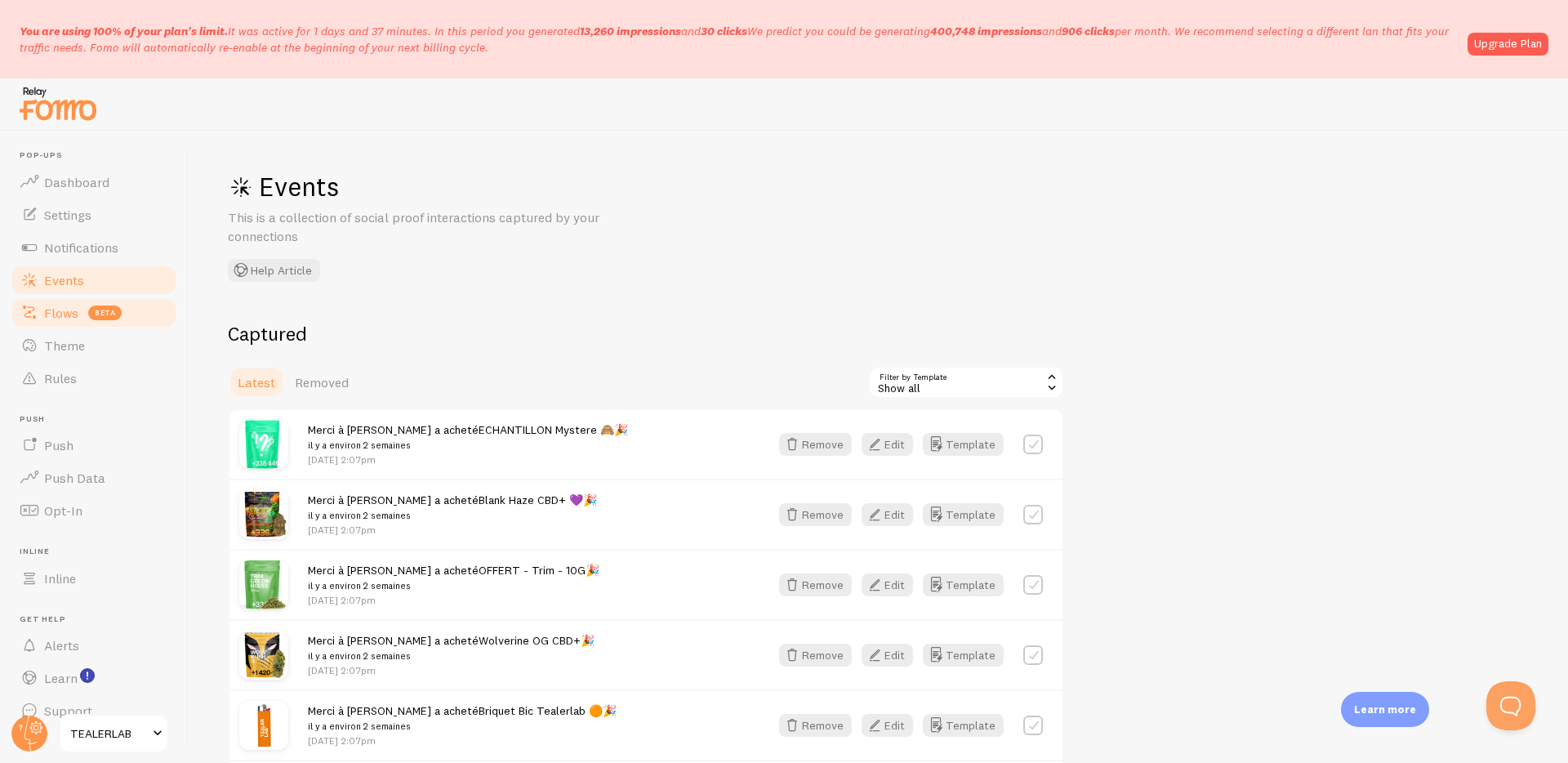
click at [55, 315] on span "Flows" at bounding box center [61, 313] width 35 height 16
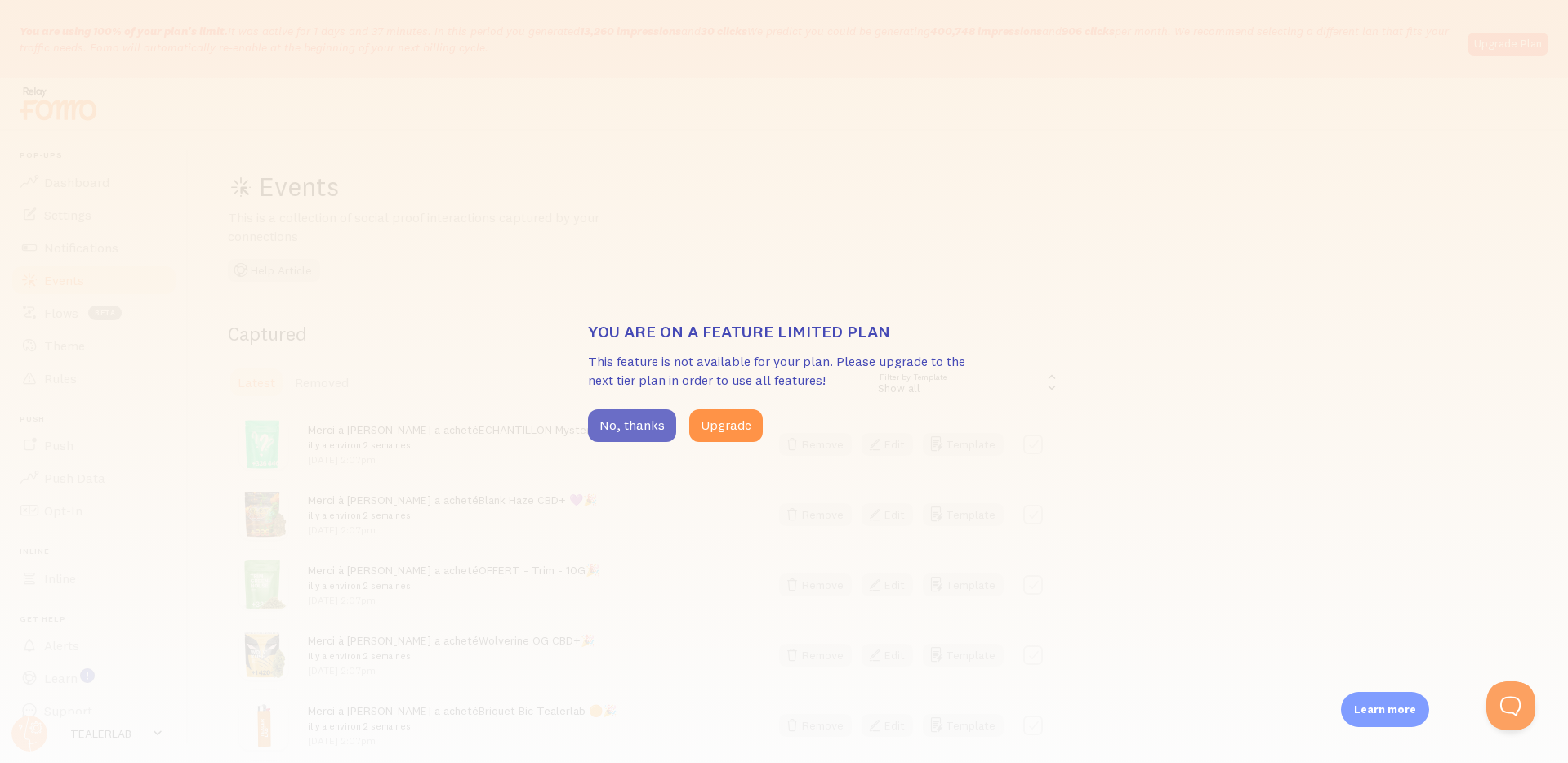
click at [609, 430] on button "No, thanks" at bounding box center [632, 426] width 88 height 33
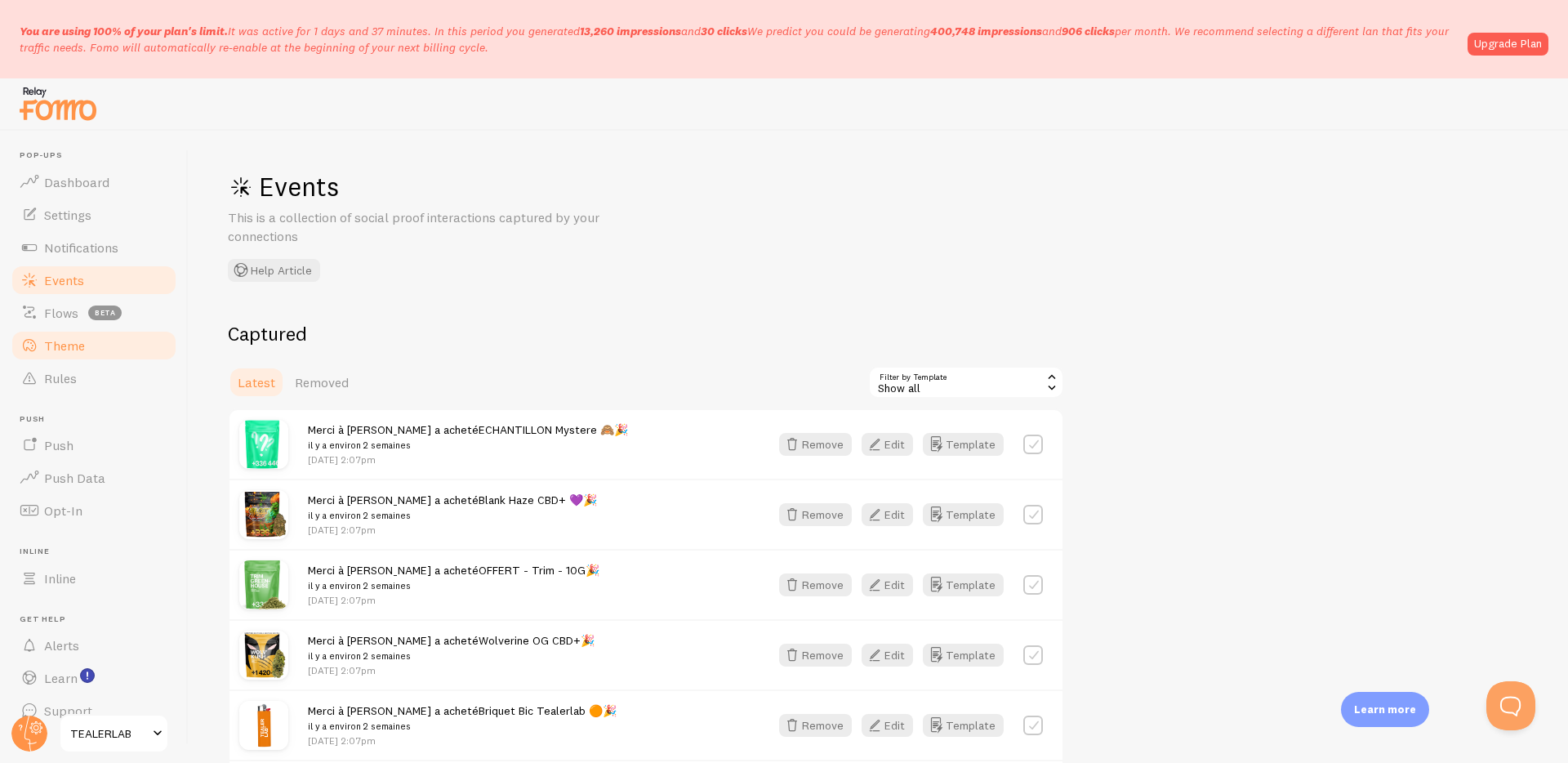
click at [56, 352] on span "Theme" at bounding box center [64, 346] width 41 height 16
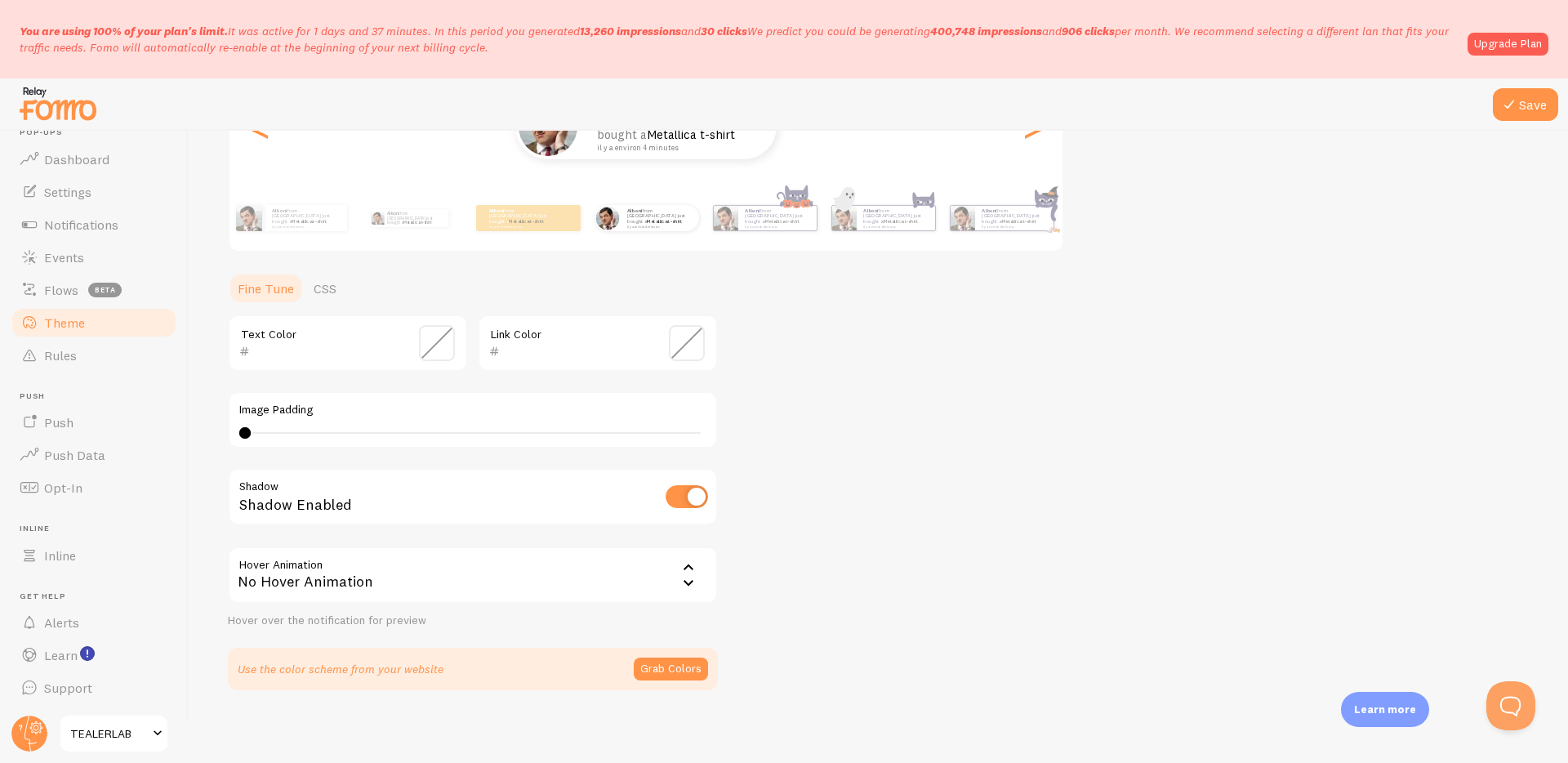
scroll to position [261, 0]
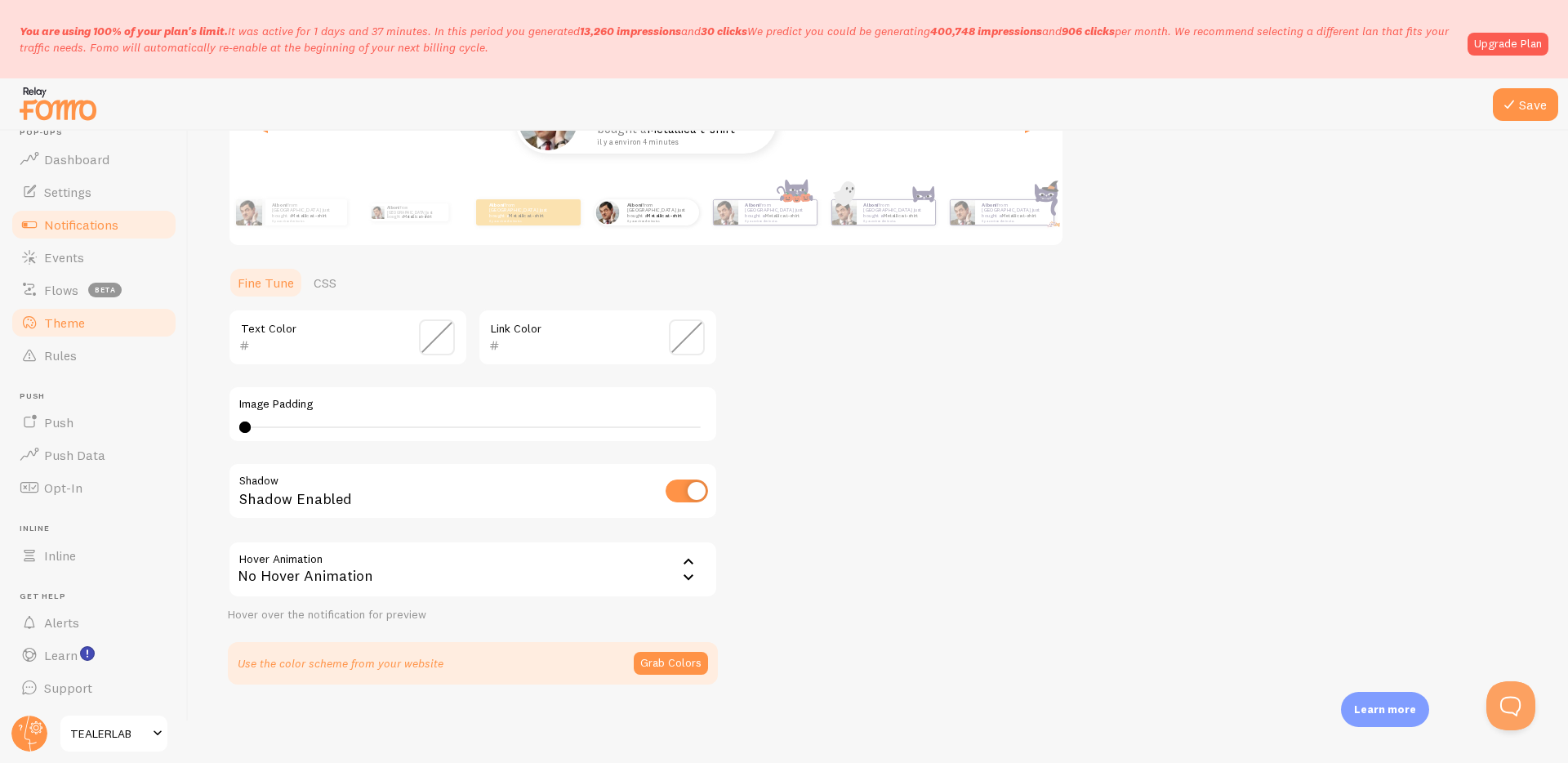
click at [76, 223] on span "Notifications" at bounding box center [80, 225] width 74 height 16
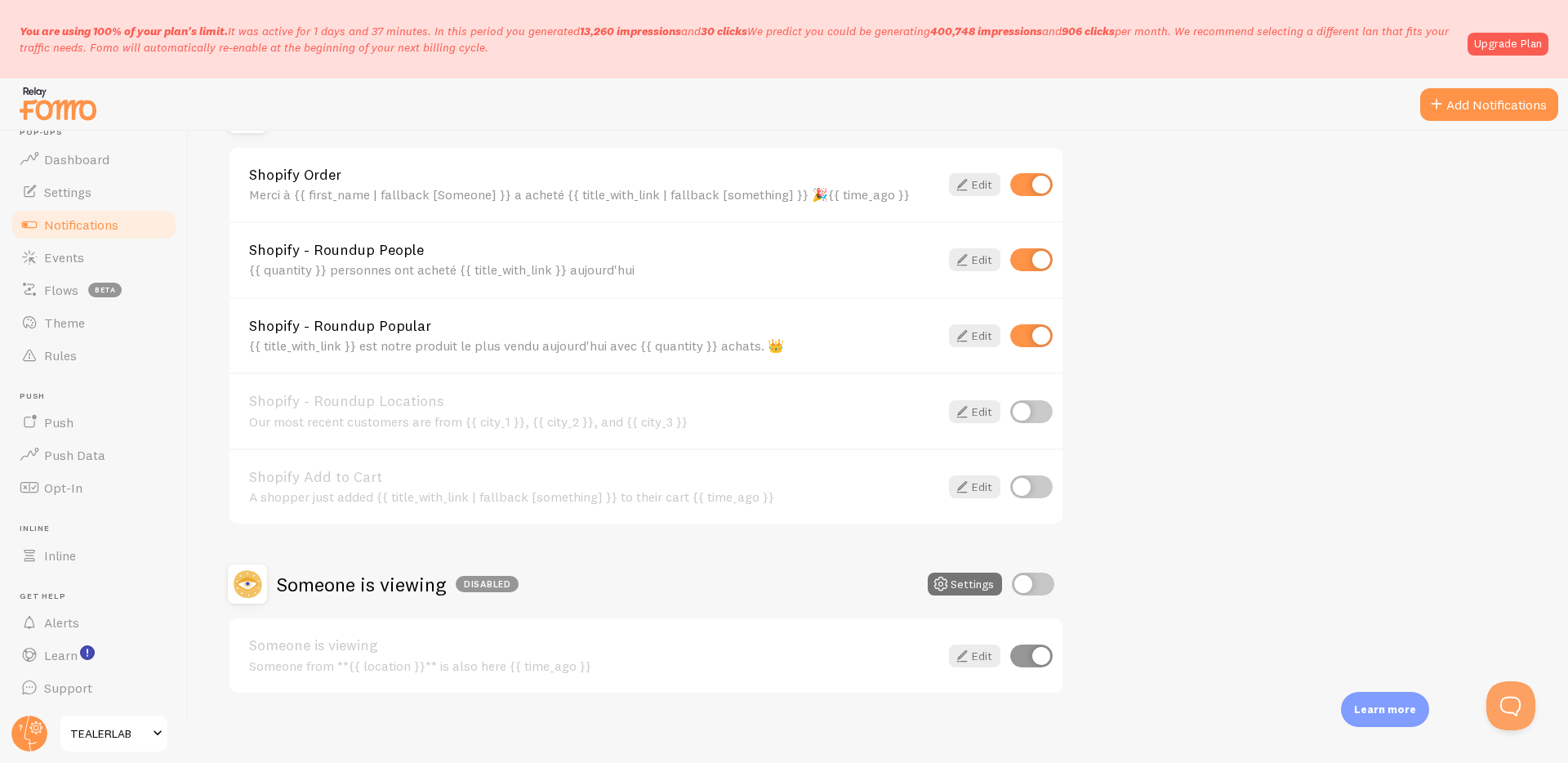
scroll to position [387, 0]
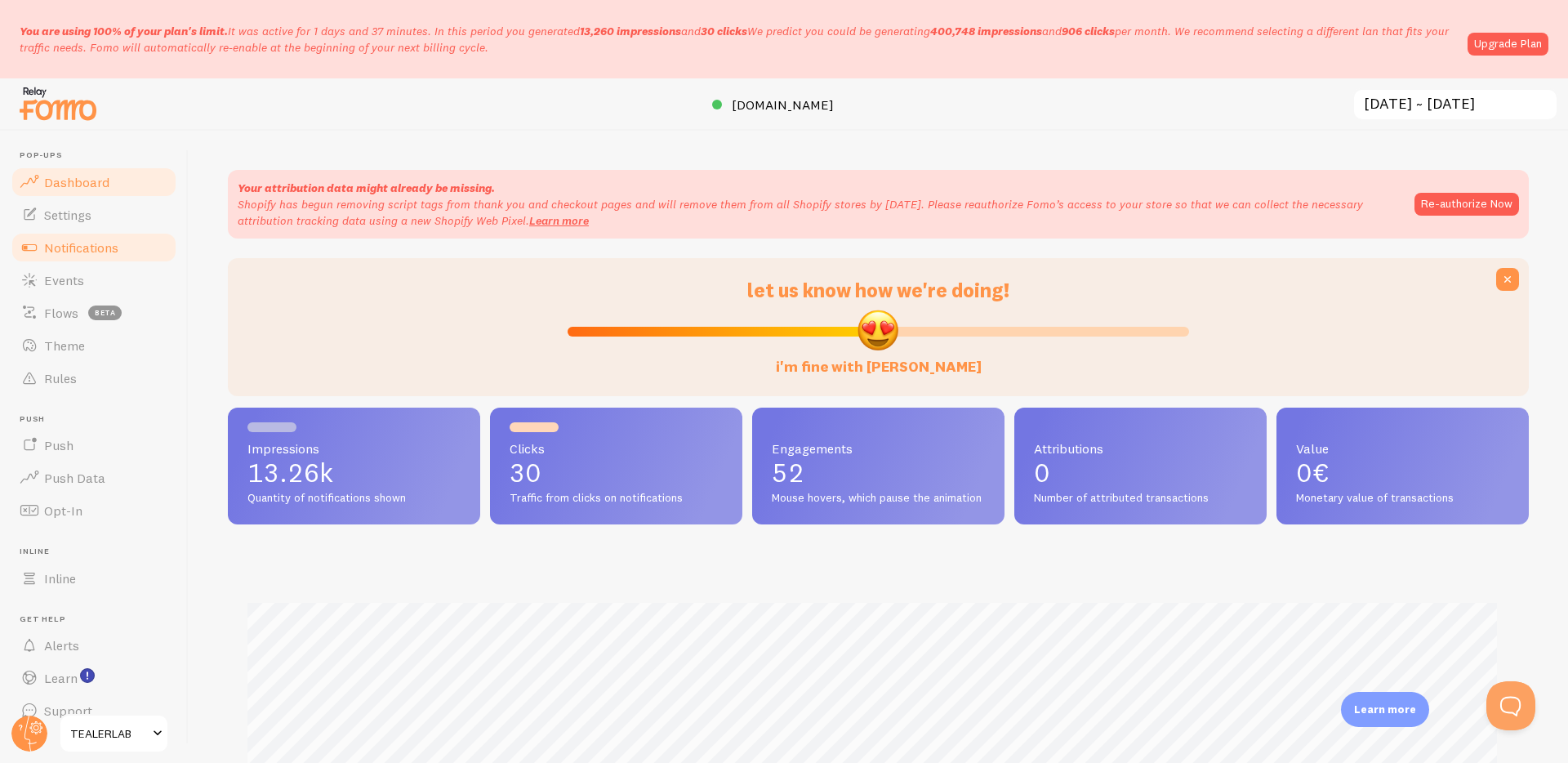
click at [101, 248] on span "Notifications" at bounding box center [80, 248] width 74 height 16
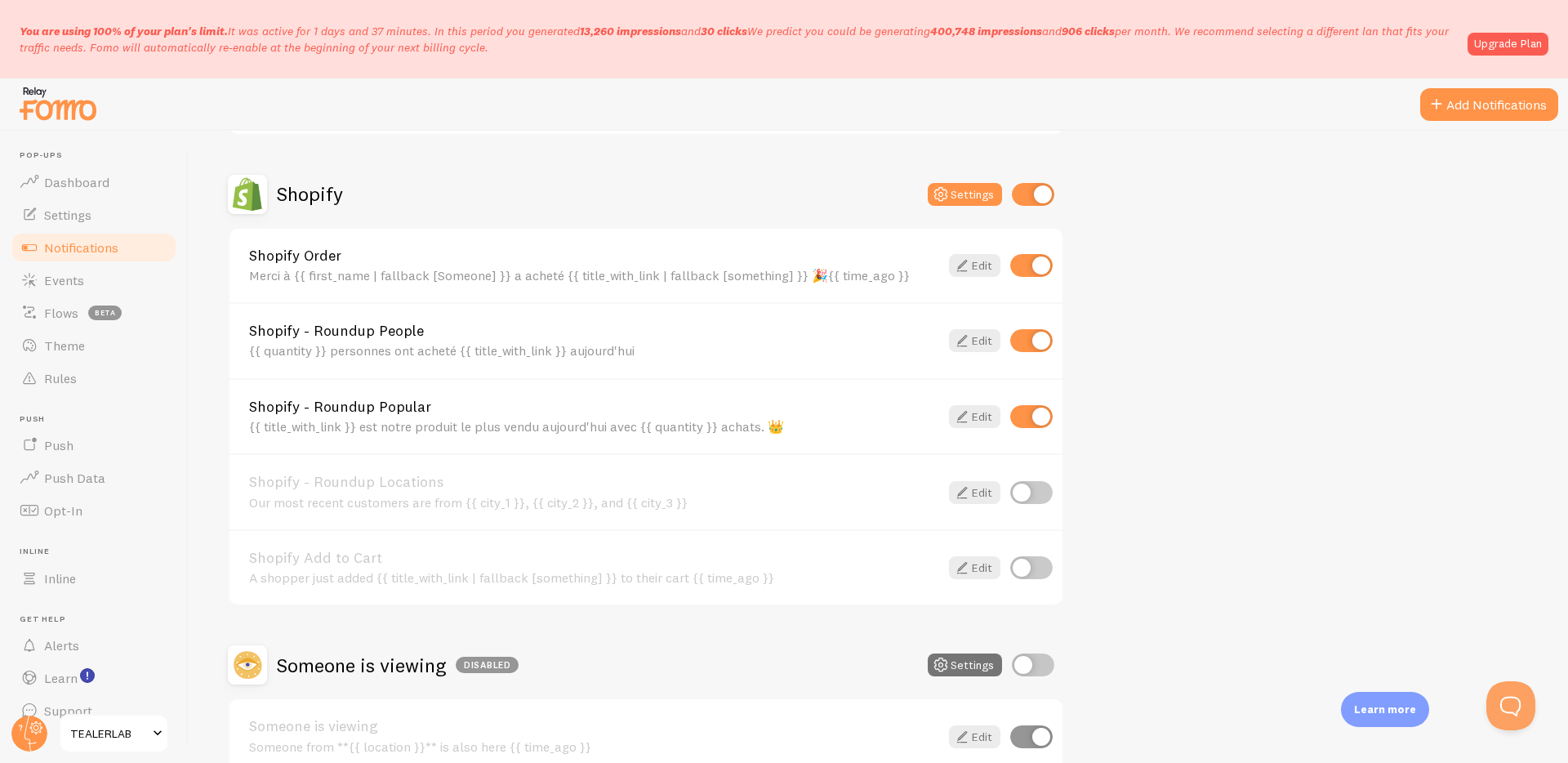
scroll to position [264, 0]
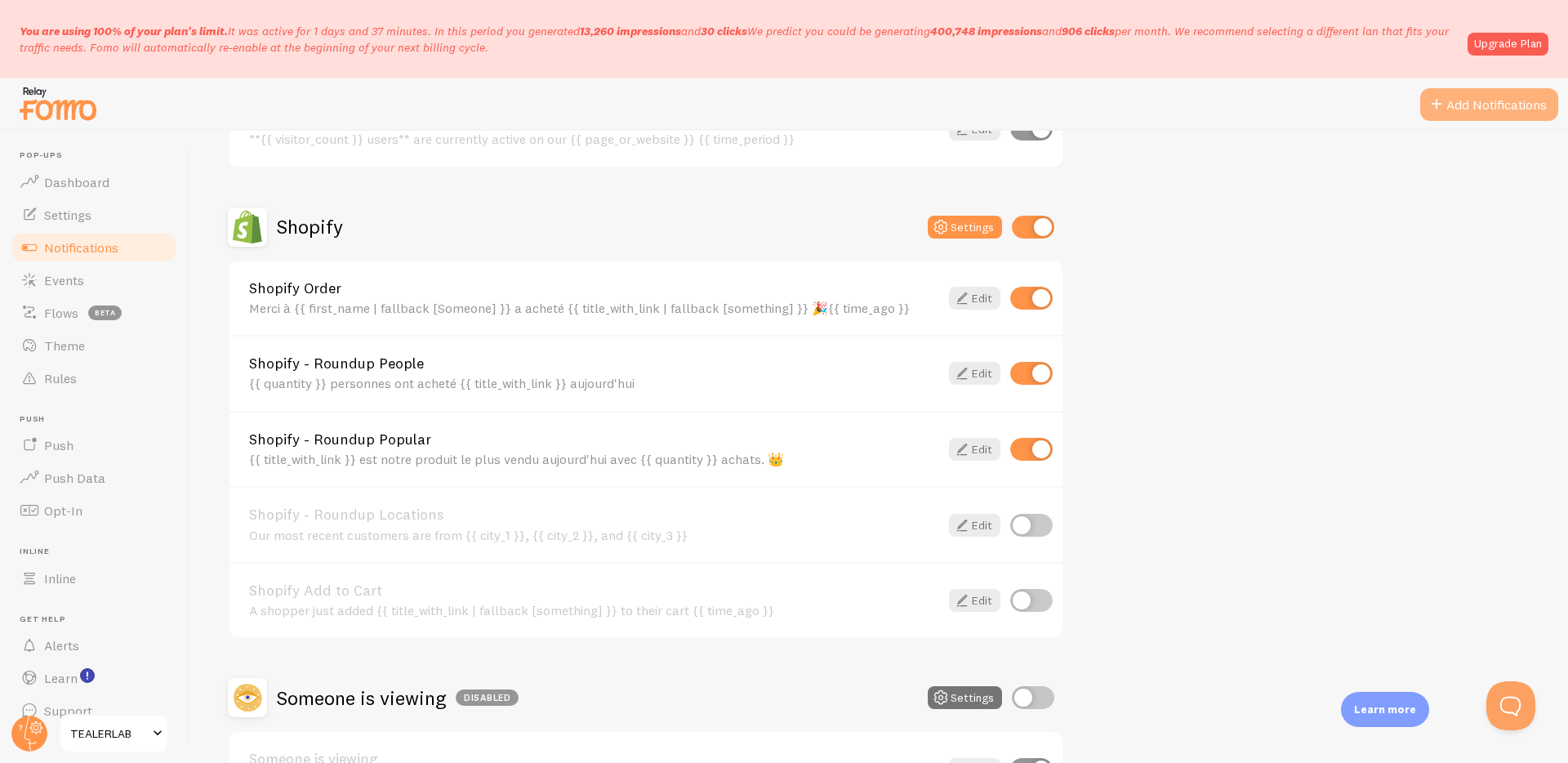
click at [1481, 89] on button "Add Notifications" at bounding box center [1489, 104] width 138 height 33
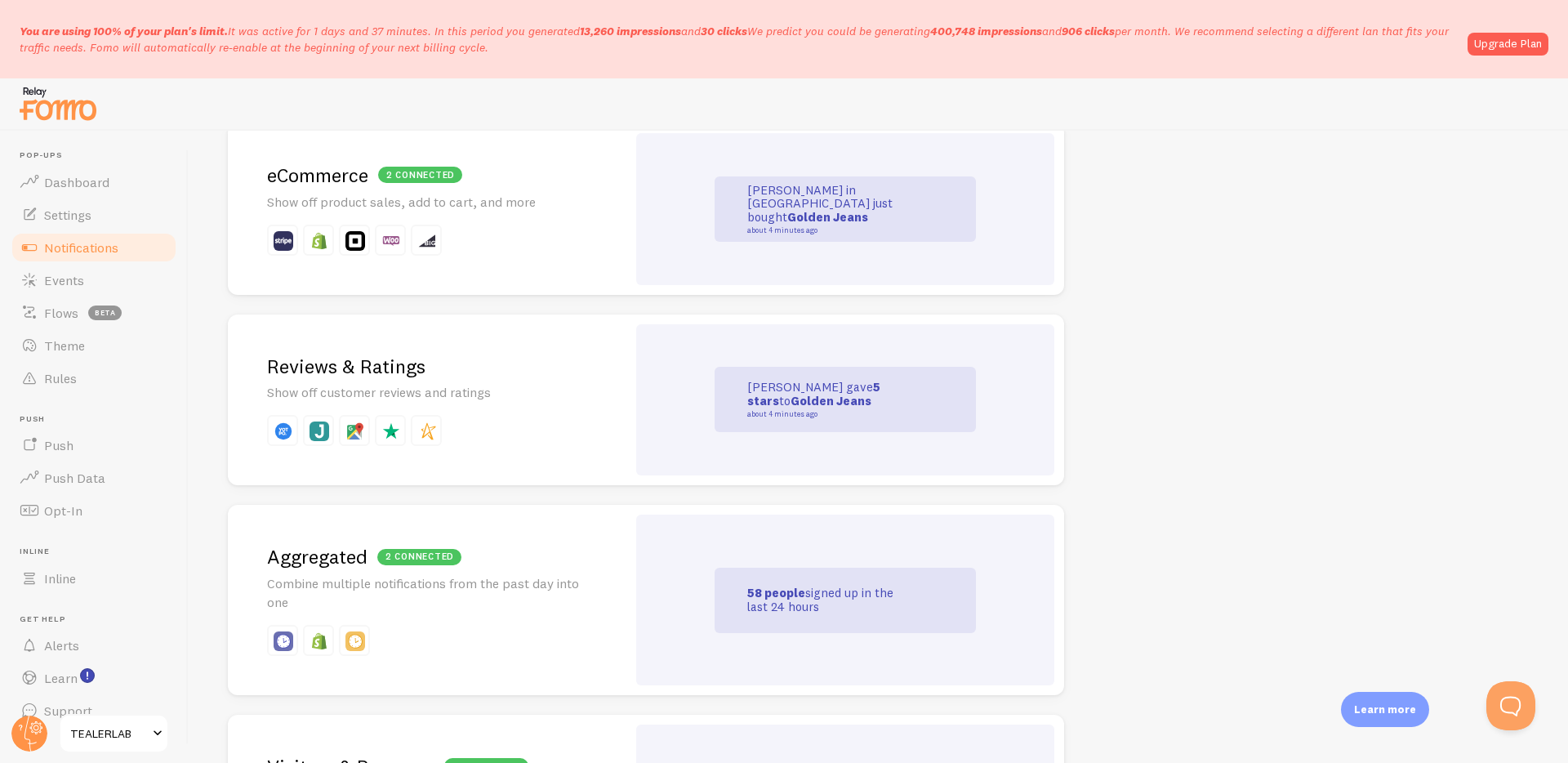
scroll to position [408, 0]
click at [514, 552] on h2 "2 connected Aggregated" at bounding box center [427, 556] width 320 height 26
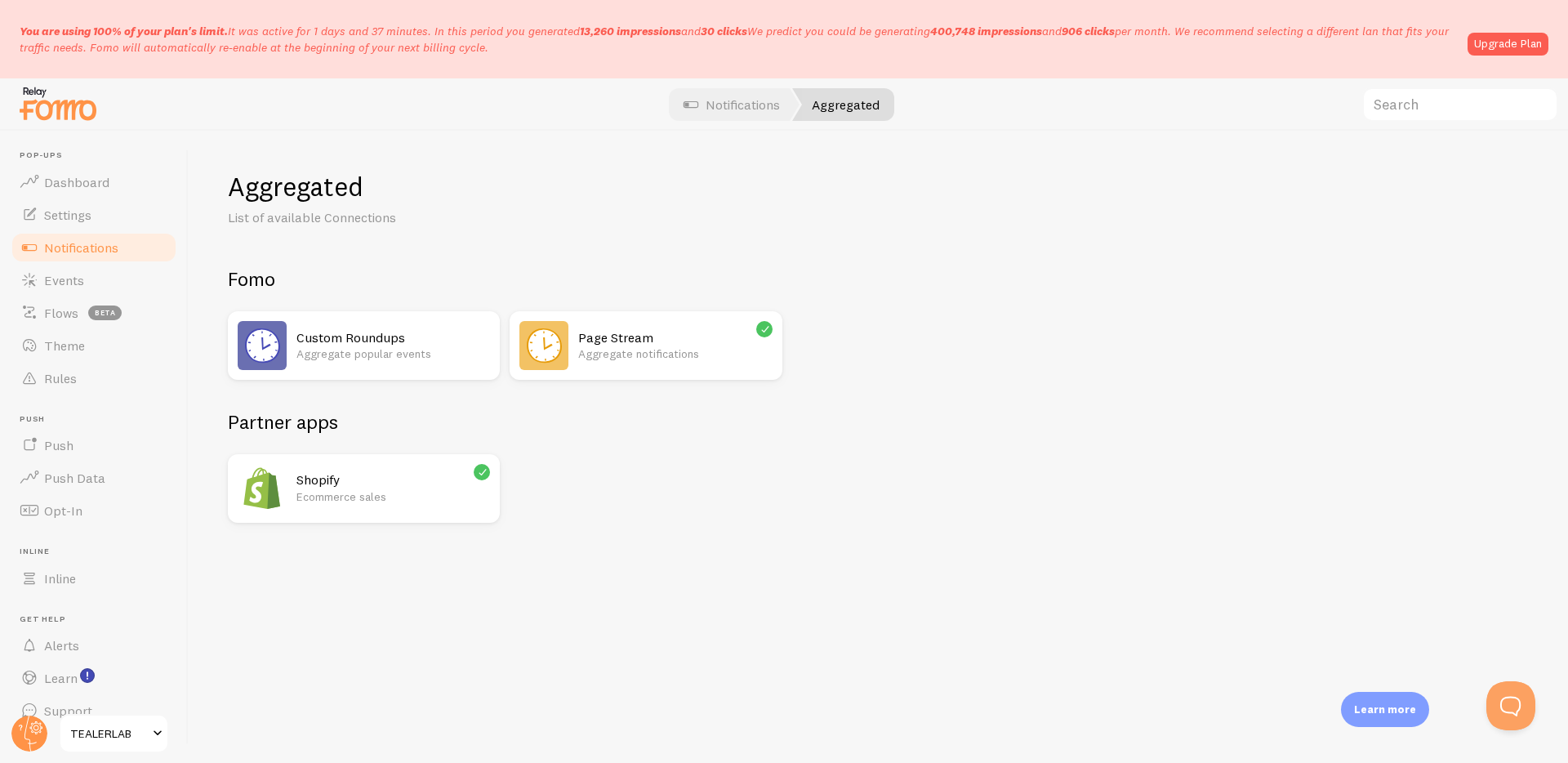
click at [560, 341] on img at bounding box center [544, 346] width 49 height 49
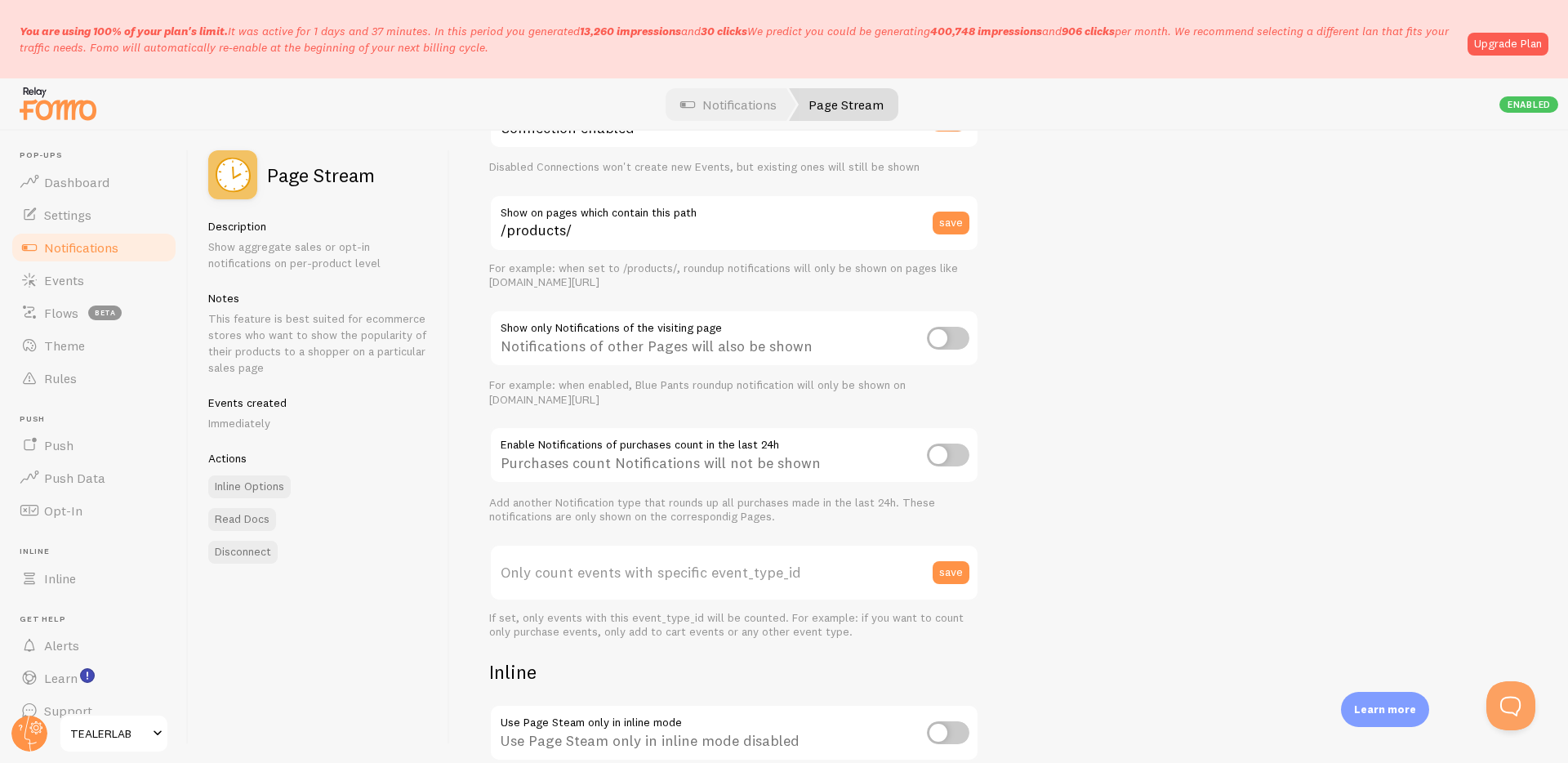
scroll to position [202, 0]
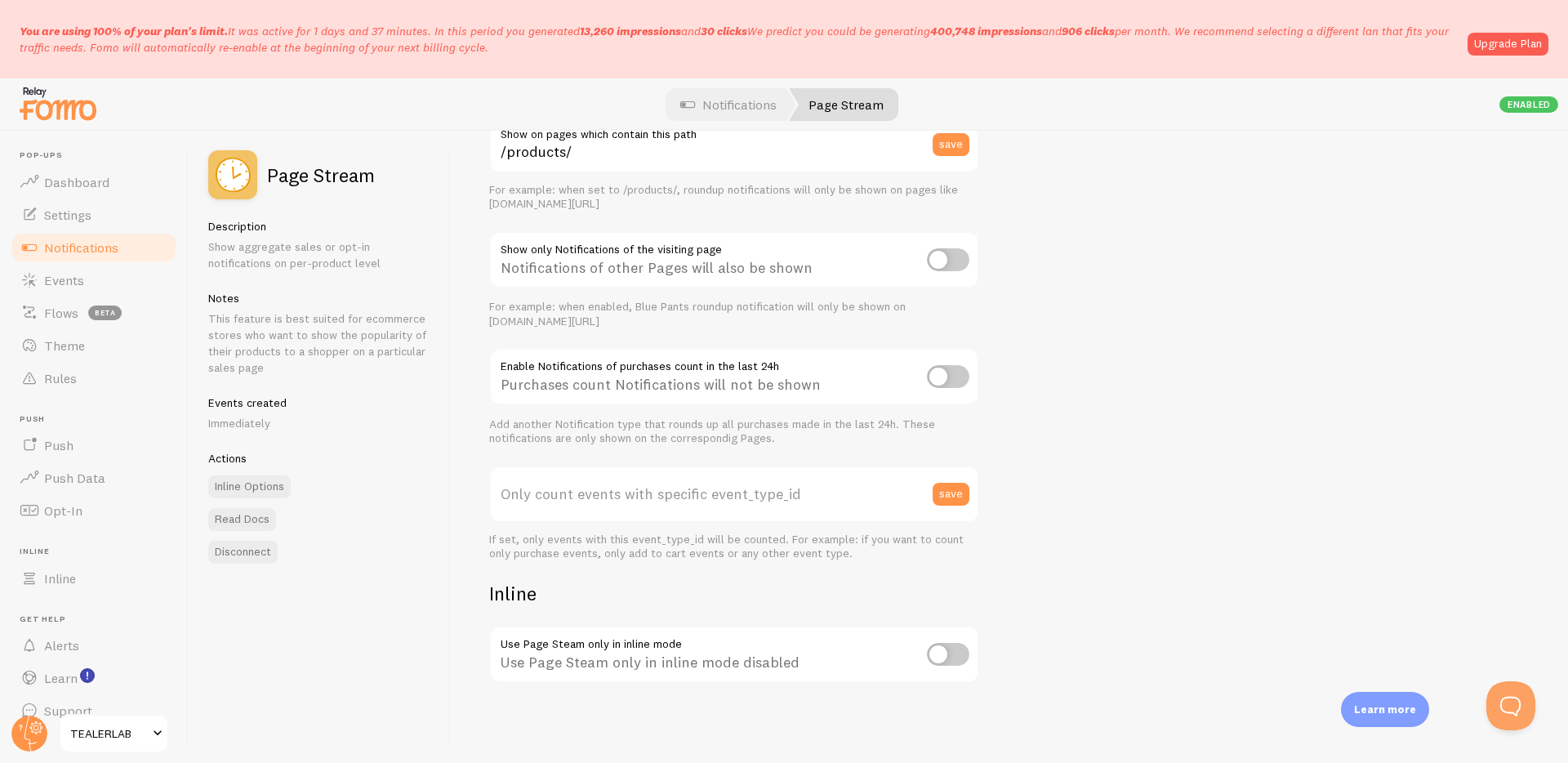
click at [710, 495] on label "Only count events with specific event_type_id" at bounding box center [734, 494] width 490 height 58
click at [710, 495] on input "Only count events with specific event_type_id" at bounding box center [734, 494] width 490 height 58
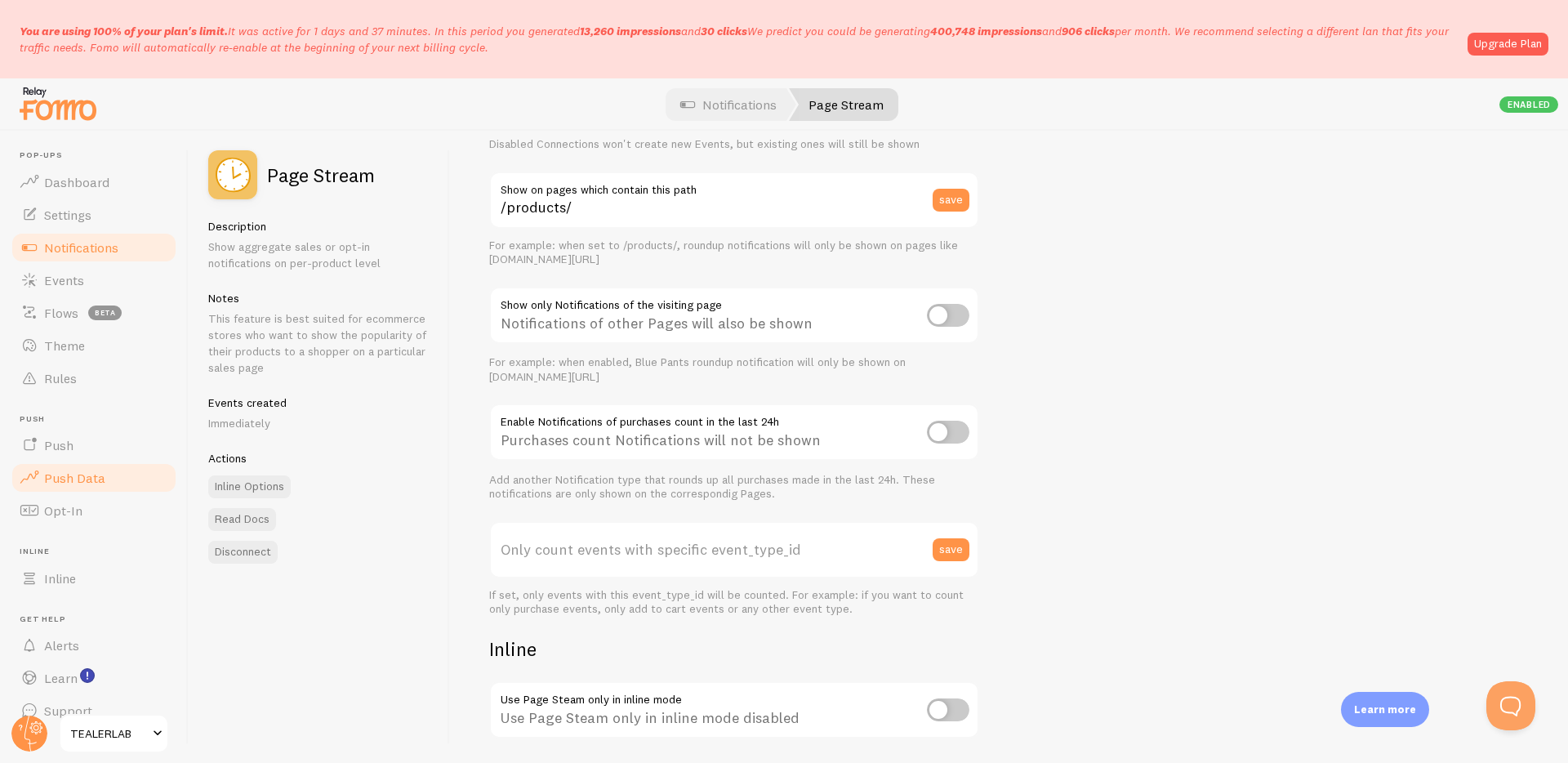
scroll to position [115, 0]
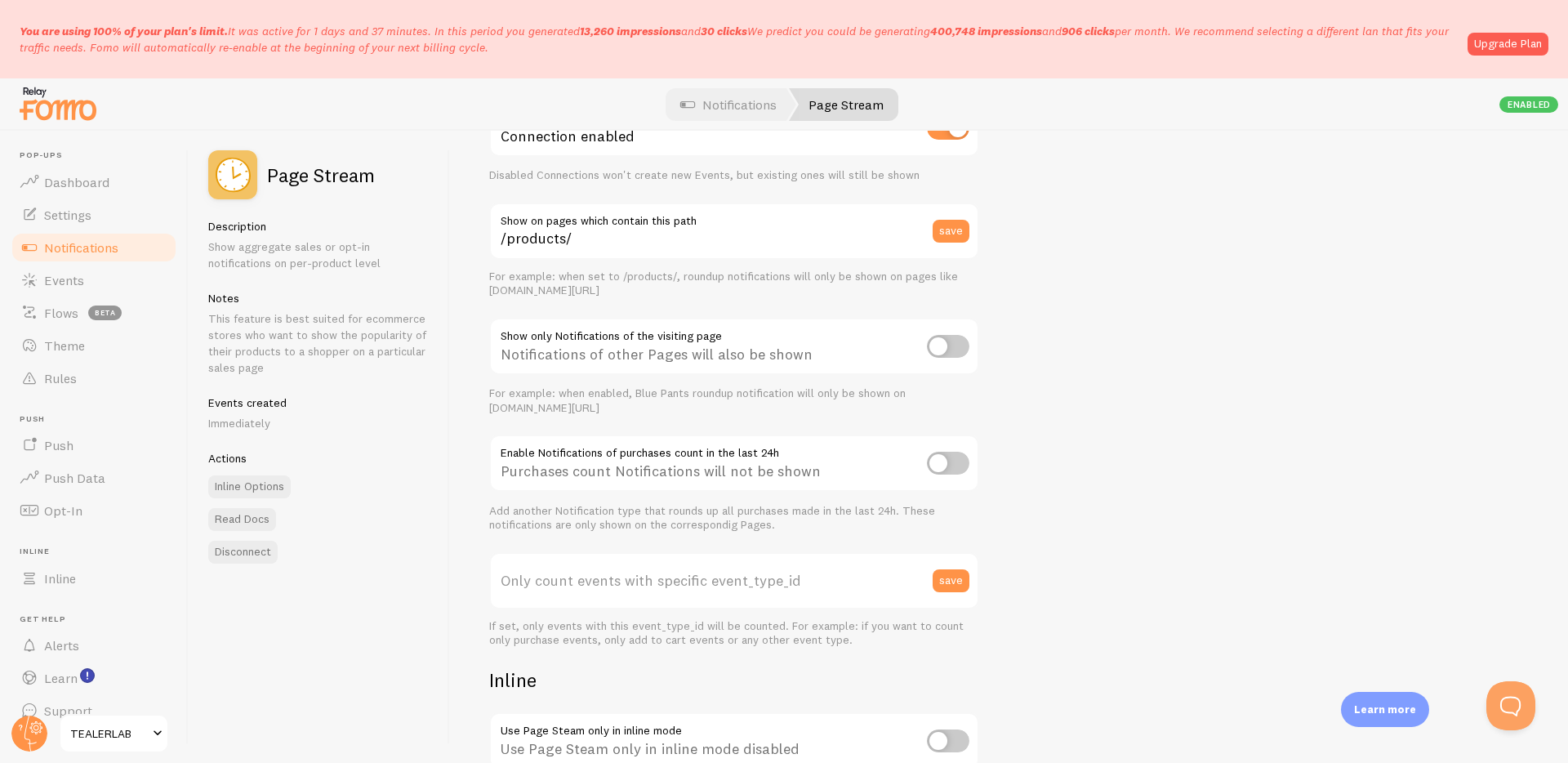
click at [954, 346] on input "checkbox" at bounding box center [948, 346] width 42 height 23
checkbox input "true"
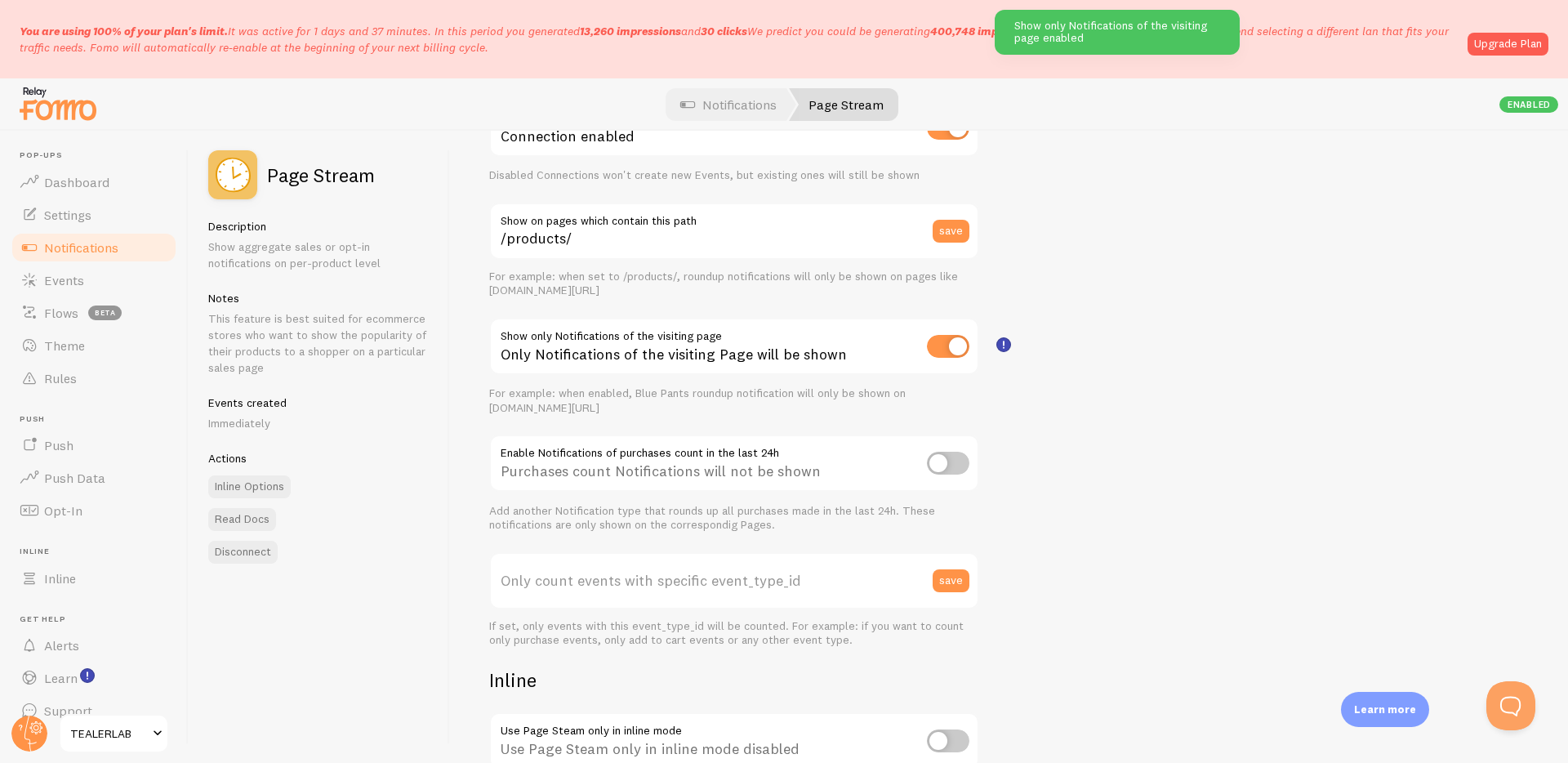
click at [946, 474] on input "checkbox" at bounding box center [948, 463] width 42 height 23
checkbox input "true"
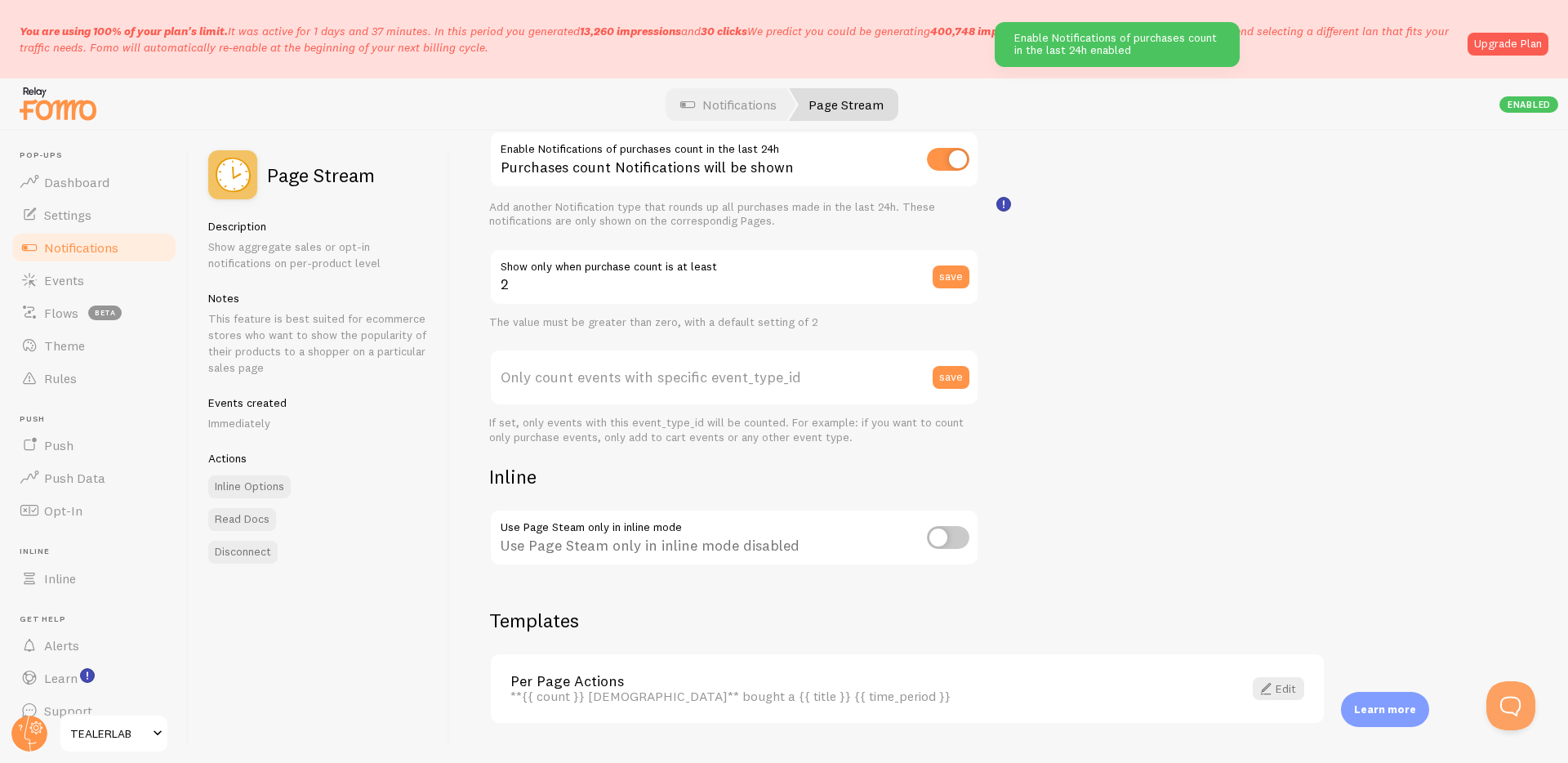
scroll to position [459, 0]
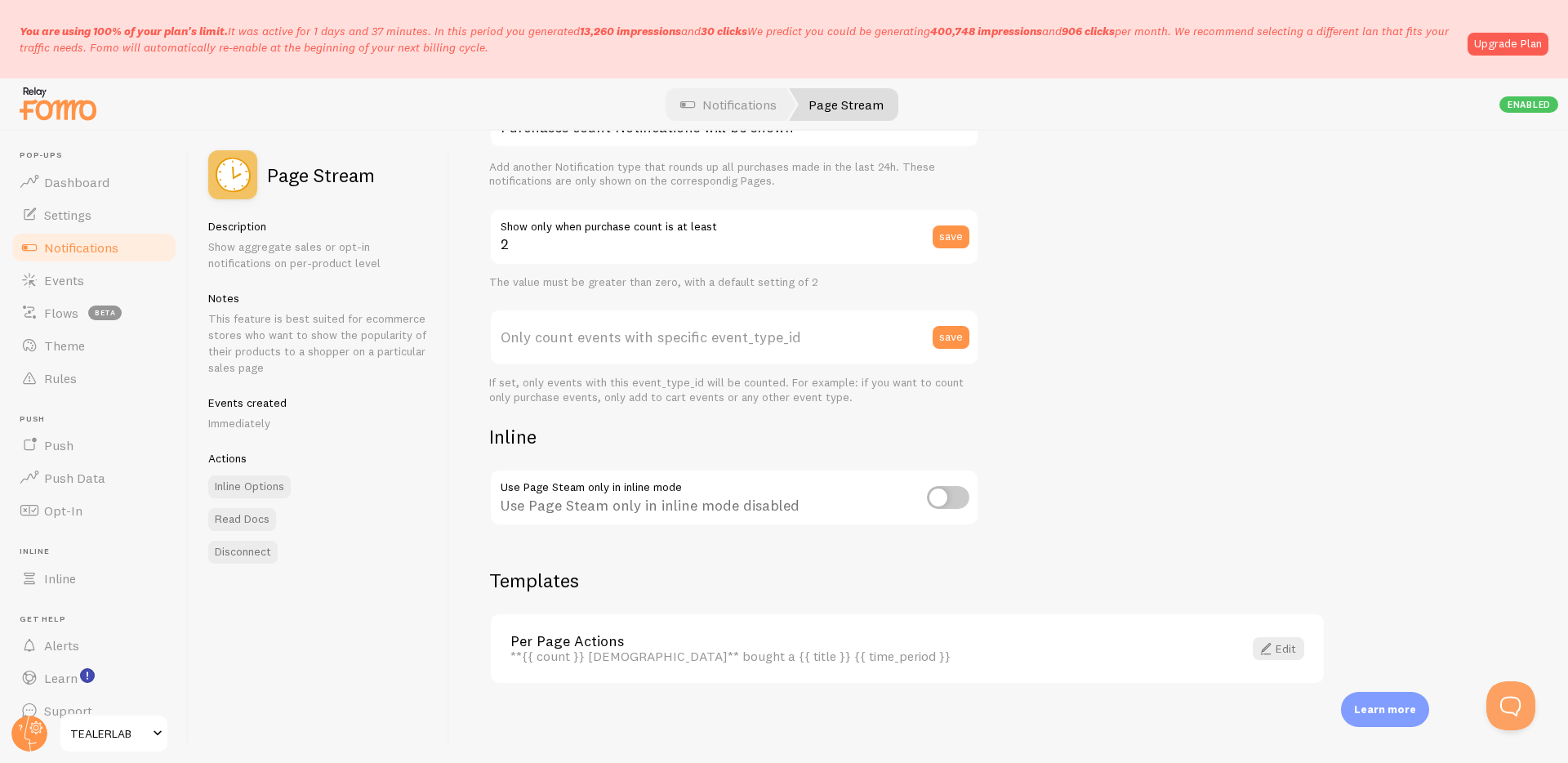
click at [923, 495] on div "Use Page Steam only in inline mode disabled" at bounding box center [734, 499] width 490 height 59
click at [930, 495] on input "checkbox" at bounding box center [948, 498] width 42 height 23
checkbox input "true"
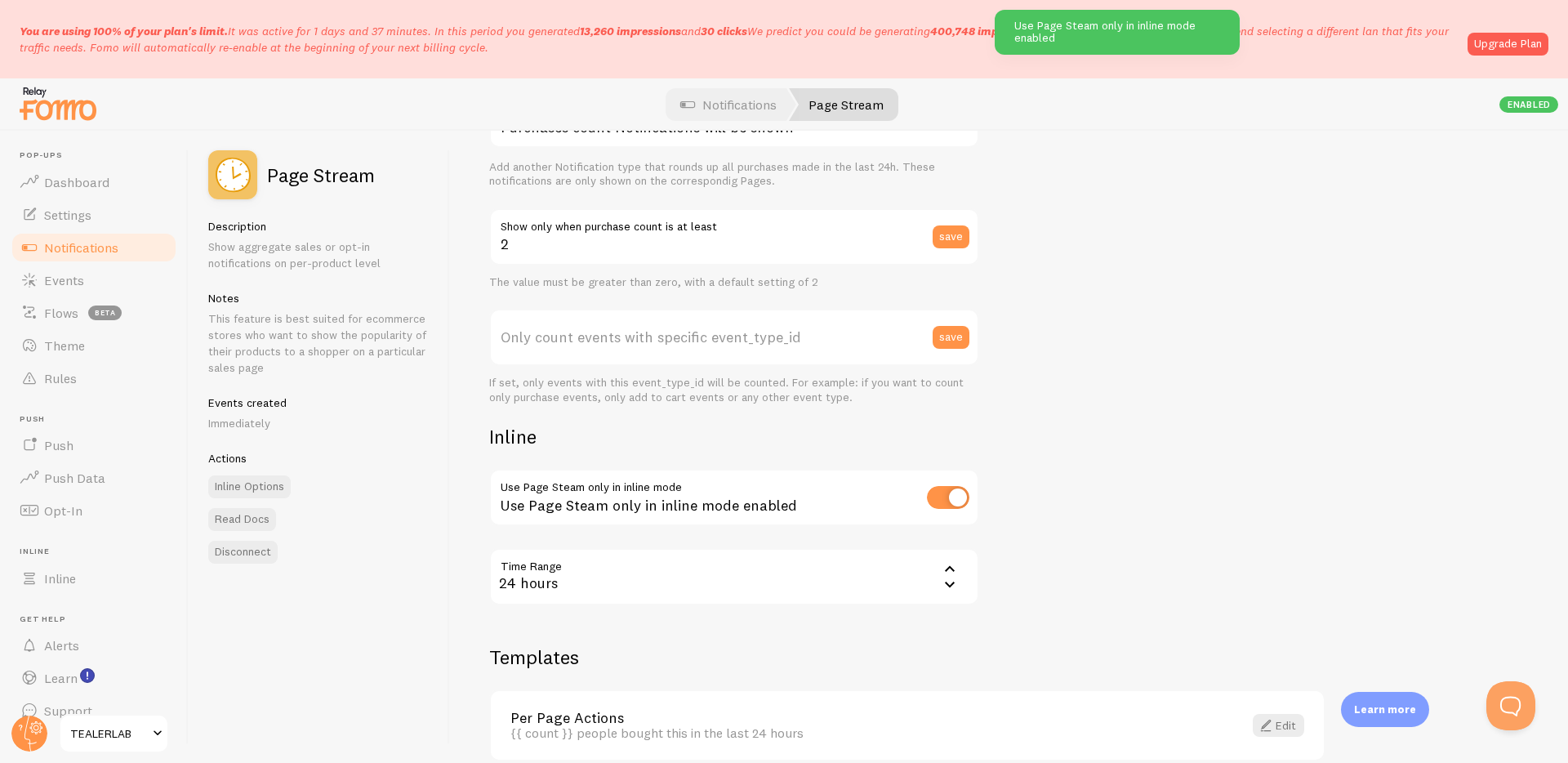
click at [1168, 344] on div "Settings Connection Connection enabled Disabled Connections won't create new Ev…" at bounding box center [1008, 446] width 1118 height 632
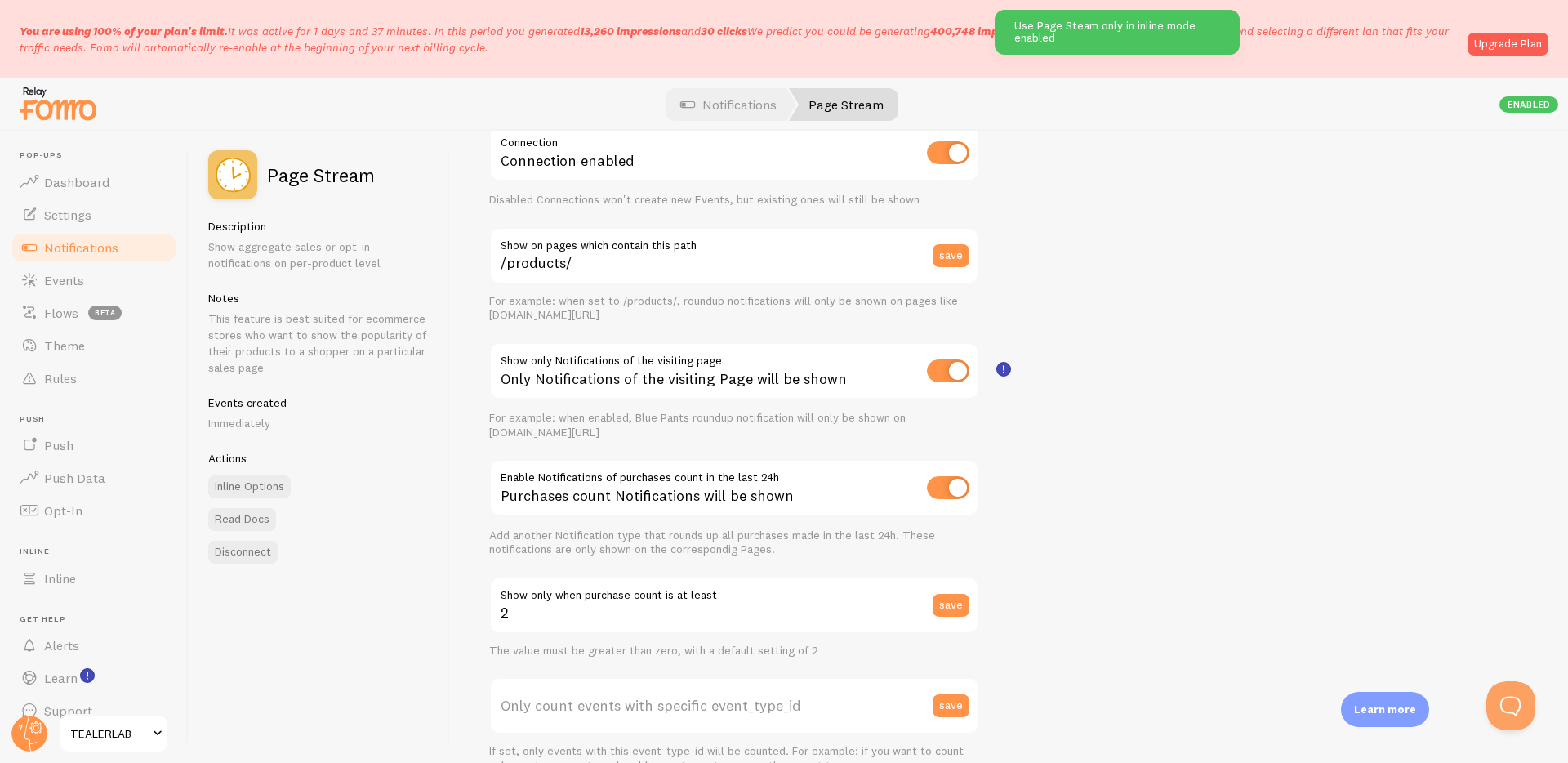
scroll to position [0, 0]
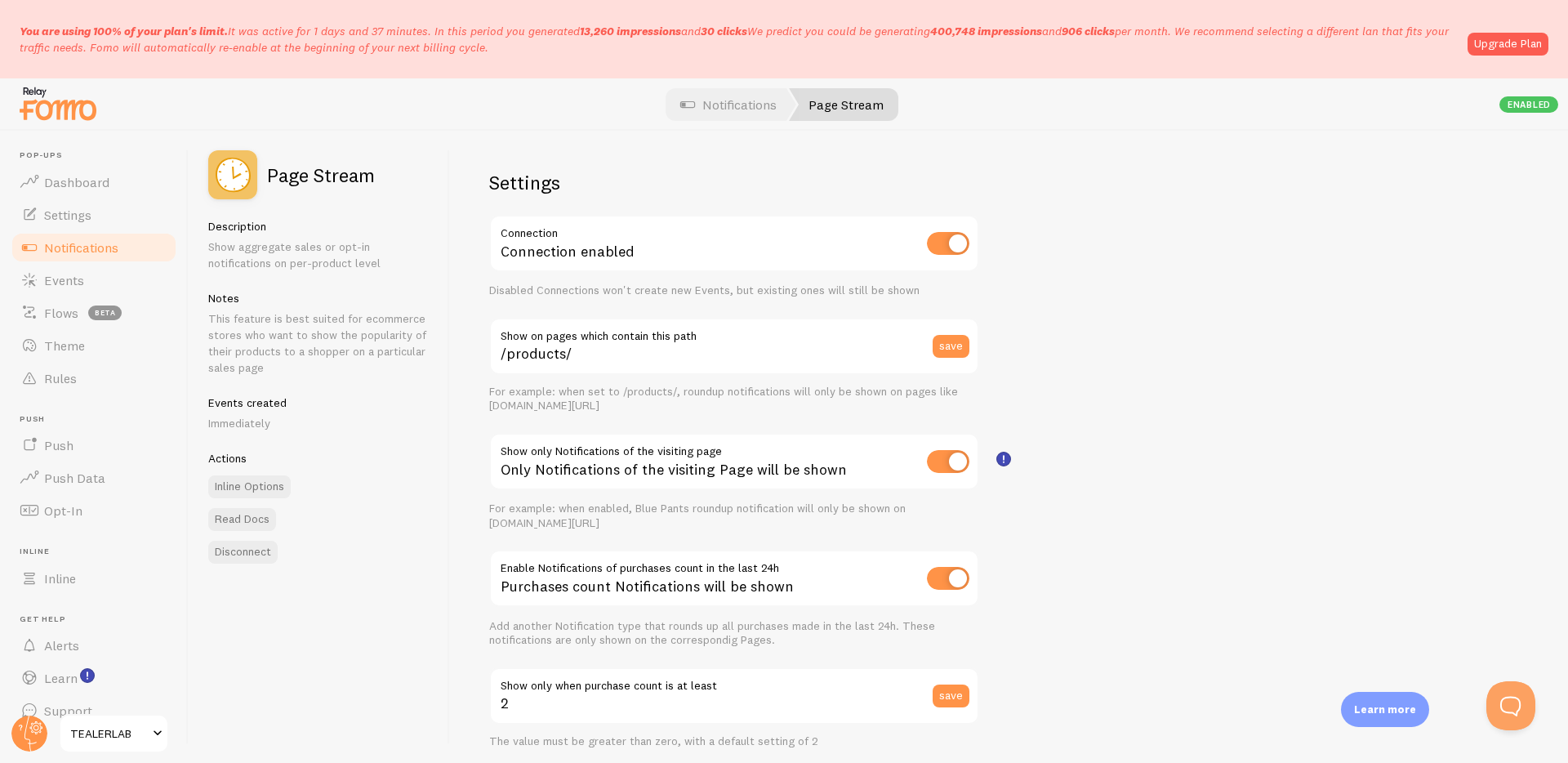
click at [77, 262] on link "Notifications" at bounding box center [94, 248] width 168 height 33
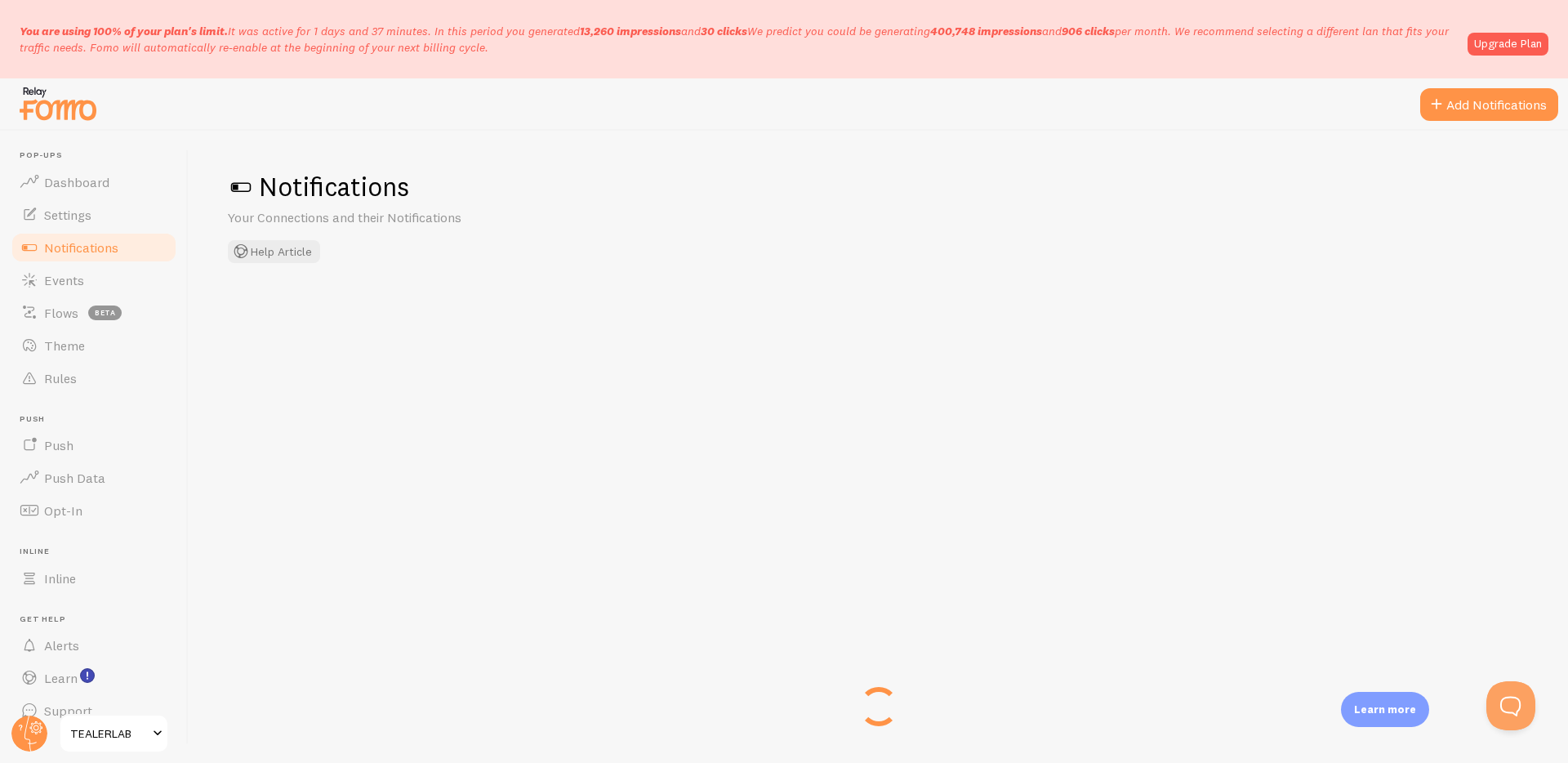
checkbox input "true"
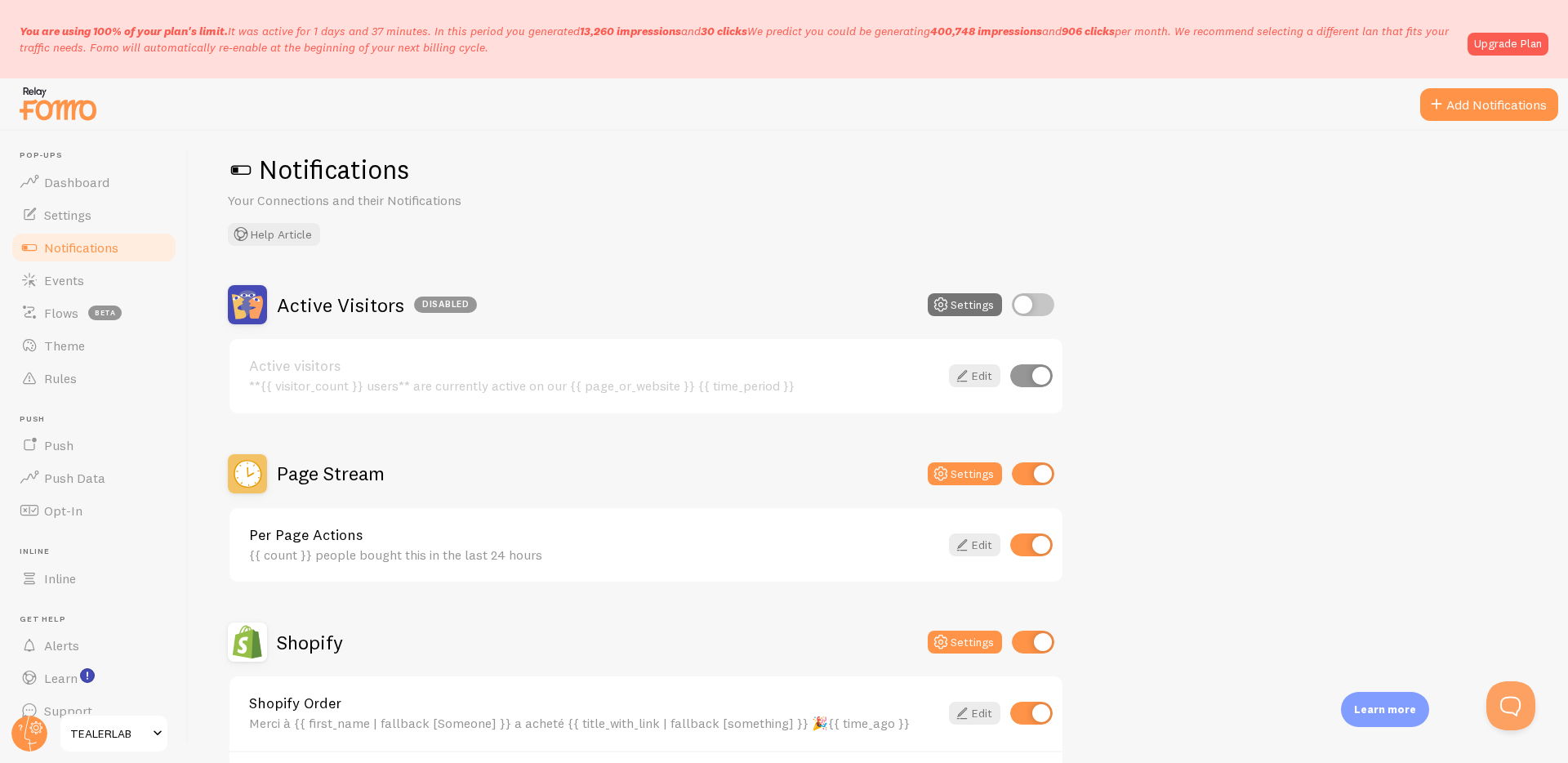
scroll to position [20, 0]
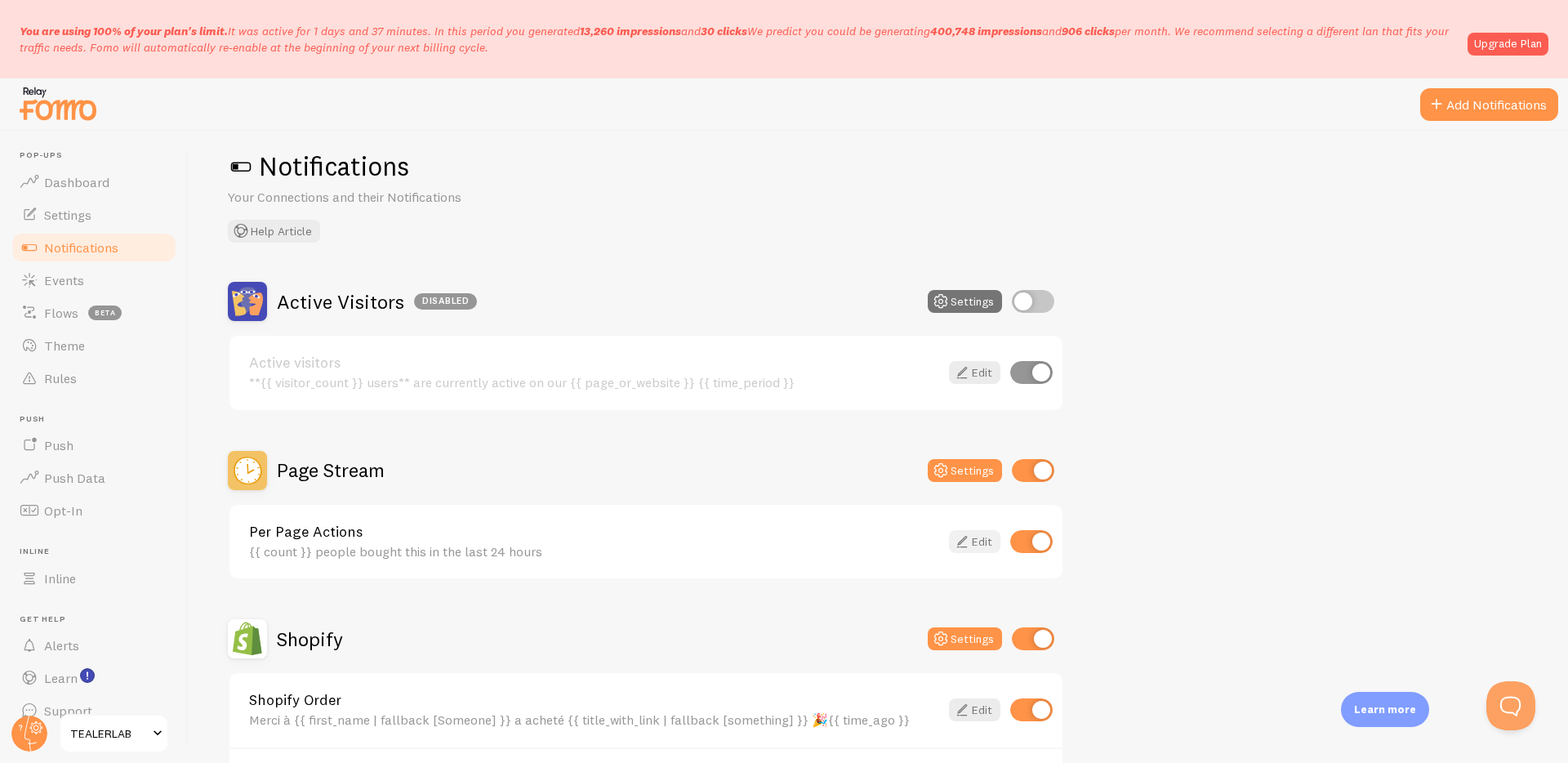
click at [962, 539] on icon at bounding box center [962, 542] width 19 height 19
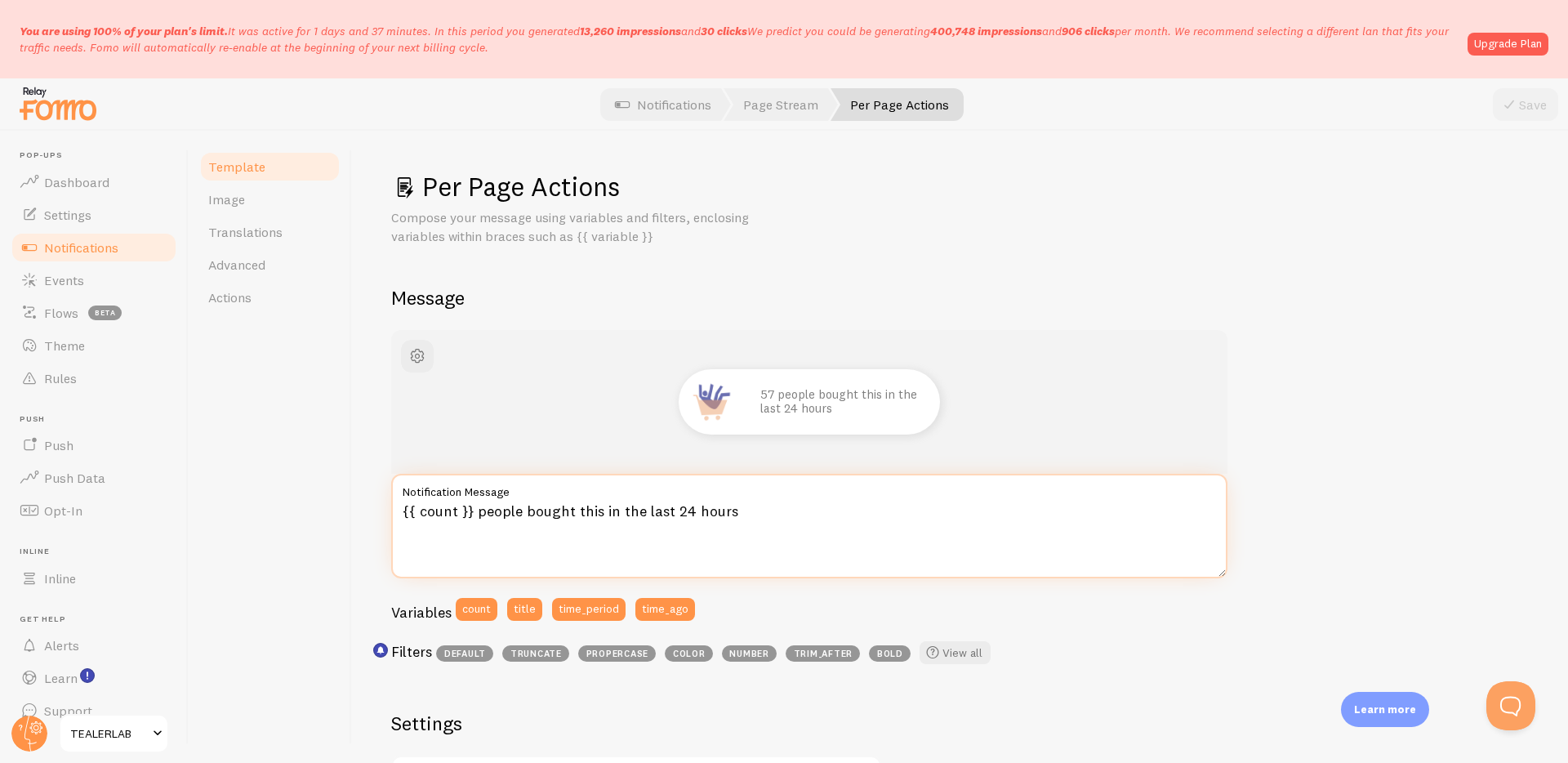
click at [404, 510] on textarea "{{ count }} people bought this in the last 24 hours" at bounding box center [809, 526] width 837 height 104
paste textarea "🚀"
drag, startPoint x: 495, startPoint y: 510, endPoint x: 539, endPoint y: 514, distance: 44.2
click at [539, 514] on textarea "🚀{{ count }} people bought this in the last 24 hours" at bounding box center [809, 526] width 837 height 104
click at [498, 502] on textarea "🚀{{ count }} people bought this in the last 24 hours" at bounding box center [809, 526] width 837 height 104
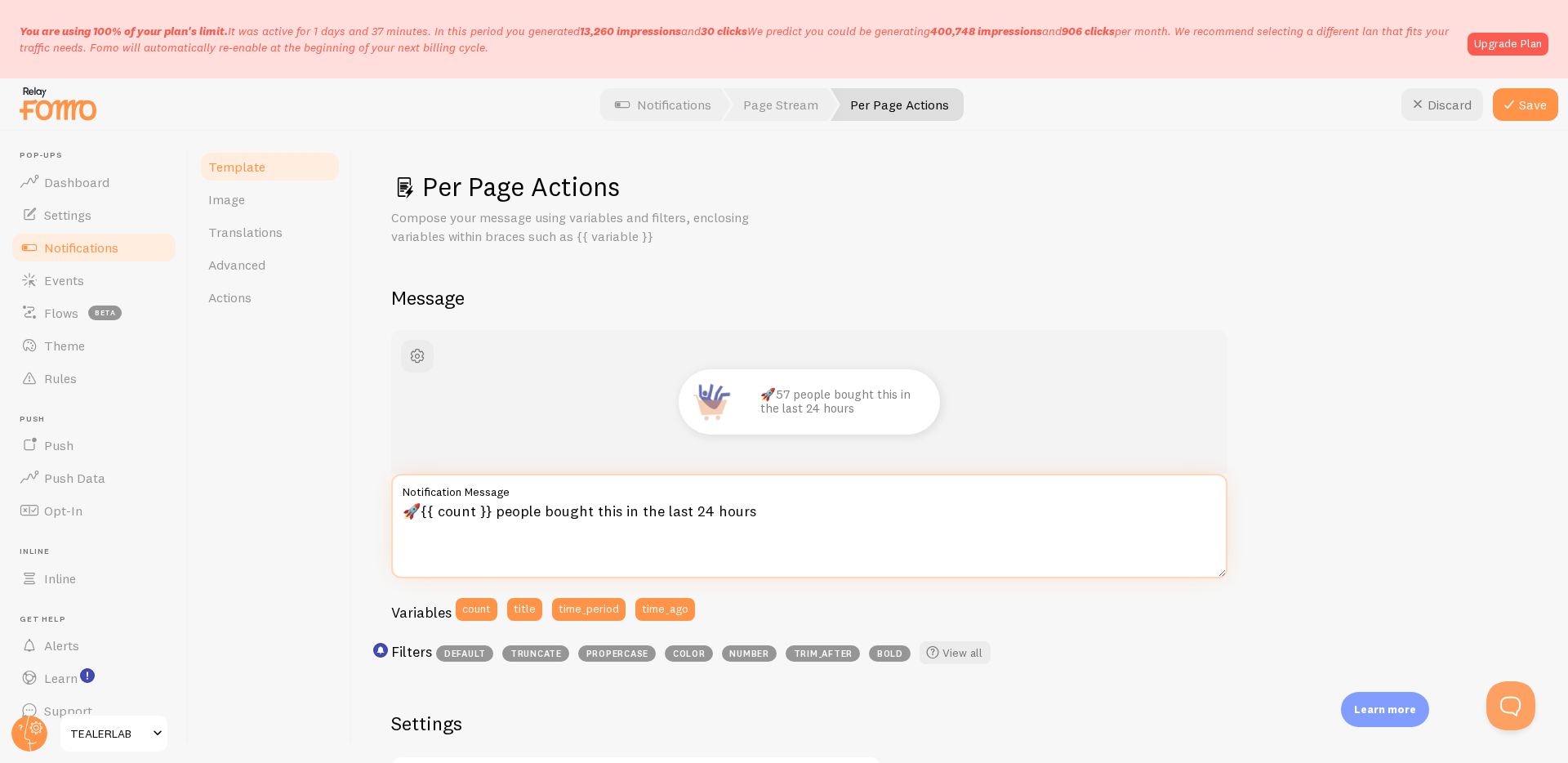
drag, startPoint x: 489, startPoint y: 510, endPoint x: 766, endPoint y: 510, distance: 277.0
click at [766, 510] on textarea "🚀{{ count }} people bought this in the last 24 hours" at bounding box center [809, 526] width 837 height 104
click at [416, 510] on textarea "🚀{{ count }}veb" at bounding box center [809, 526] width 837 height 104
drag, startPoint x: 526, startPoint y: 510, endPoint x: 563, endPoint y: 515, distance: 37.3
click at [563, 515] on textarea "🚀 Déjà {{ count }}veb" at bounding box center [809, 526] width 837 height 104
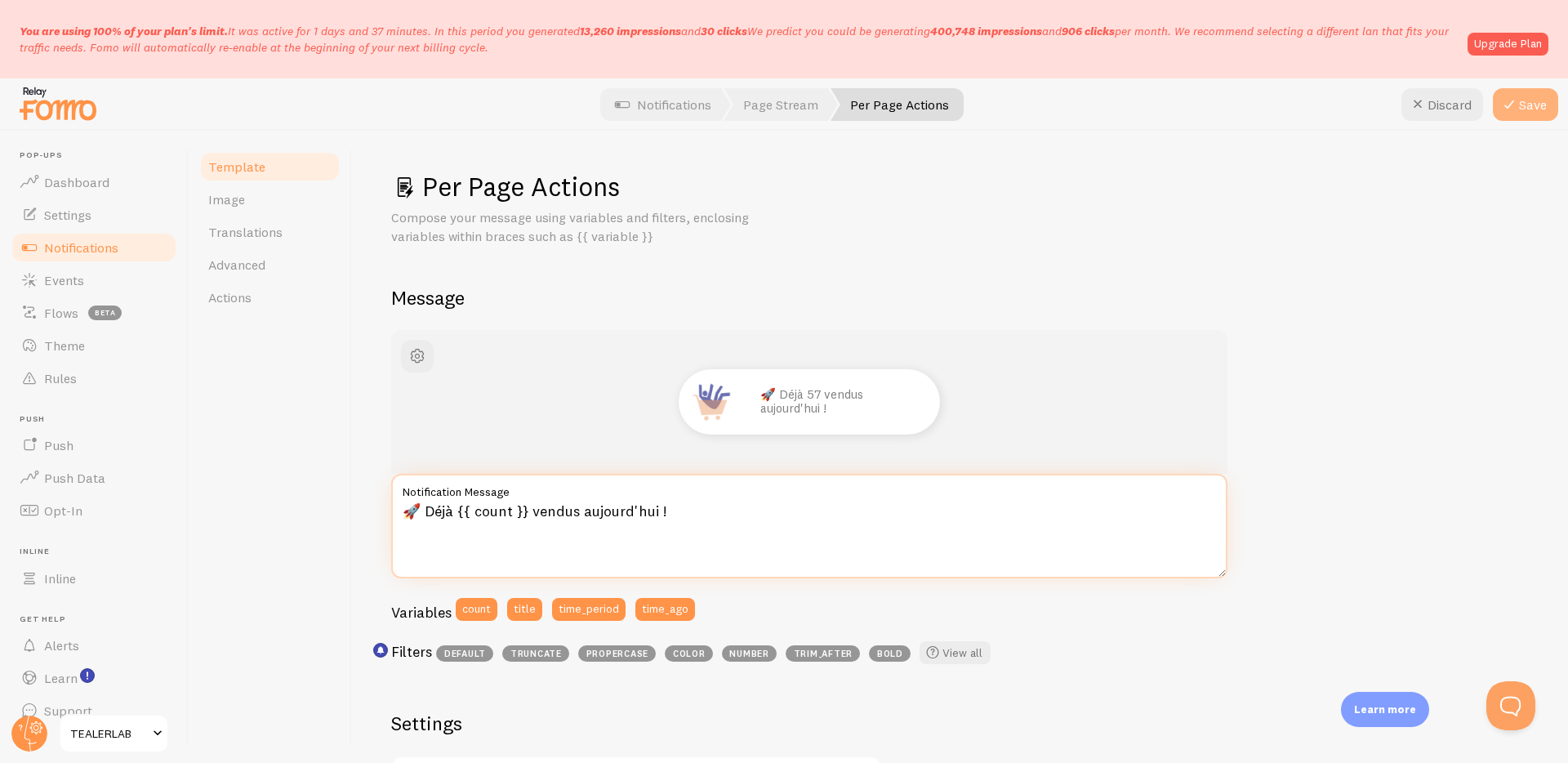
type textarea "🚀 Déjà {{ count }} vendus aujourd'hui !"
click at [1517, 105] on icon at bounding box center [1509, 104] width 19 height 19
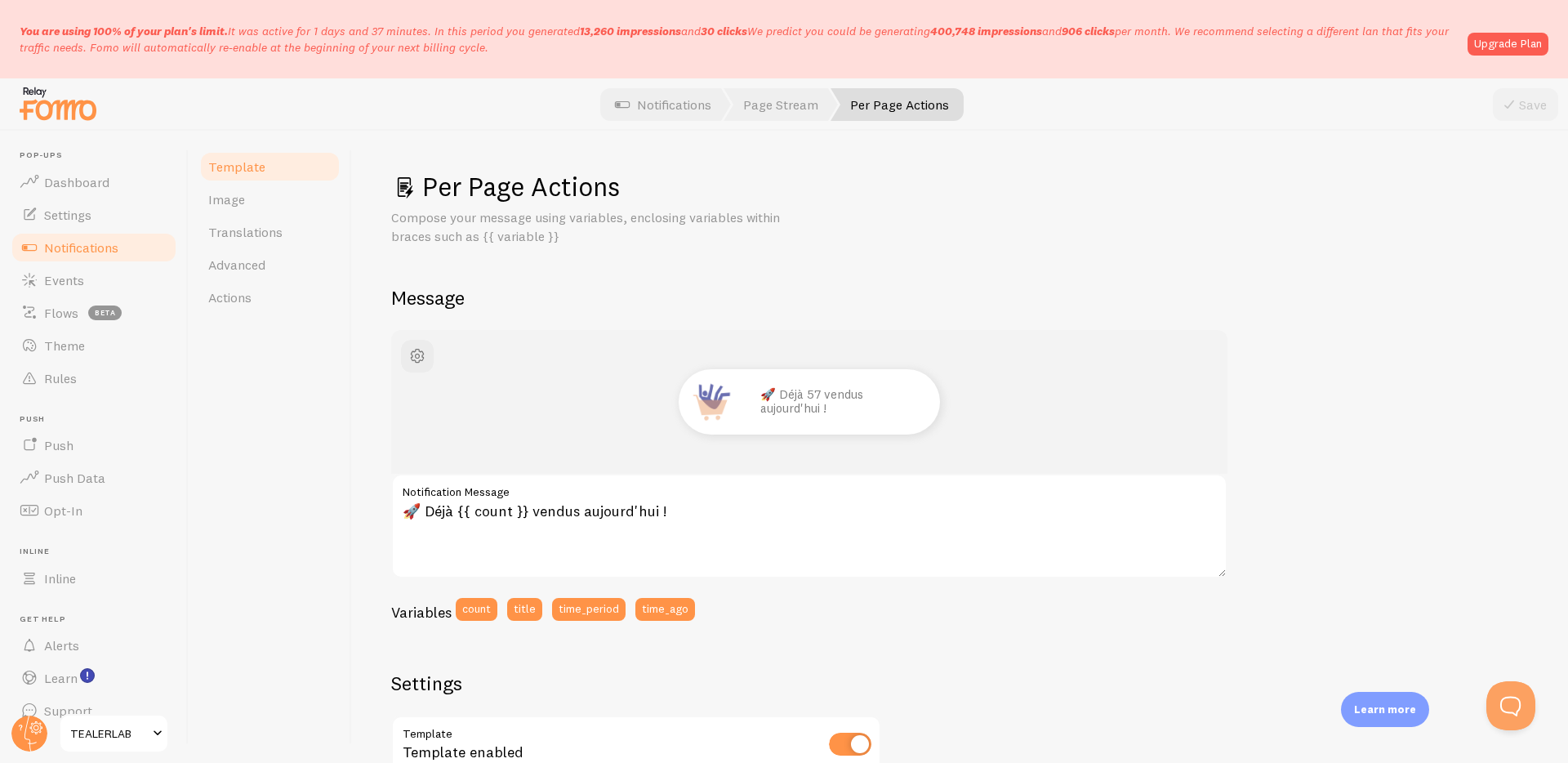
click at [613, 289] on h2 "Message" at bounding box center [960, 298] width 1137 height 26
